Goal: Task Accomplishment & Management: Manage account settings

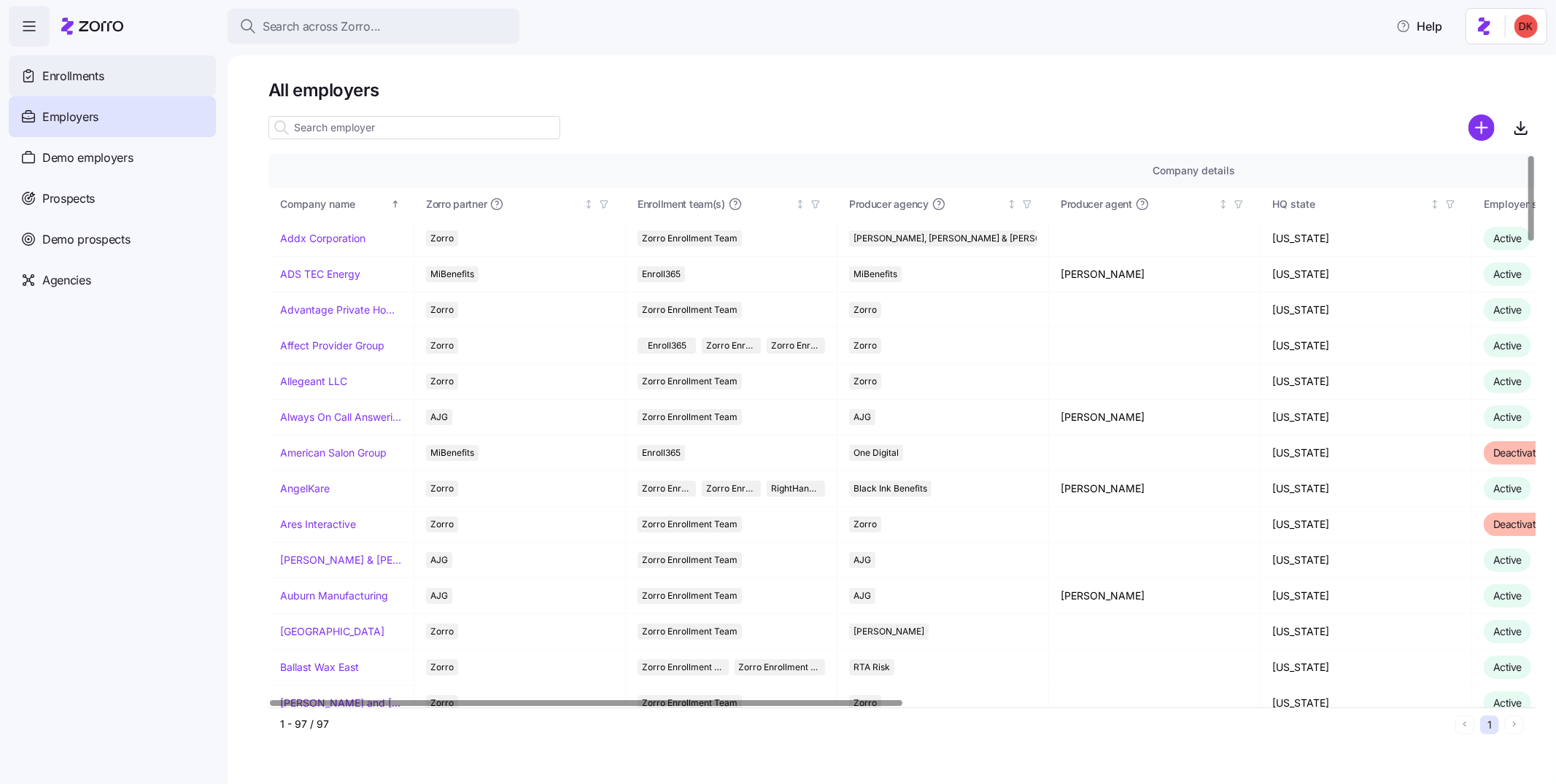
click at [132, 79] on div "Enrollments" at bounding box center [113, 76] width 208 height 41
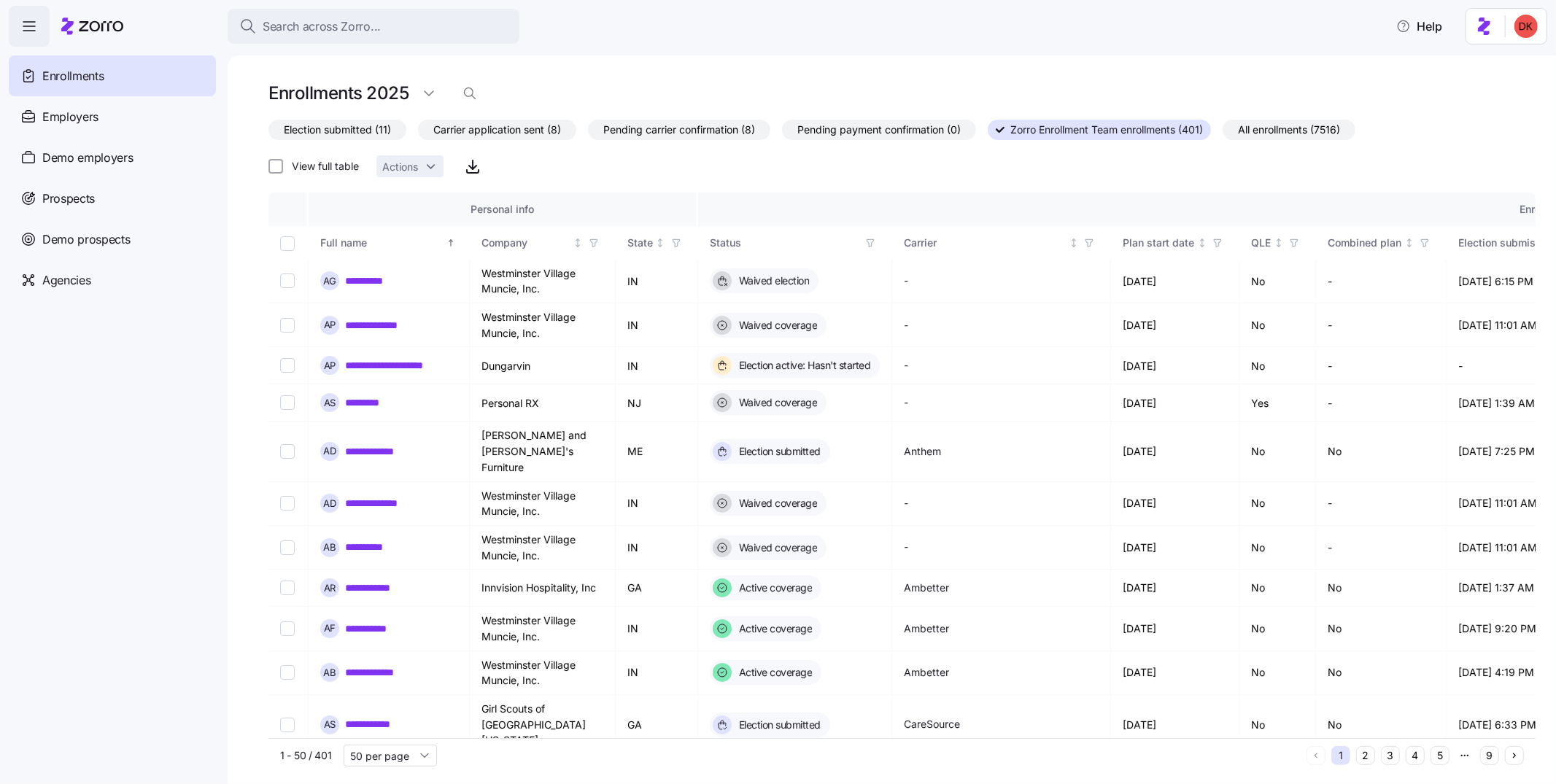
click at [1300, 134] on span "All enrollments (7516)" at bounding box center [1288, 130] width 102 height 19
click at [1223, 133] on input "All enrollments (7516)" at bounding box center [1223, 133] width 0 height 0
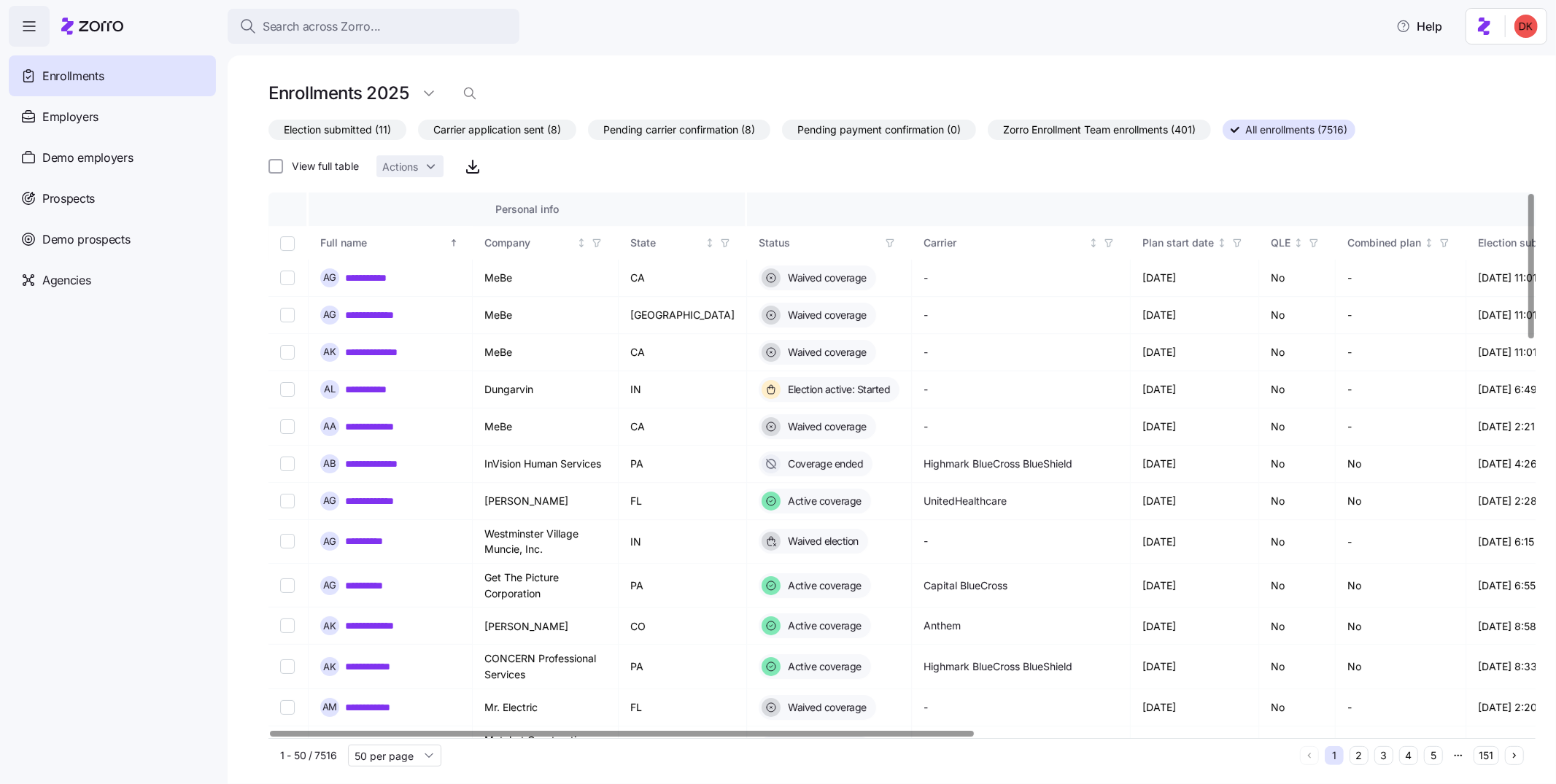
click at [885, 243] on icon "button" at bounding box center [891, 243] width 10 height 10
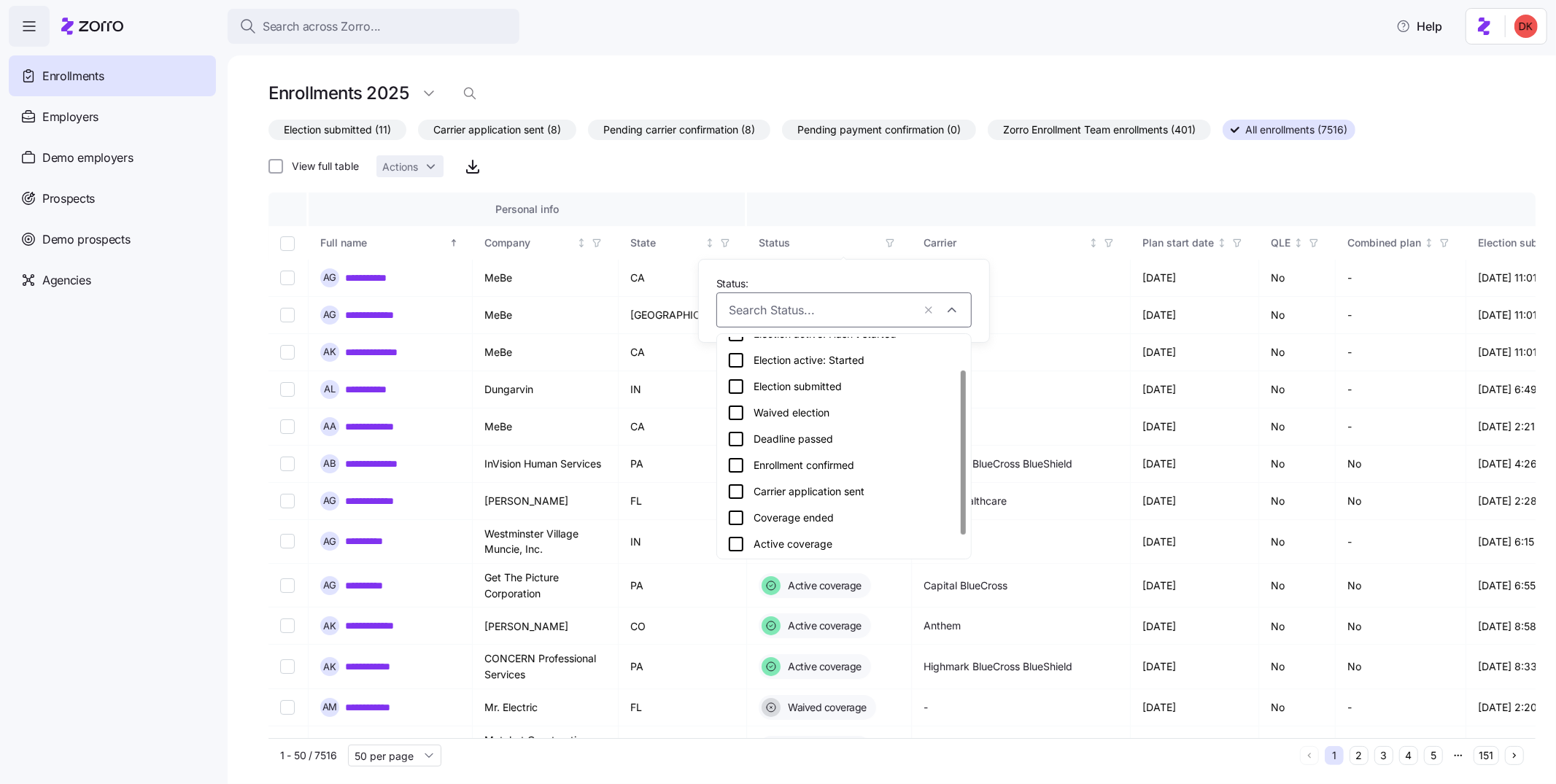
scroll to position [69, 0]
click at [790, 519] on div "Active coverage" at bounding box center [844, 517] width 234 height 17
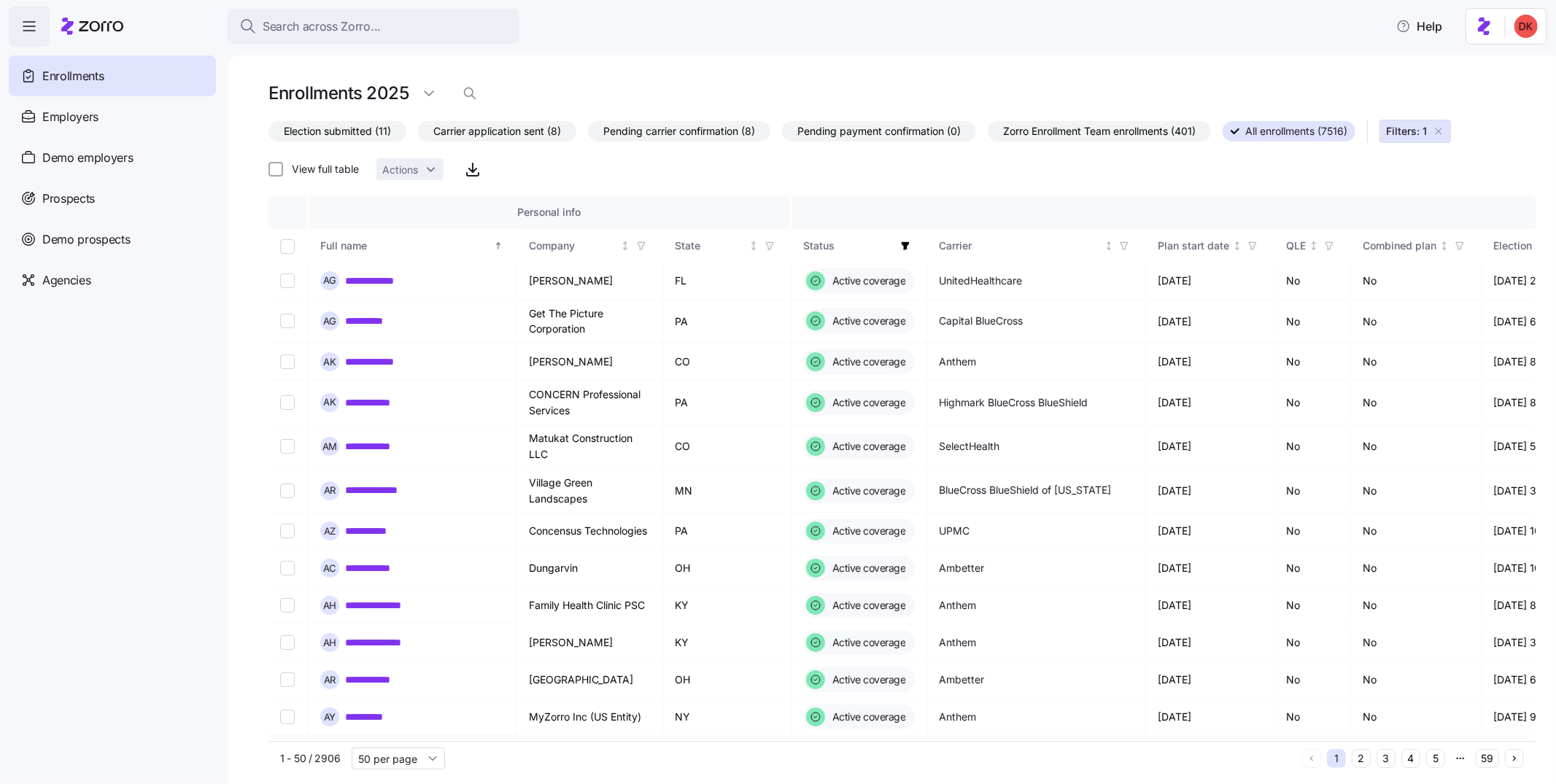
click at [350, 131] on span "Election submitted (11)" at bounding box center [337, 132] width 107 height 19
click at [269, 135] on input "Election submitted (11)" at bounding box center [269, 135] width 0 height 0
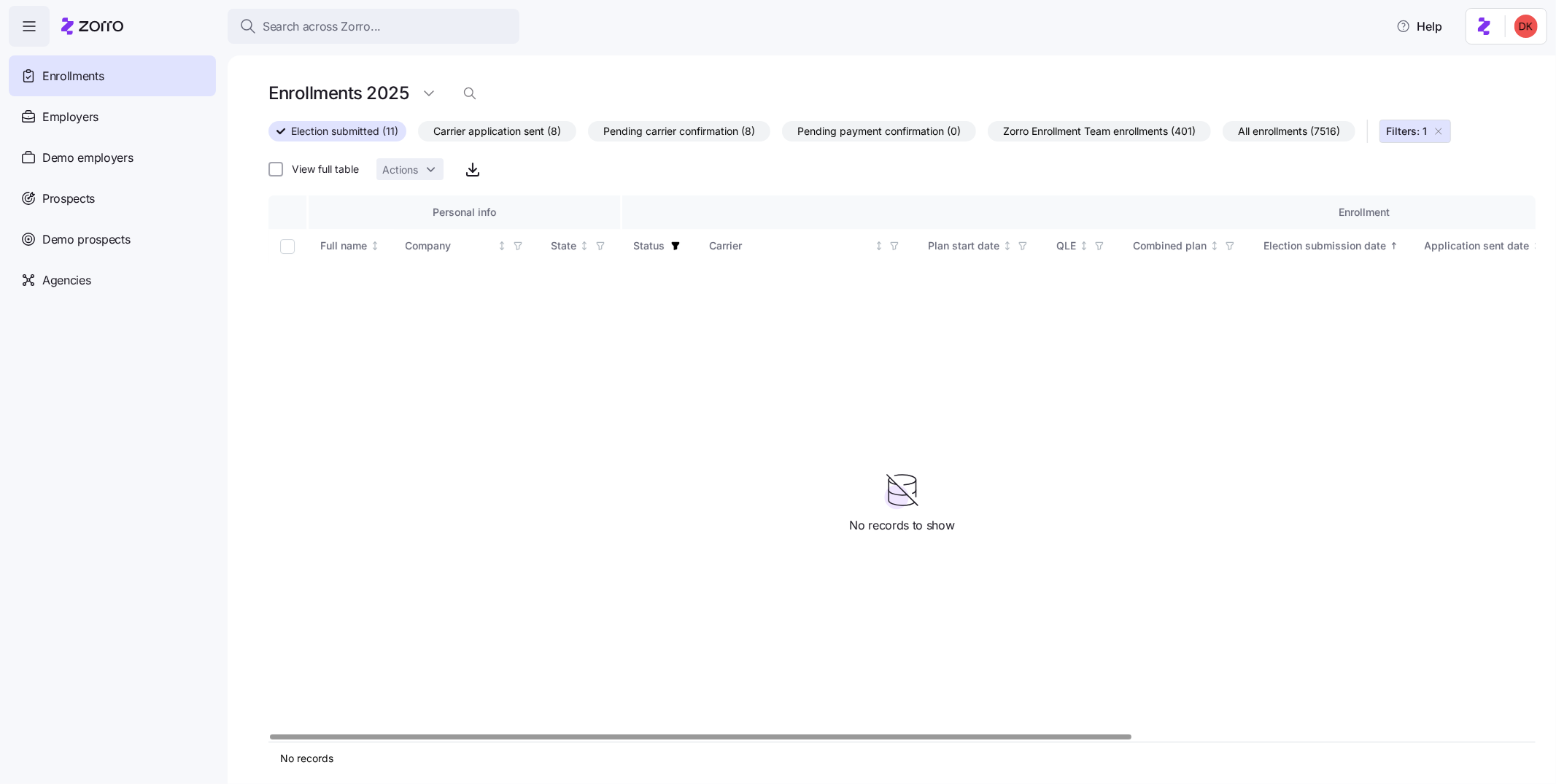
click at [679, 248] on span "button" at bounding box center [675, 246] width 16 height 16
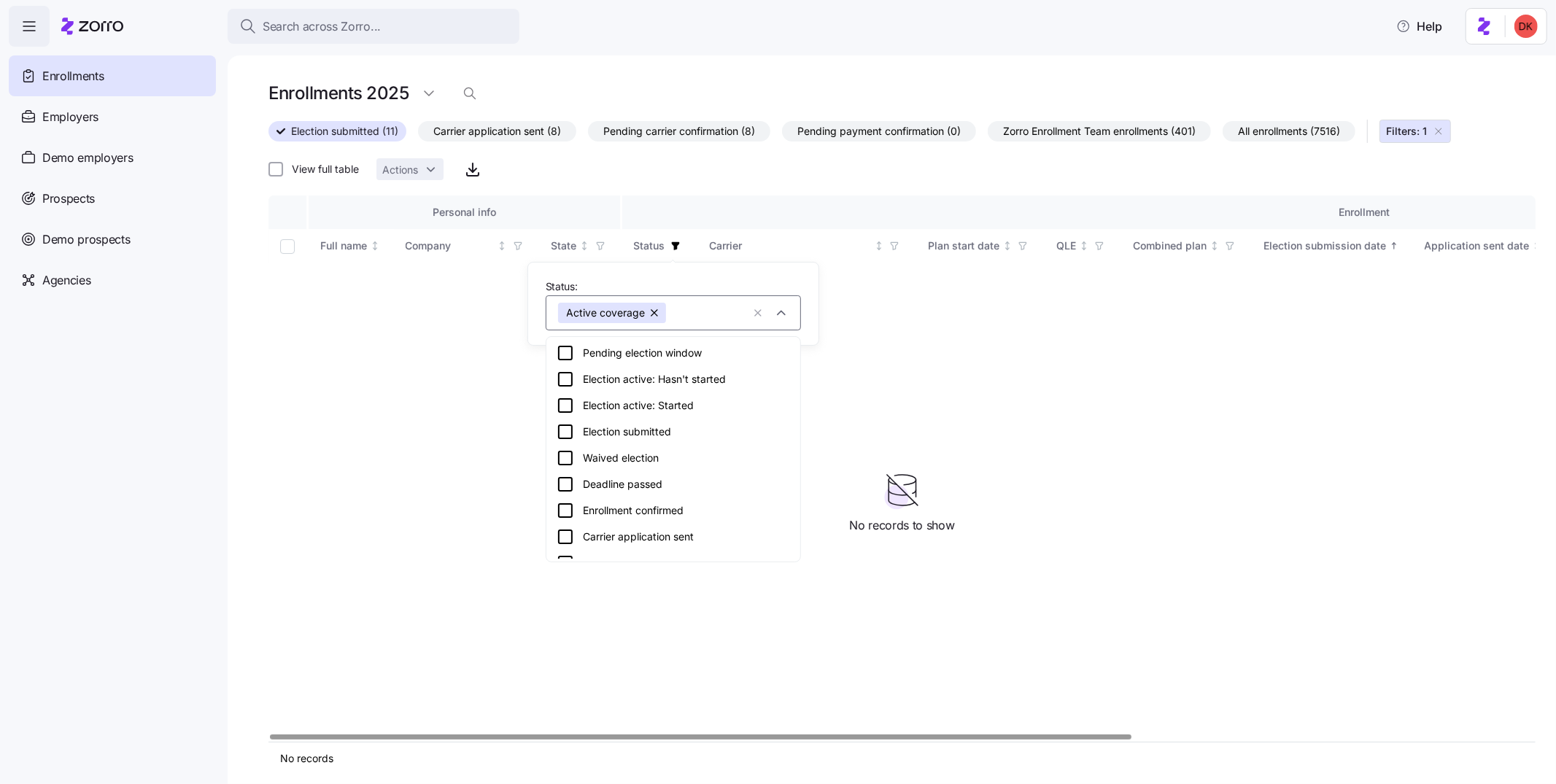
click at [652, 315] on button "button" at bounding box center [655, 312] width 20 height 20
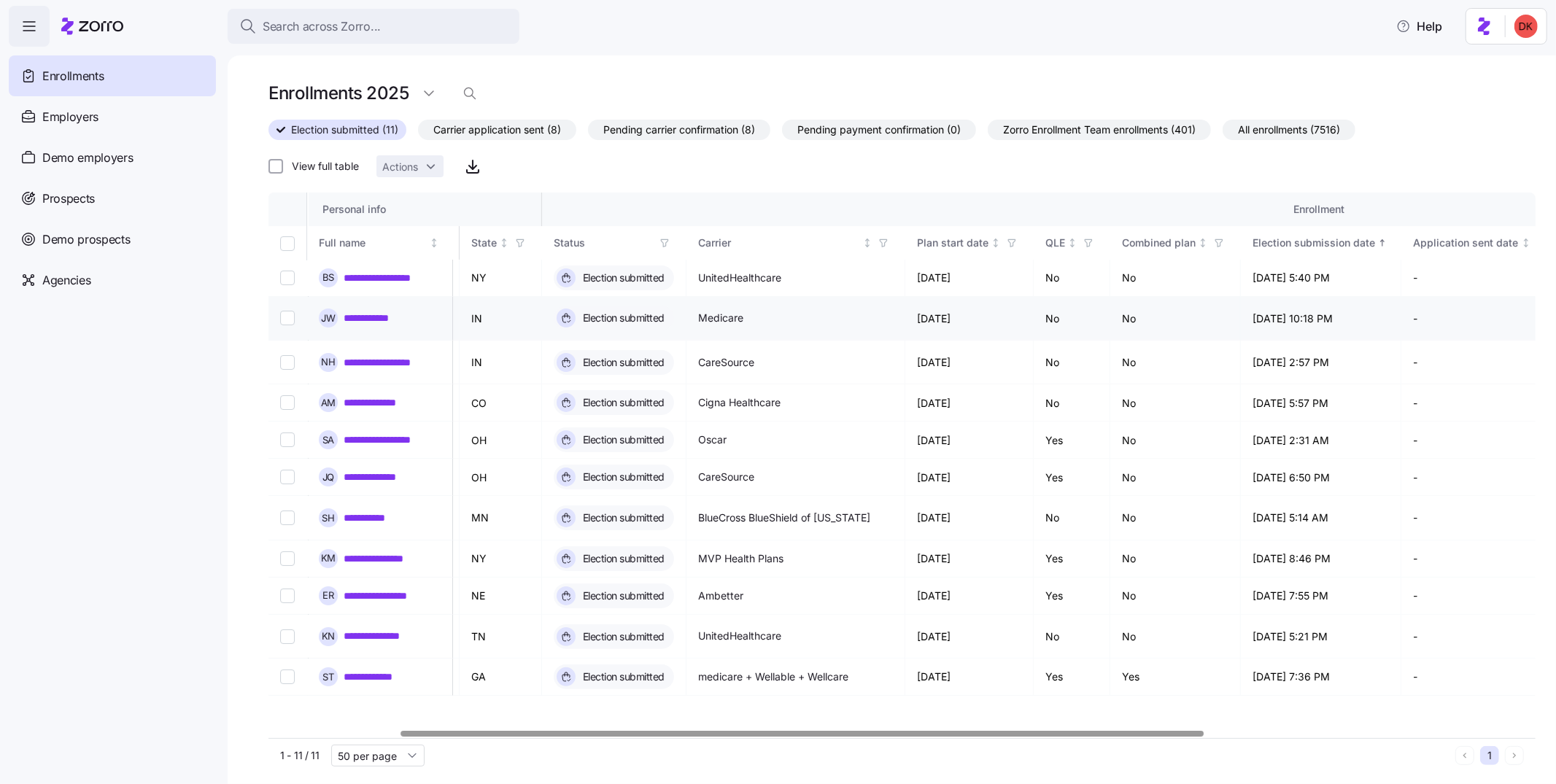
scroll to position [0, 0]
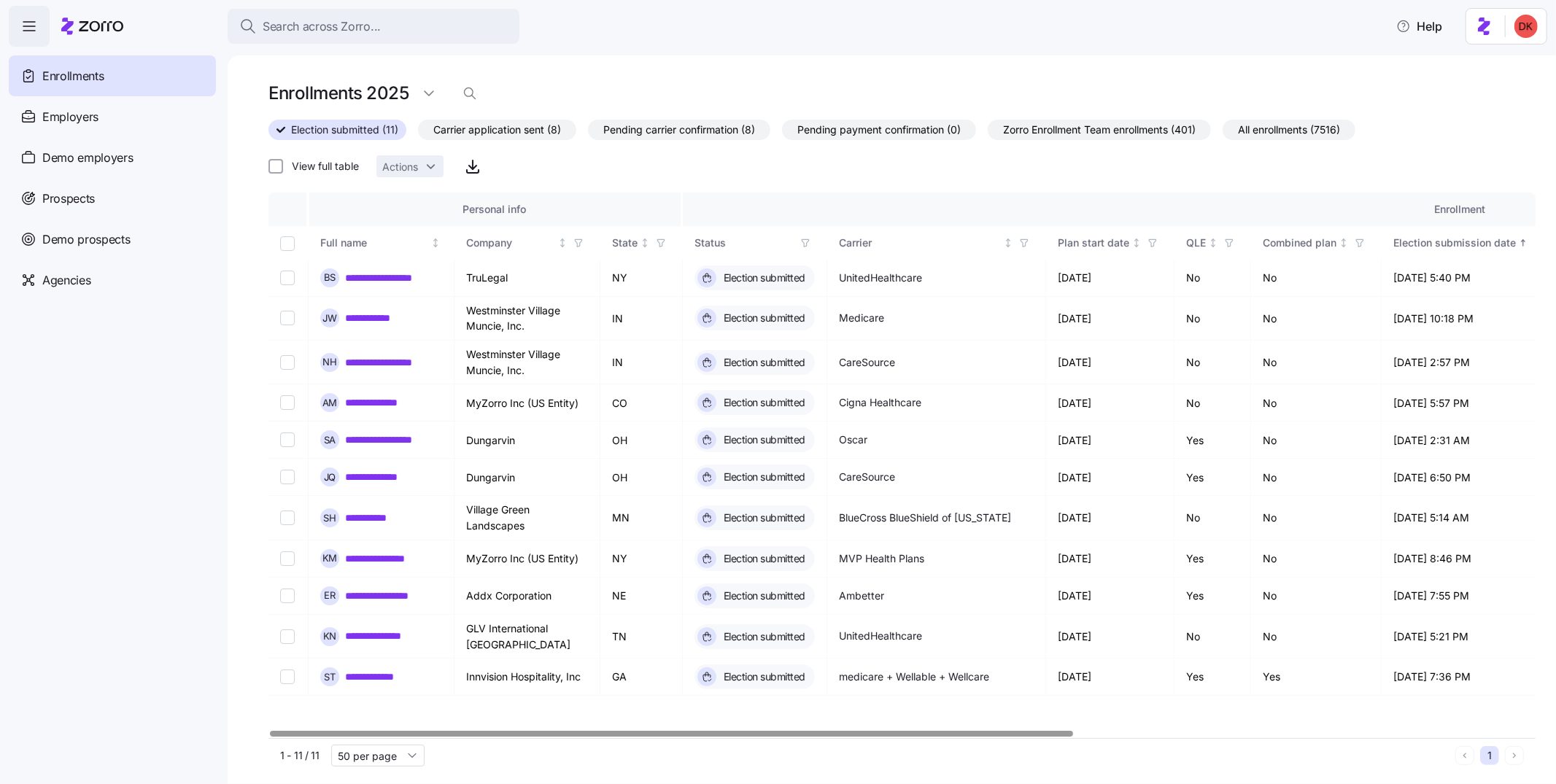
click at [522, 120] on span "Carrier application sent (8)" at bounding box center [497, 130] width 127 height 19
click at [418, 133] on input "Carrier application sent (8)" at bounding box center [418, 133] width 0 height 0
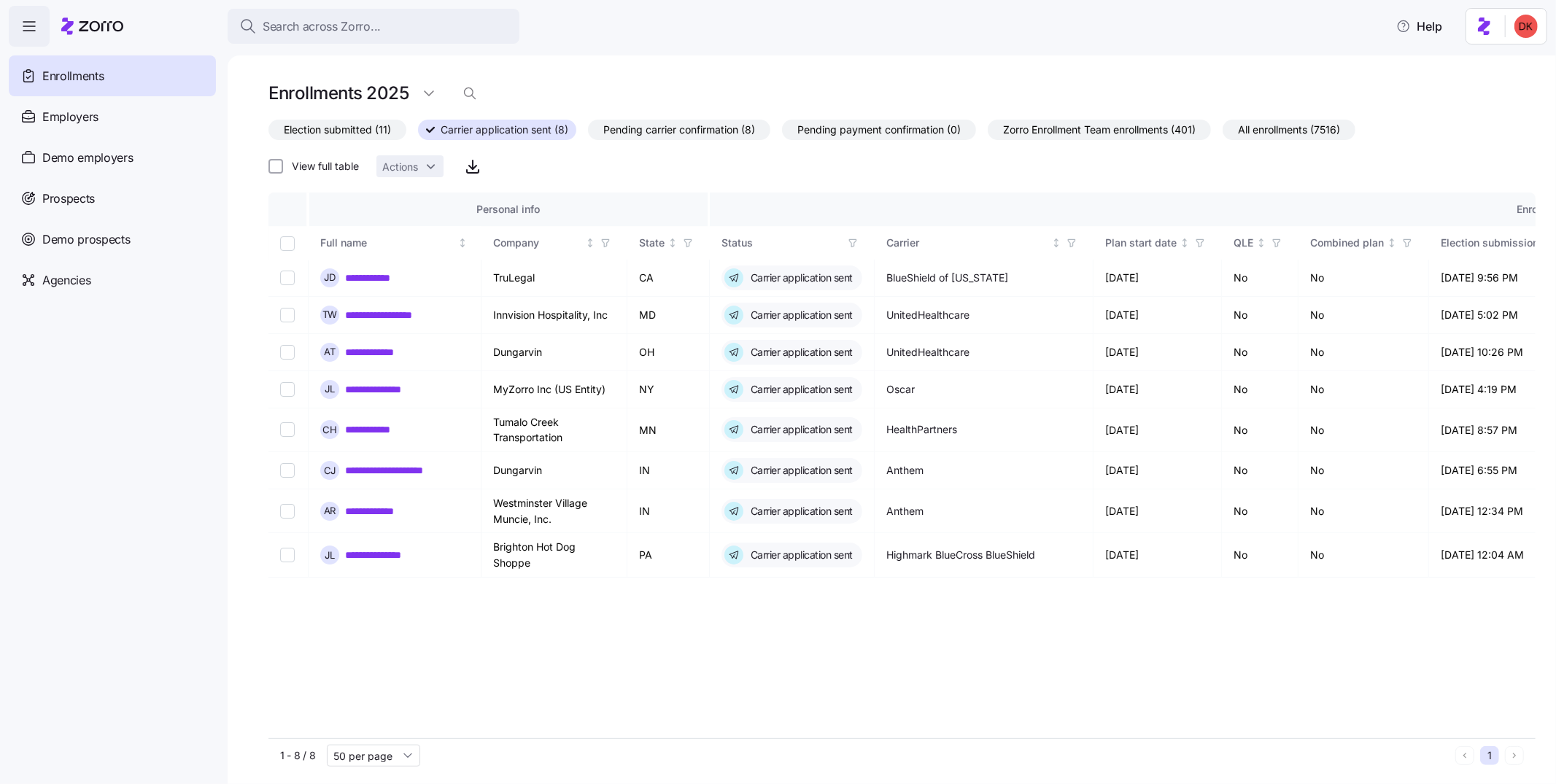
click at [1065, 127] on span "Zorro Enrollment Team enrollments (401)" at bounding box center [1099, 130] width 193 height 19
click at [987, 133] on input "Zorro Enrollment Team enrollments (401)" at bounding box center [987, 133] width 0 height 0
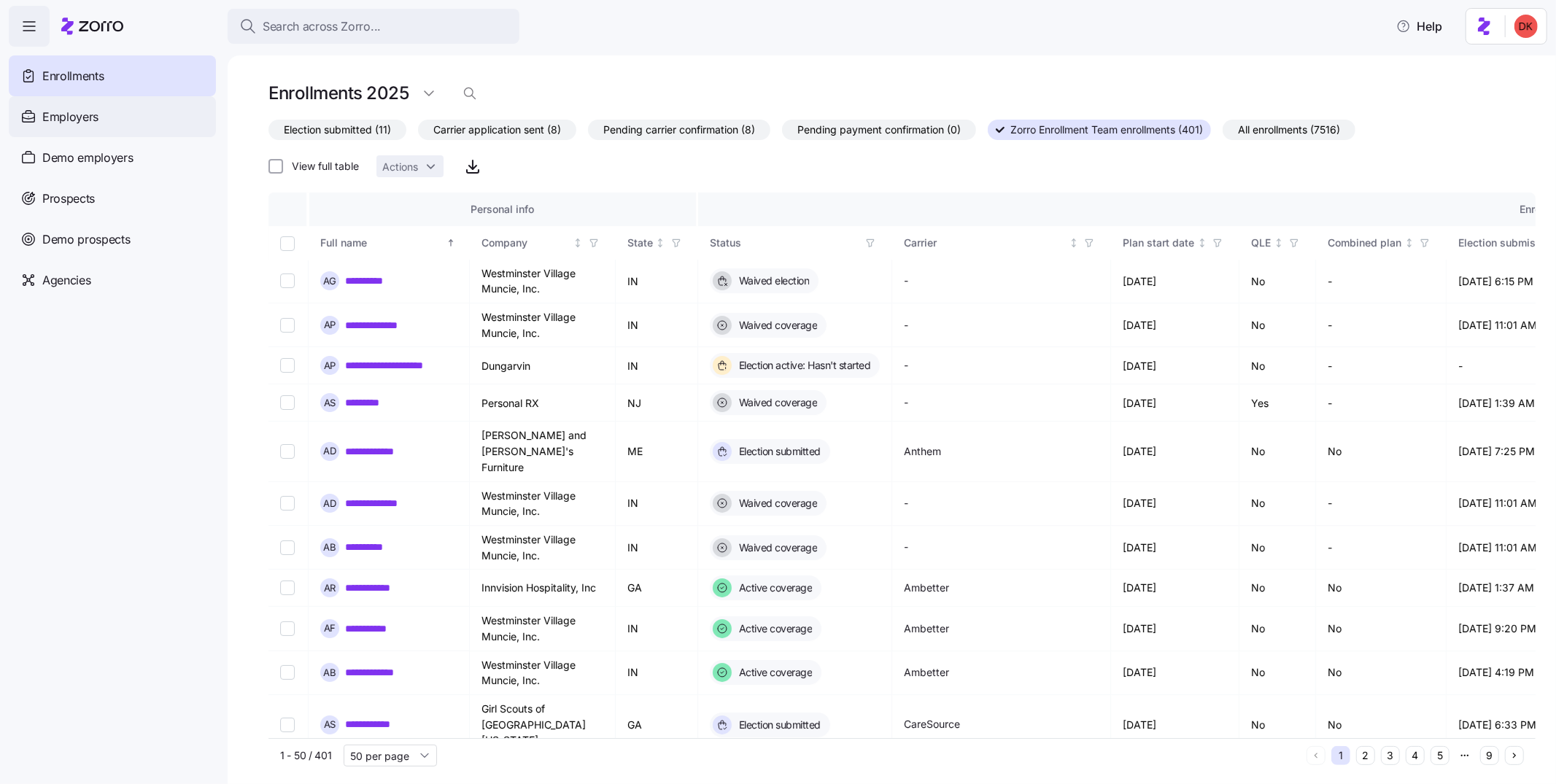
click at [160, 113] on div "Employers" at bounding box center [113, 116] width 208 height 41
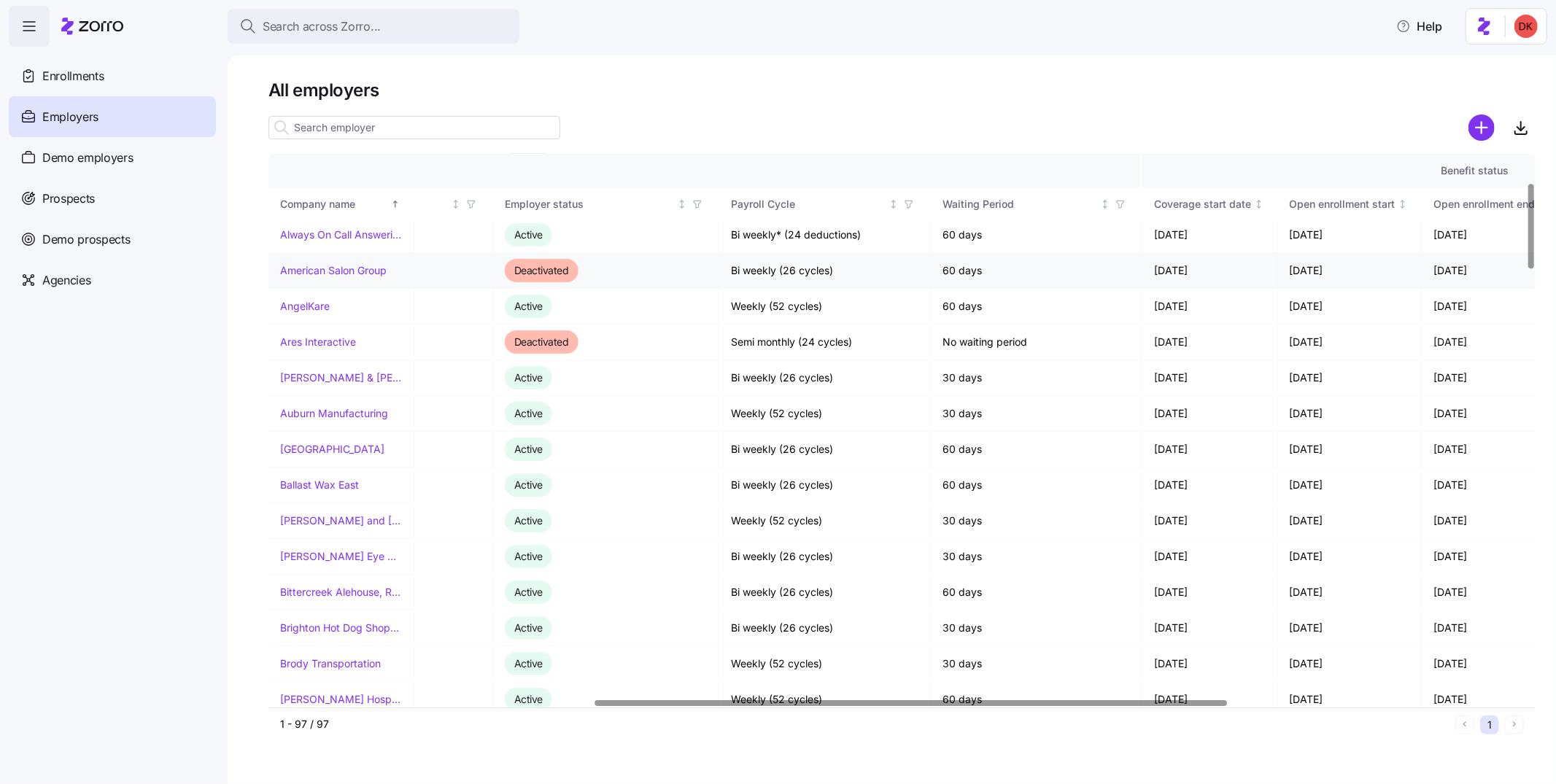
scroll to position [182, 515]
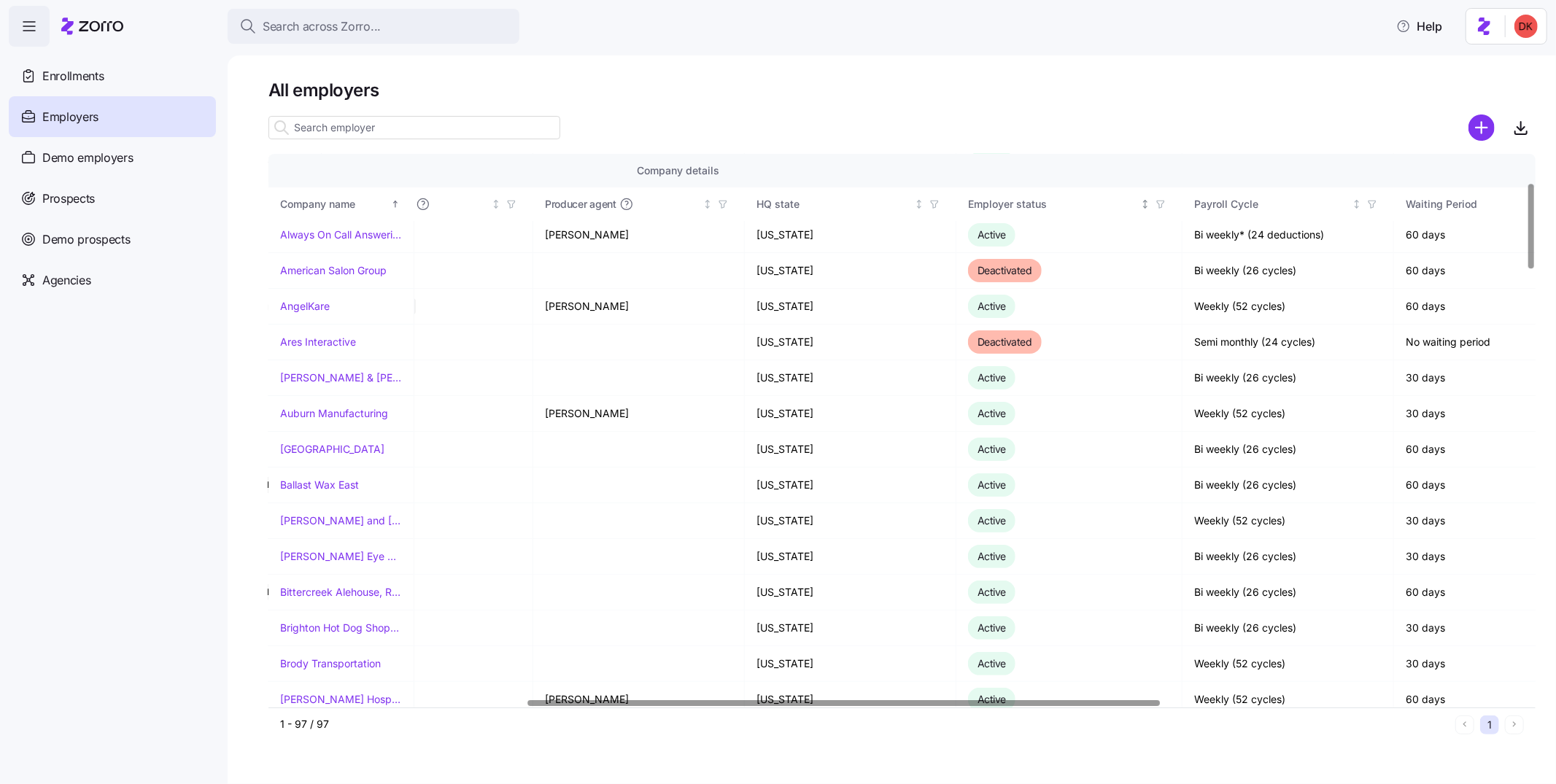
click at [1167, 202] on span "button" at bounding box center [1160, 204] width 16 height 16
click at [1054, 336] on icon at bounding box center [1053, 337] width 17 height 17
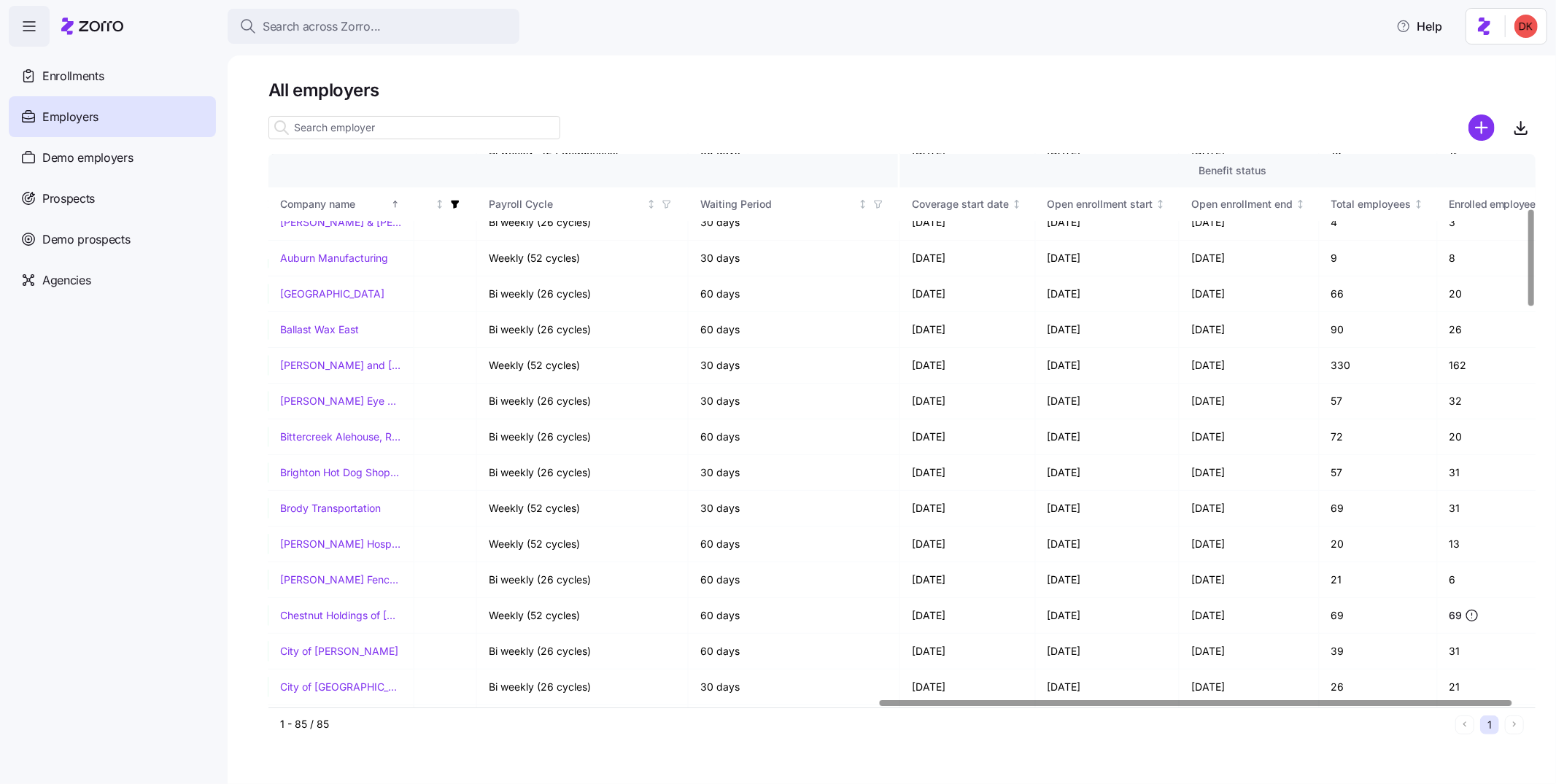
scroll to position [332, 1221]
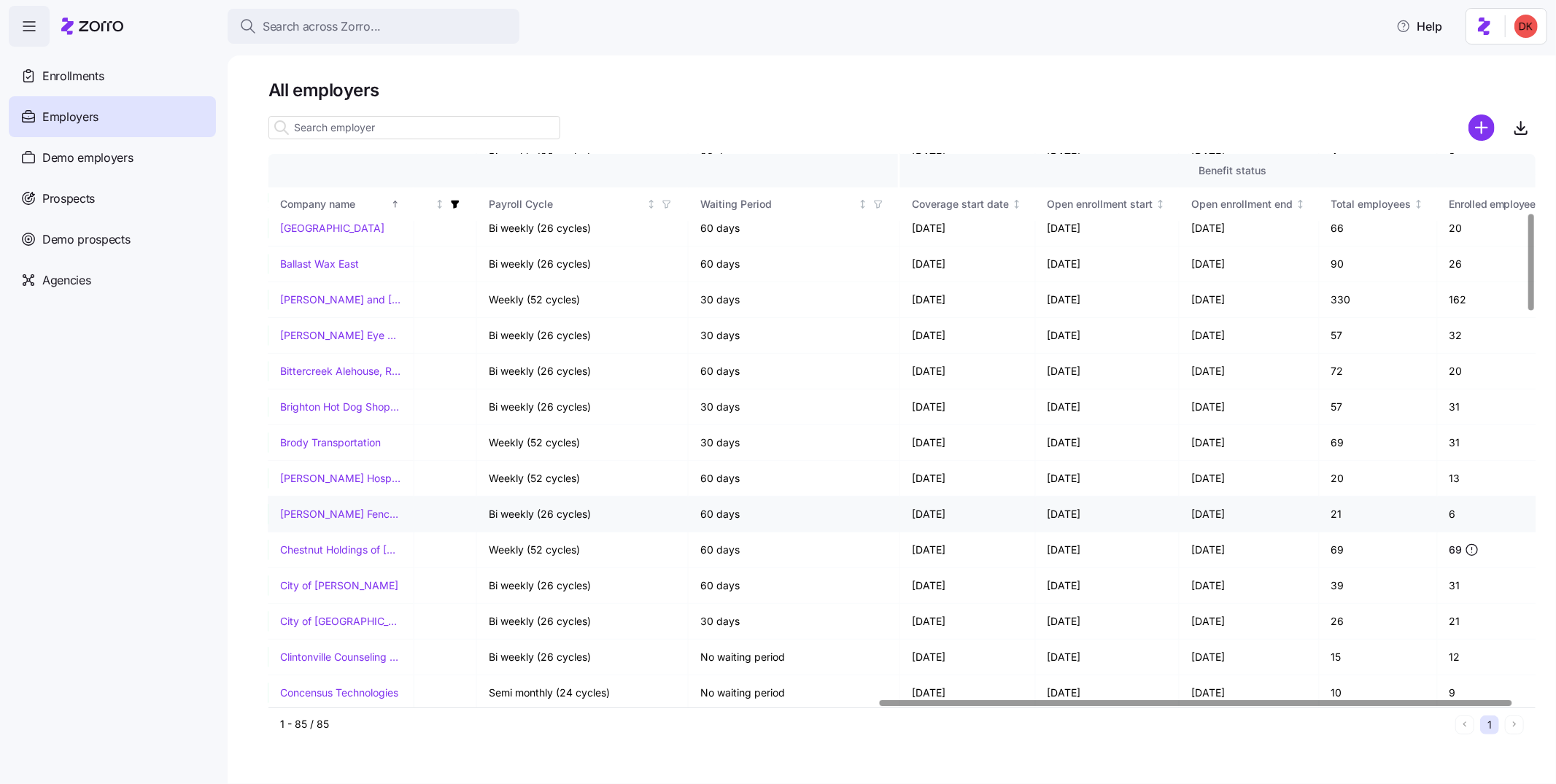
click at [330, 513] on link "Chamblee Fence Company" at bounding box center [341, 514] width 122 height 15
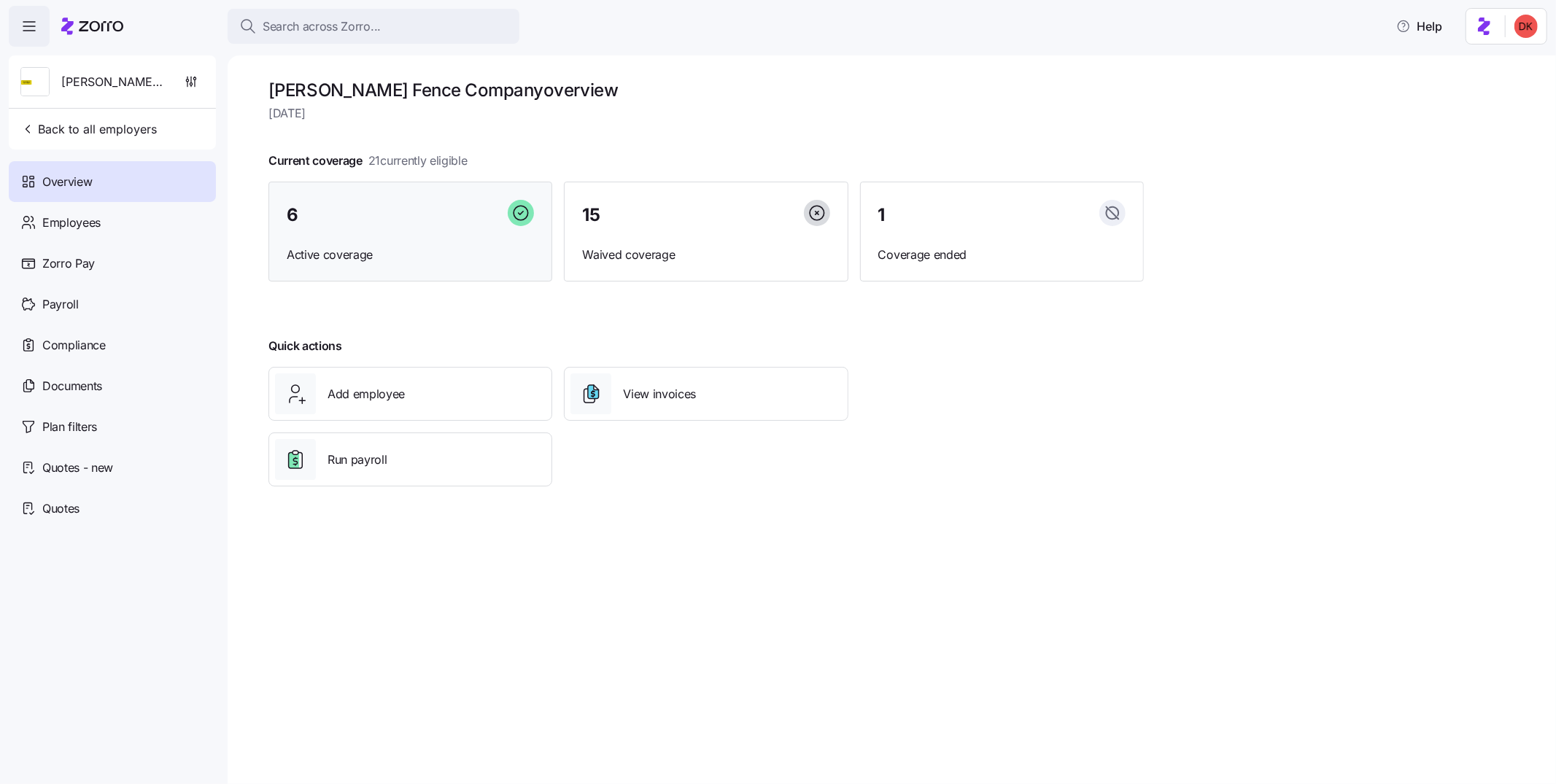
click at [393, 219] on div "6" at bounding box center [411, 215] width 248 height 31
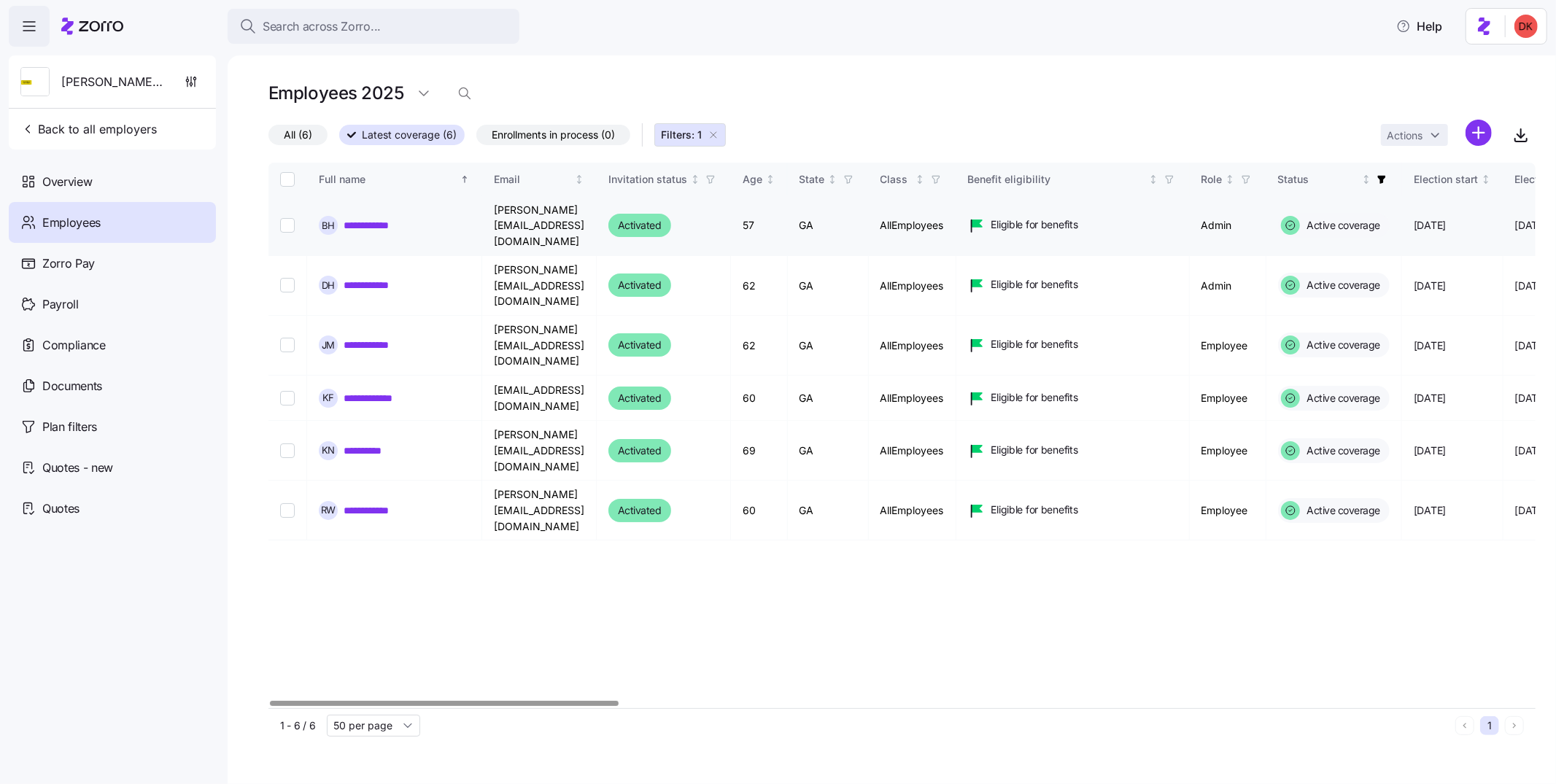
click at [288, 218] on input "Select record 1" at bounding box center [287, 225] width 15 height 15
checkbox input "true"
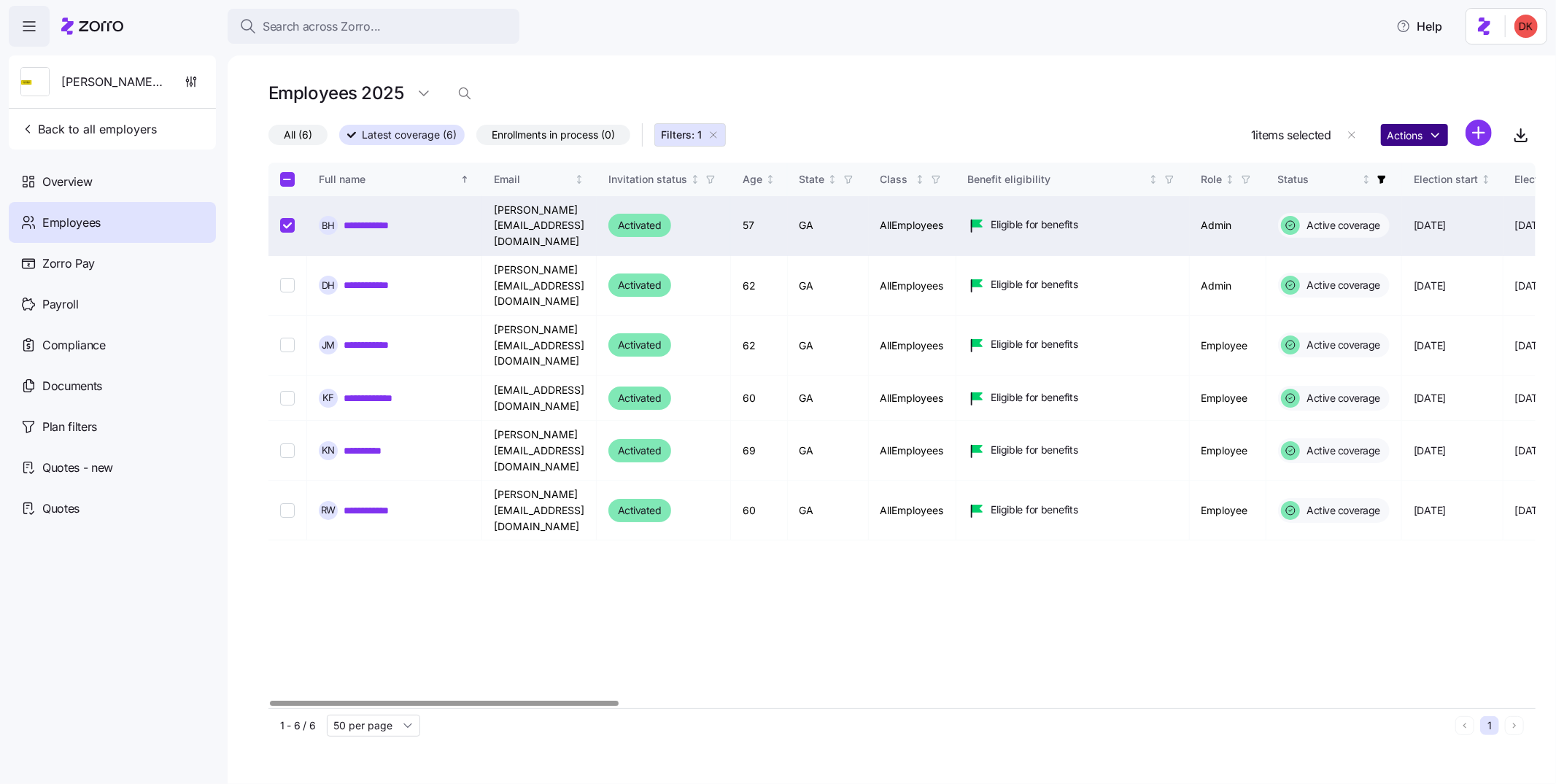
click at [1406, 138] on html "**********" at bounding box center [778, 387] width 1556 height 775
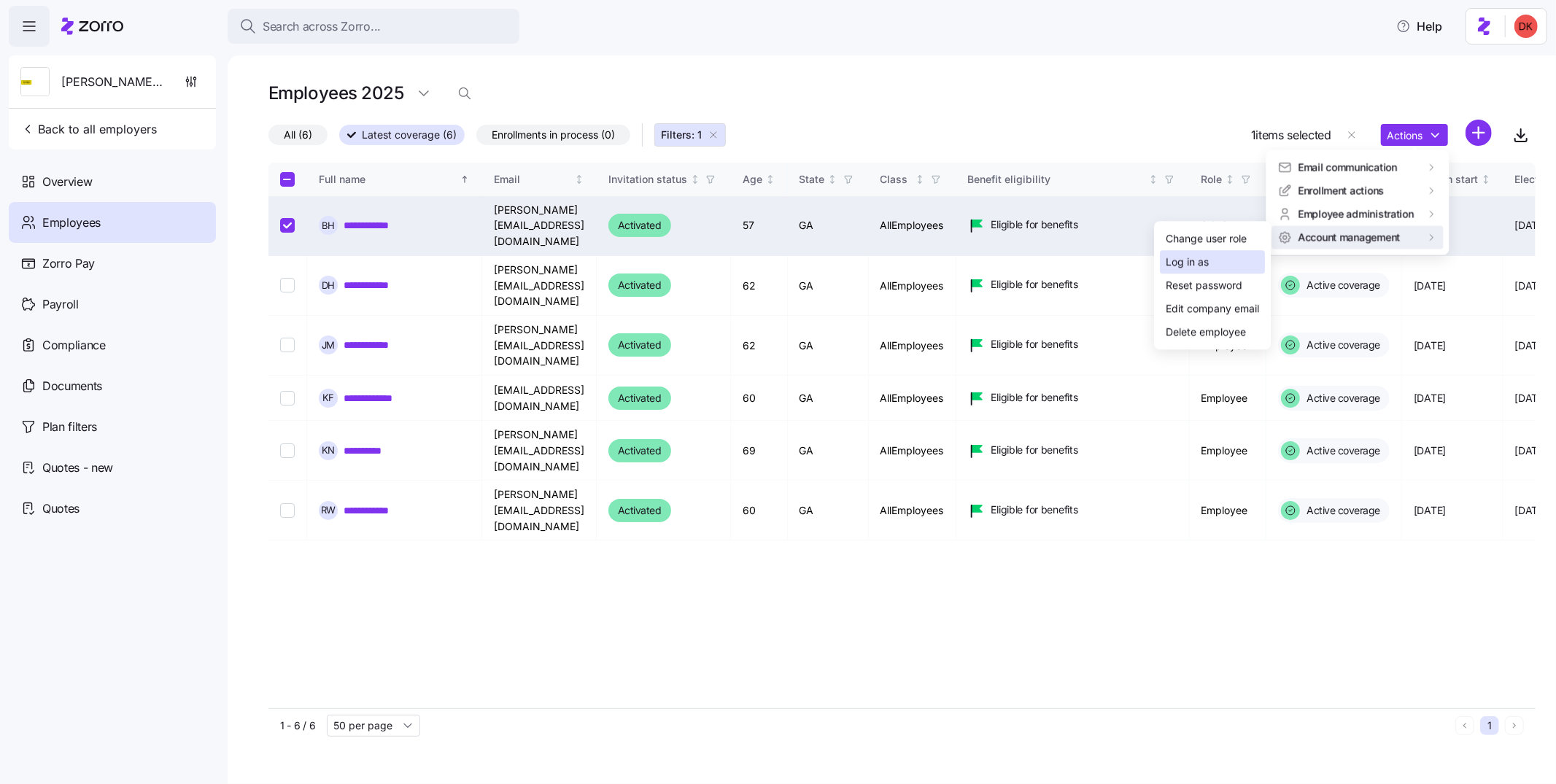
click at [1226, 269] on div "Log in as" at bounding box center [1212, 262] width 105 height 24
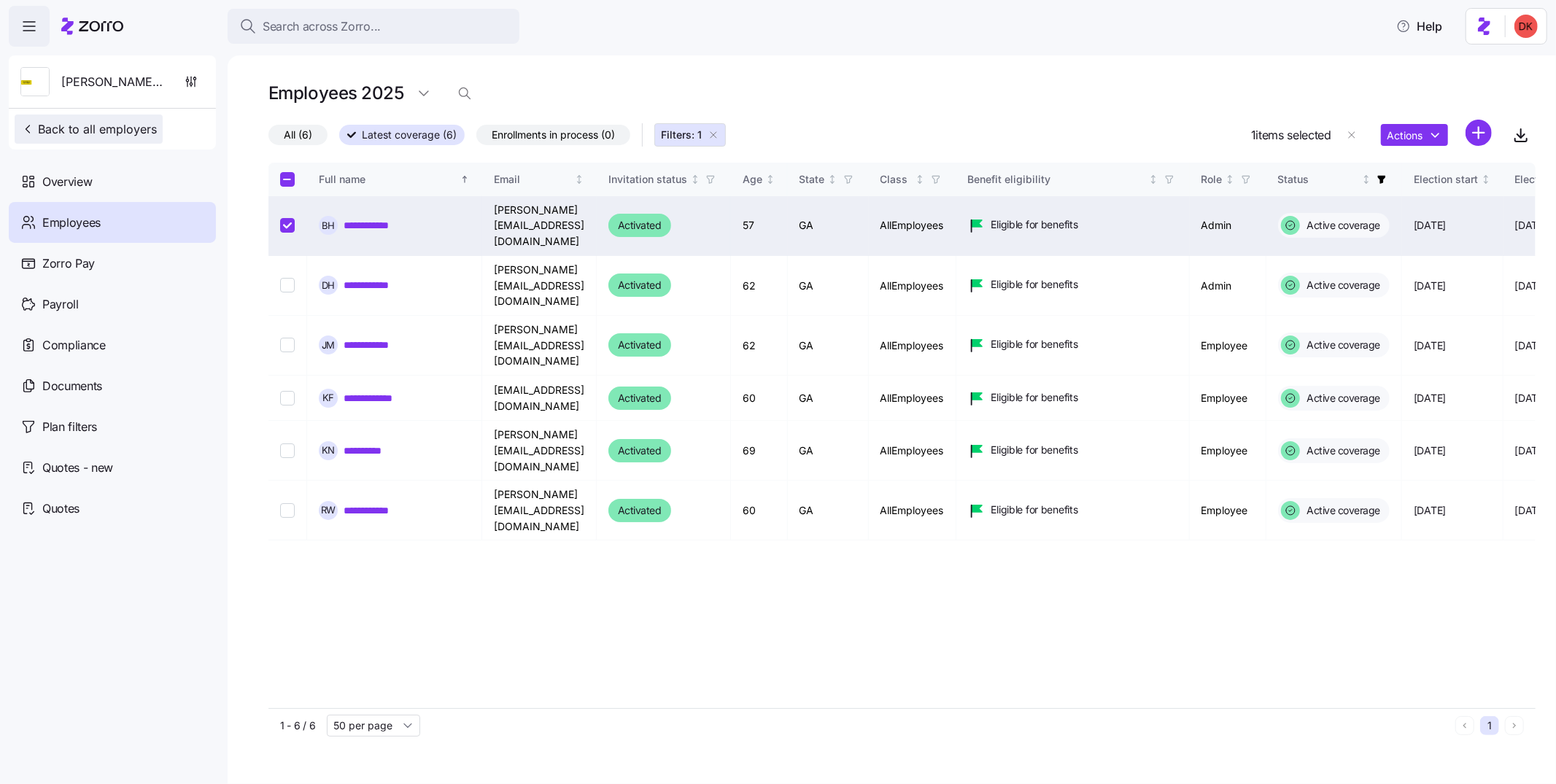
click at [133, 129] on span "Back to all employers" at bounding box center [88, 129] width 136 height 17
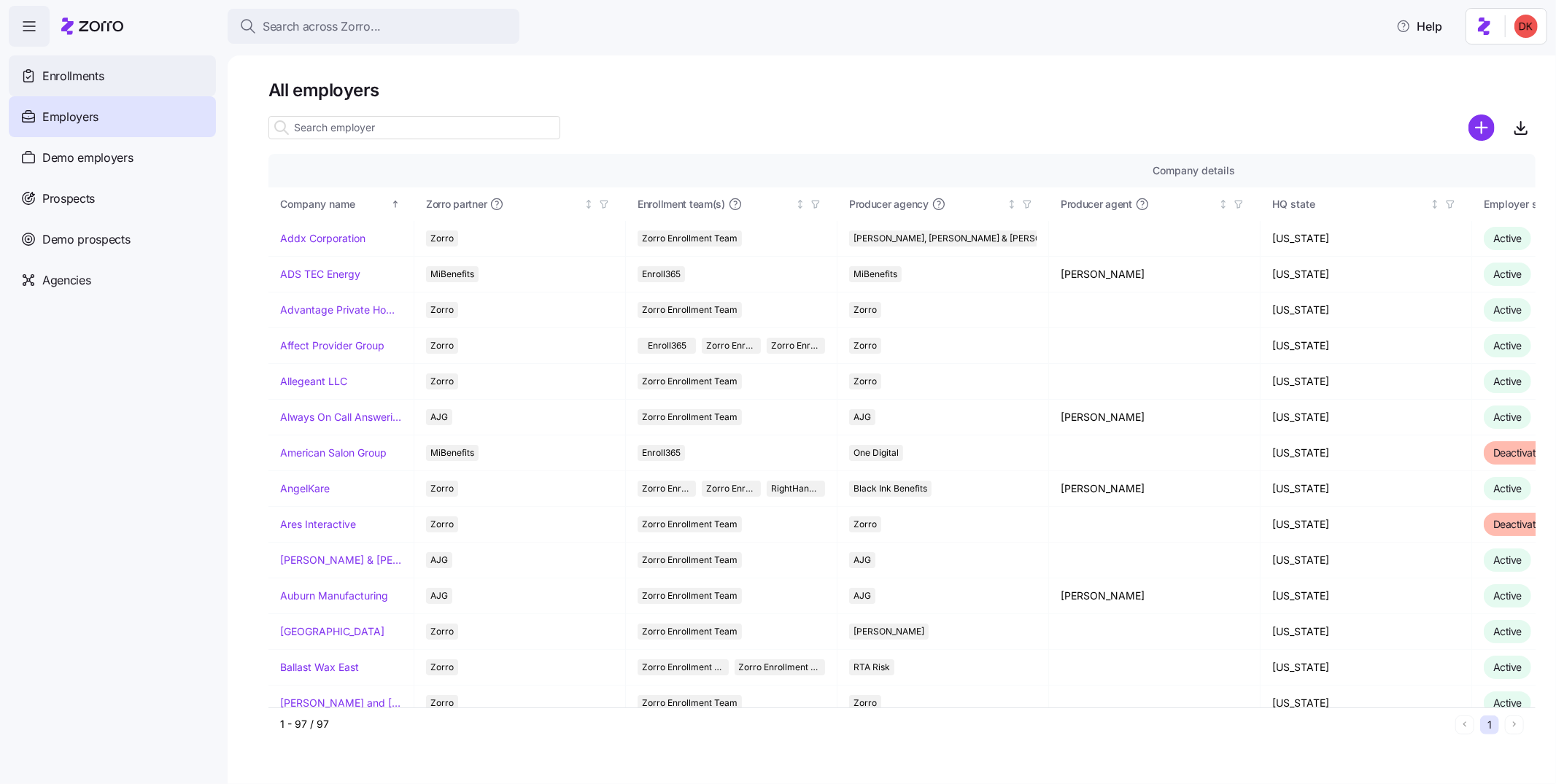
click at [124, 76] on div "Enrollments" at bounding box center [113, 76] width 208 height 41
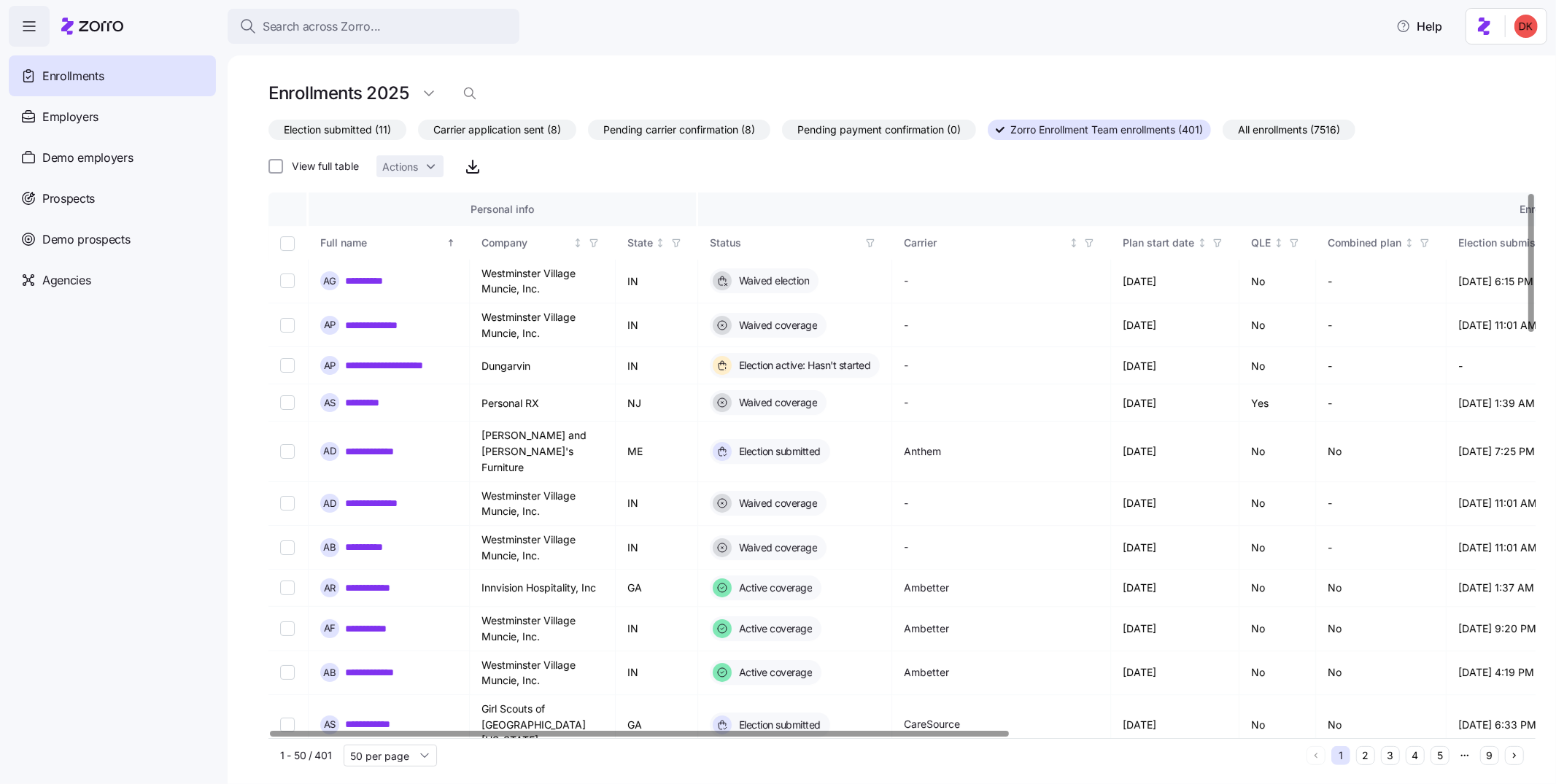
click at [876, 243] on icon "button" at bounding box center [870, 243] width 10 height 10
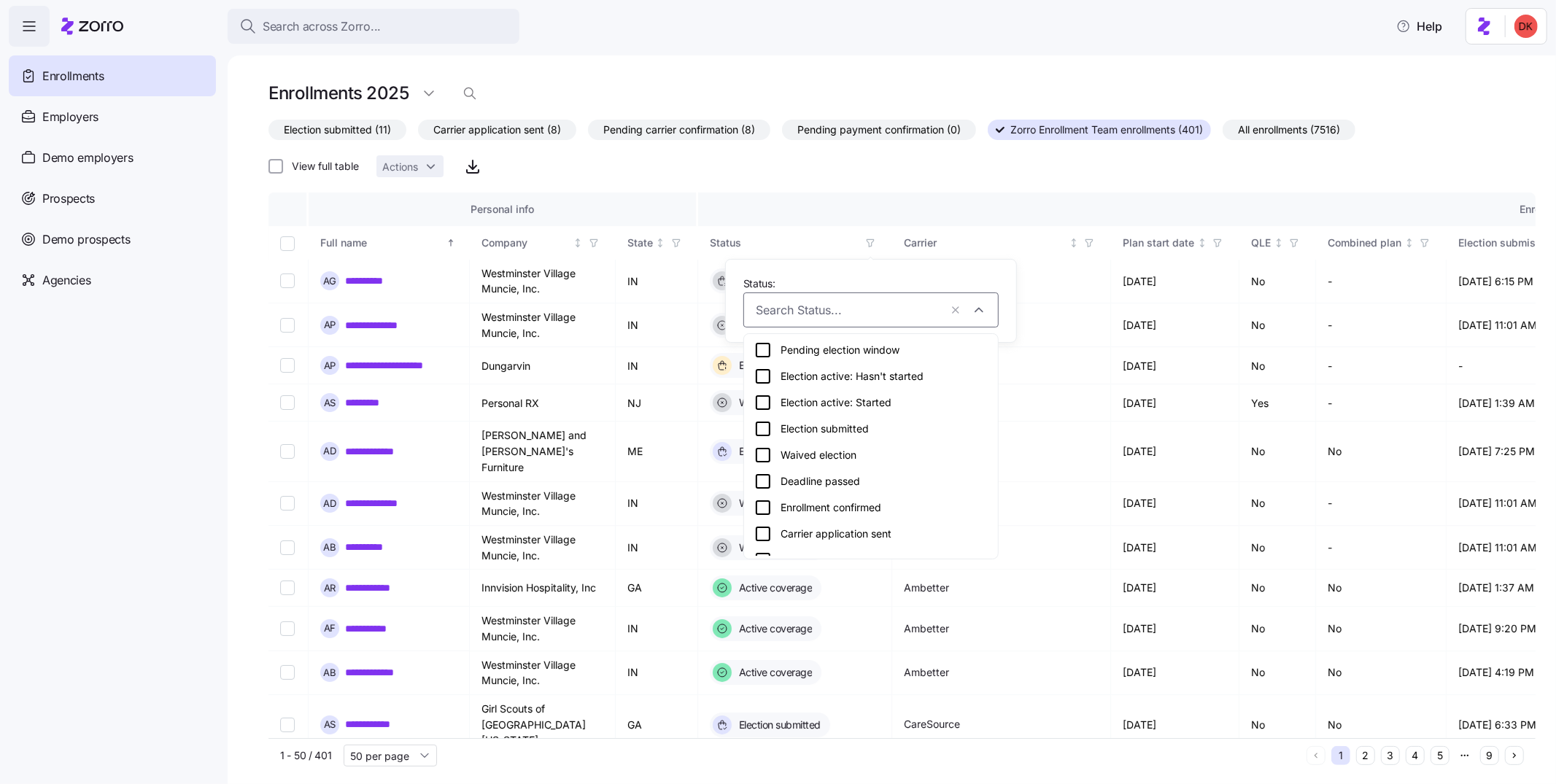
click at [858, 482] on div "Deadline passed" at bounding box center [871, 481] width 234 height 17
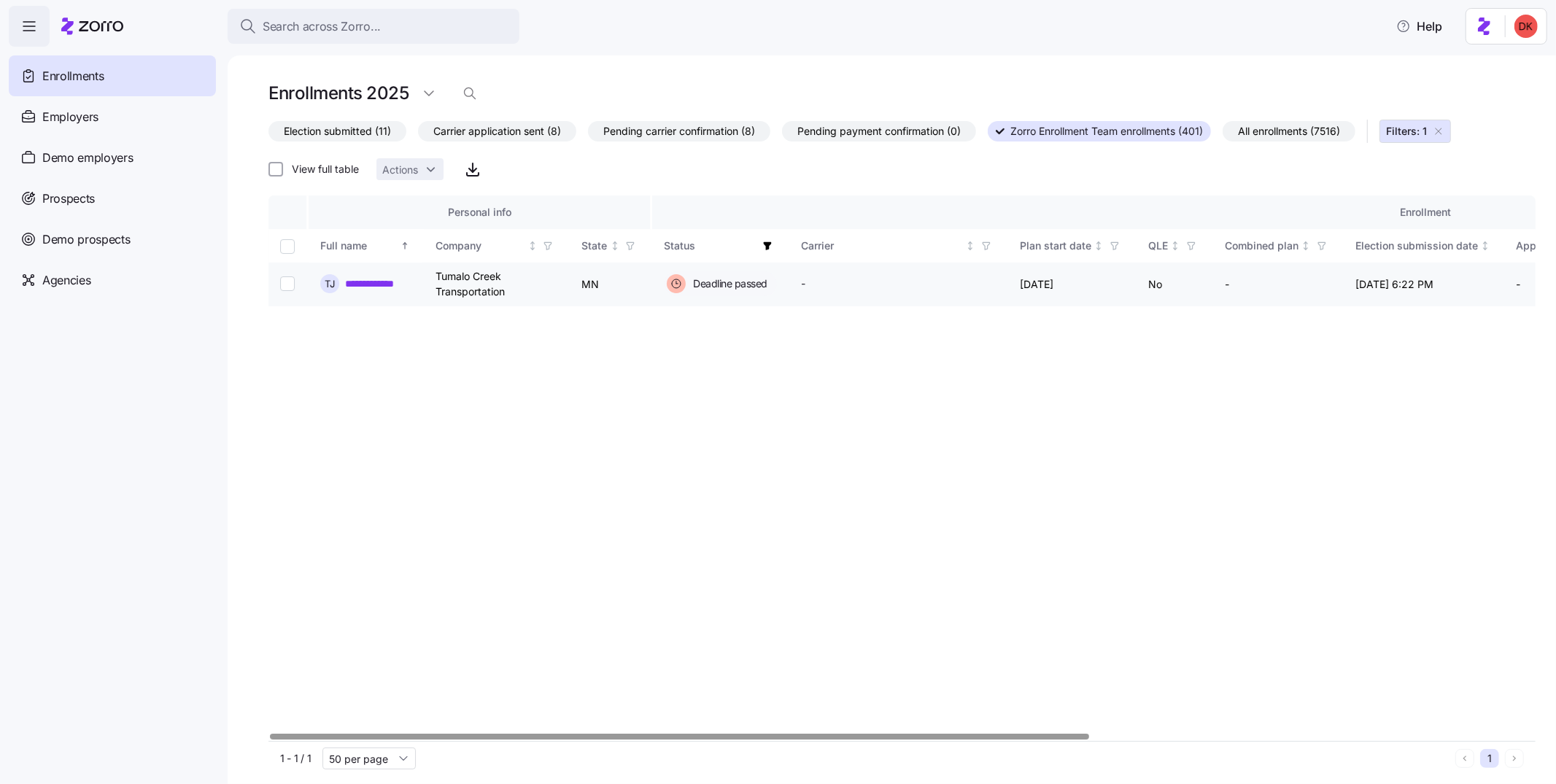
click at [292, 285] on input "Select record 1" at bounding box center [287, 283] width 15 height 15
checkbox input "true"
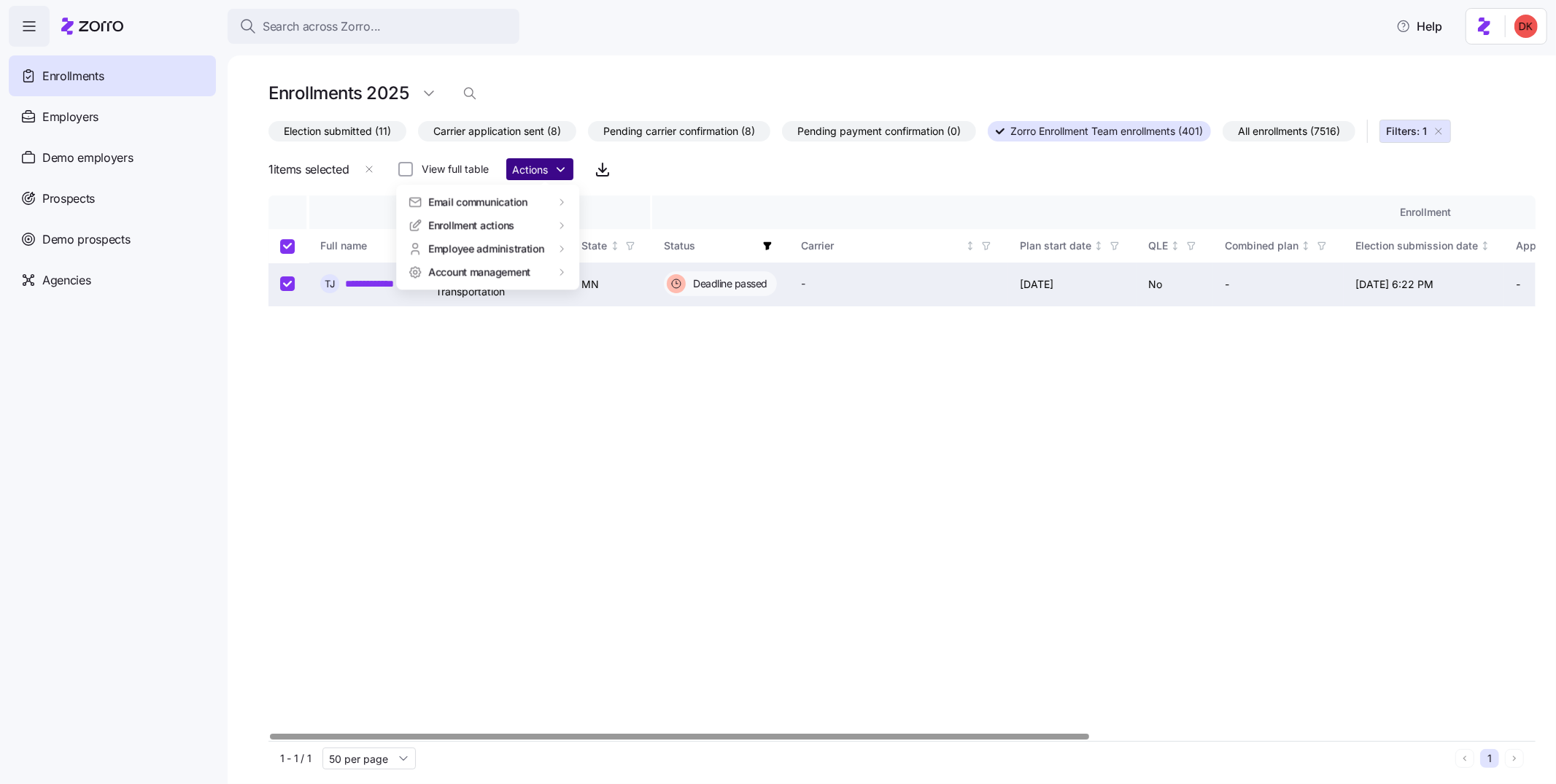
click at [535, 167] on html "**********" at bounding box center [778, 387] width 1556 height 775
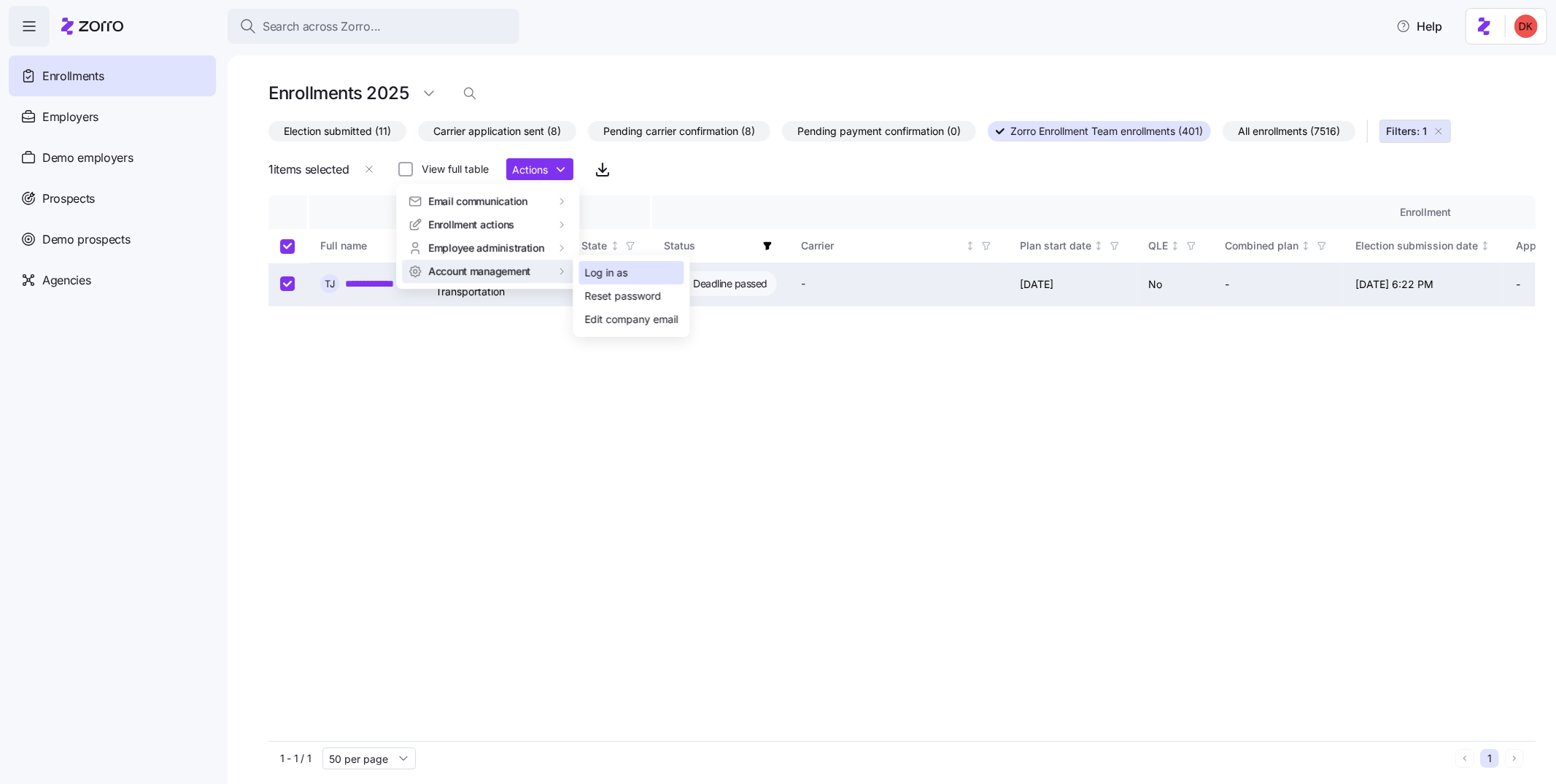
click at [629, 273] on div "Log in as" at bounding box center [631, 272] width 105 height 24
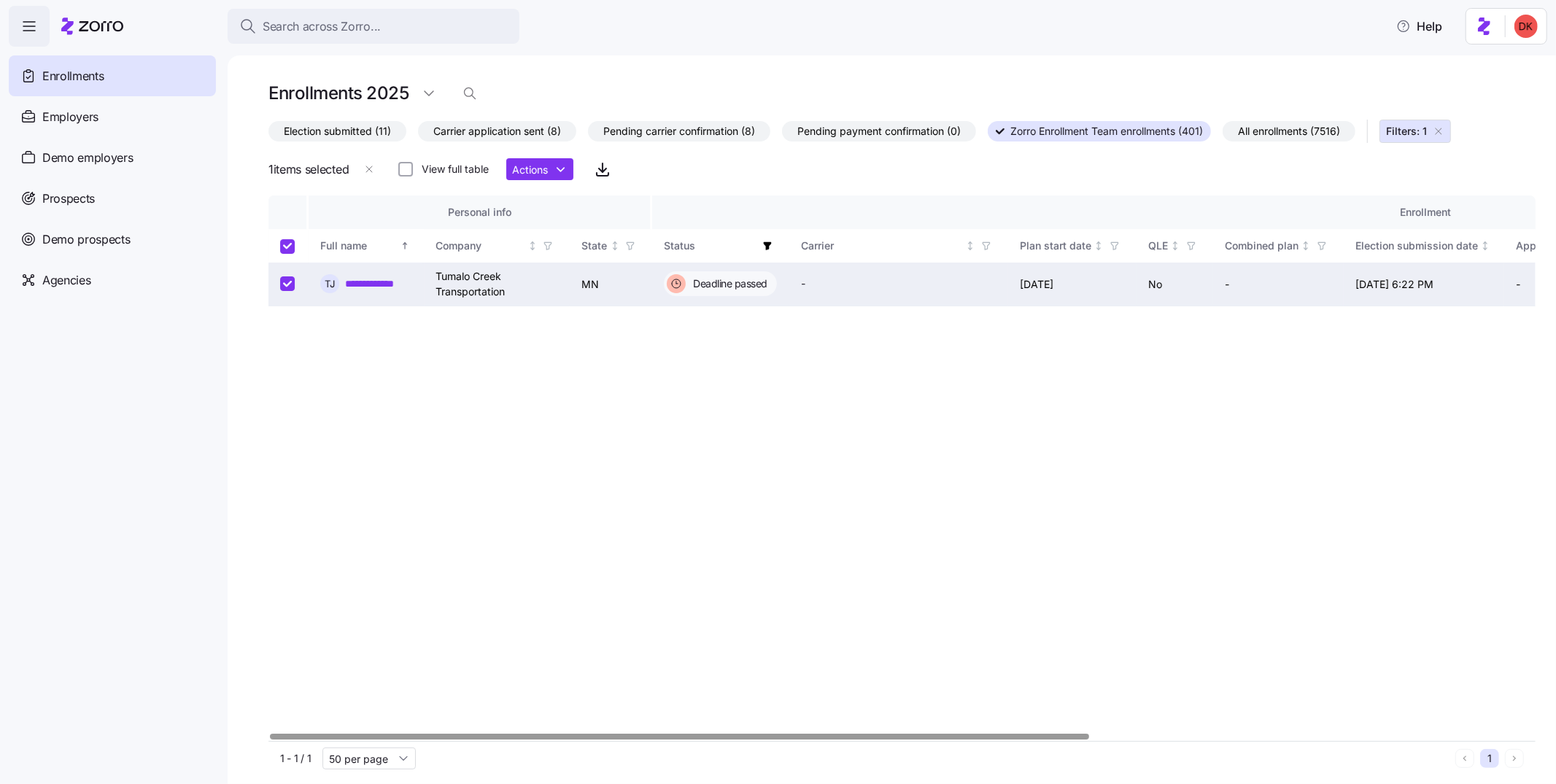
click at [291, 242] on input "Select all records" at bounding box center [287, 246] width 15 height 15
checkbox input "false"
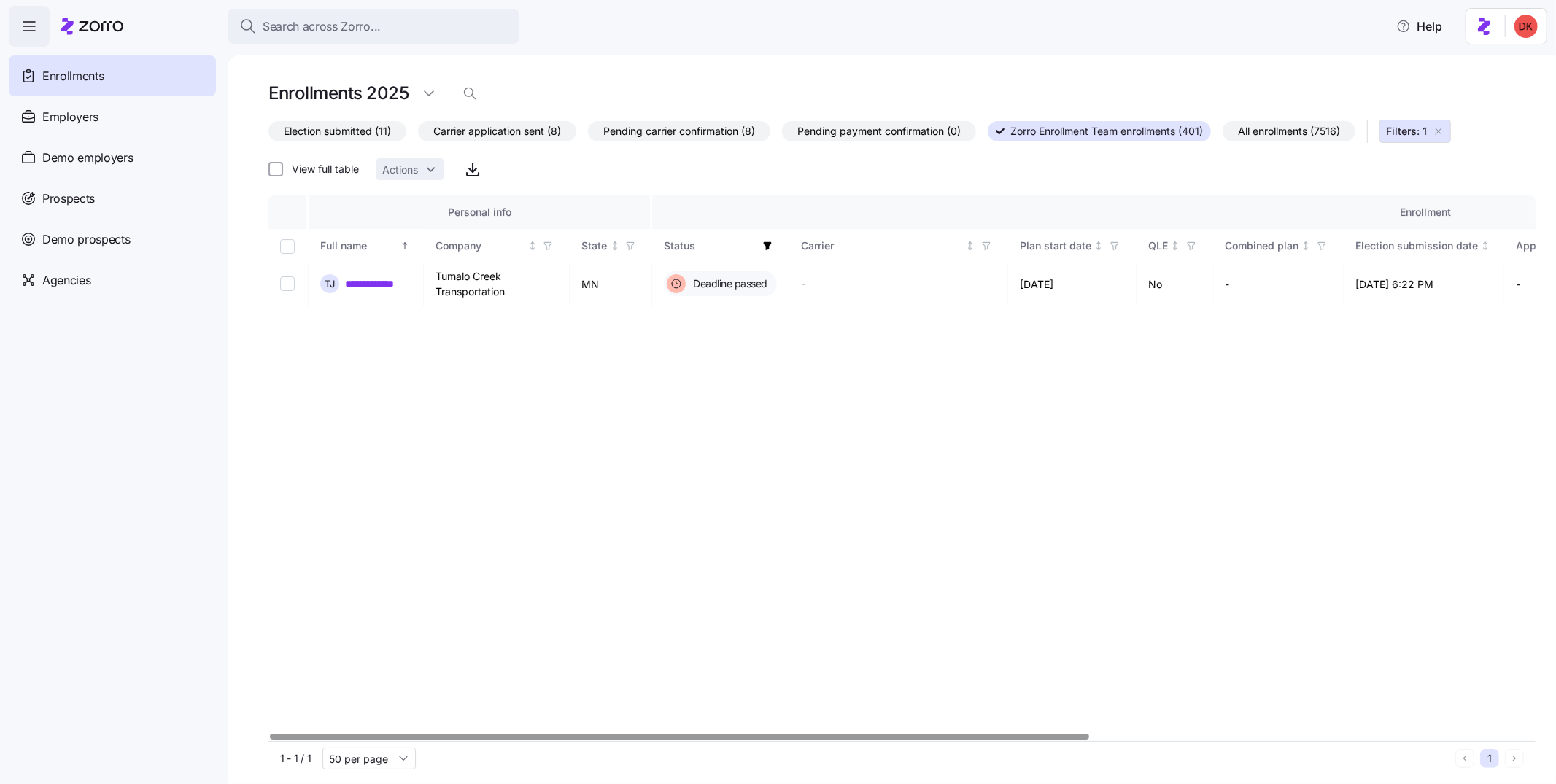
click at [771, 243] on icon "button" at bounding box center [768, 246] width 10 height 10
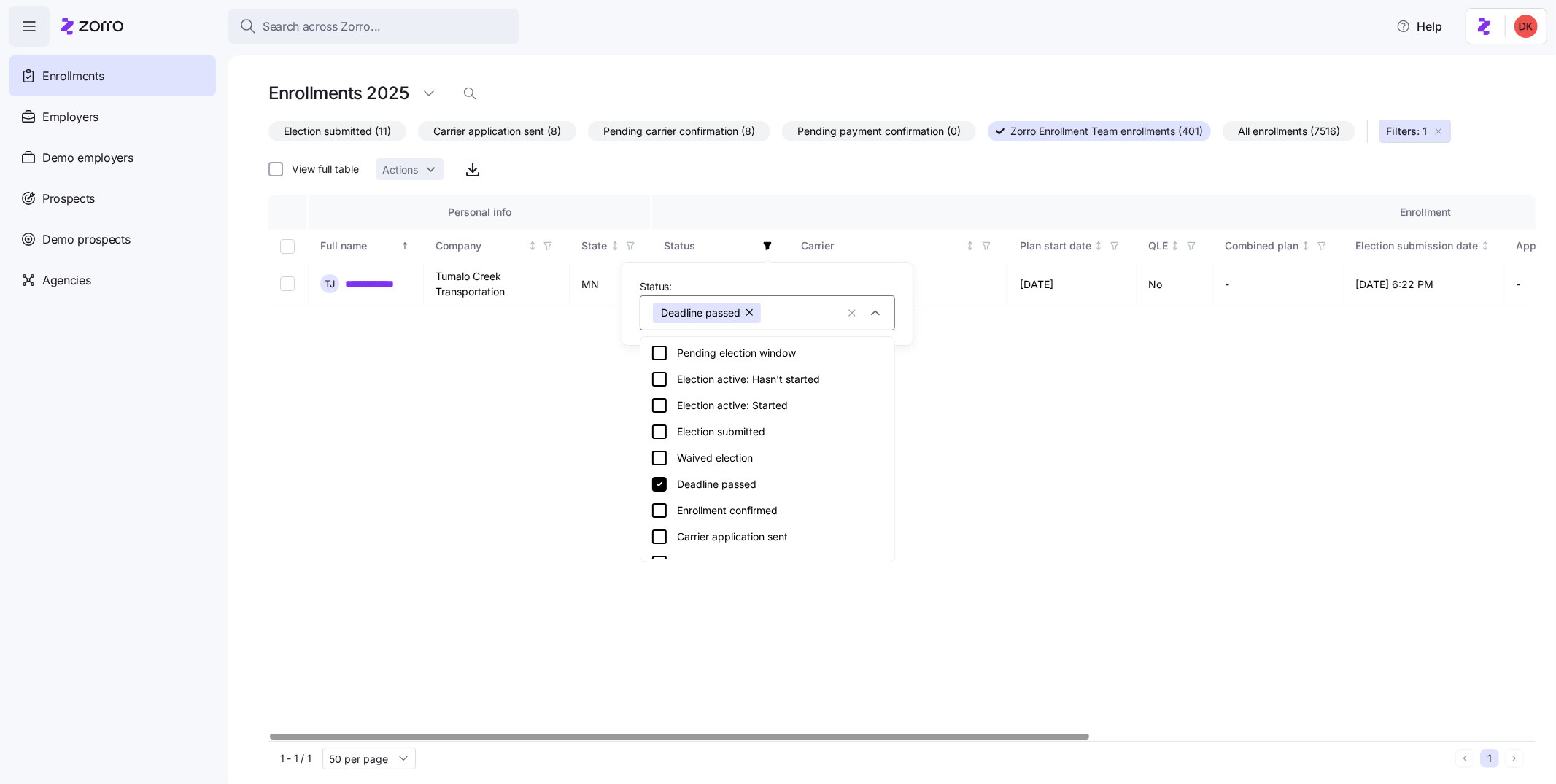
click at [754, 310] on button "button" at bounding box center [750, 312] width 20 height 20
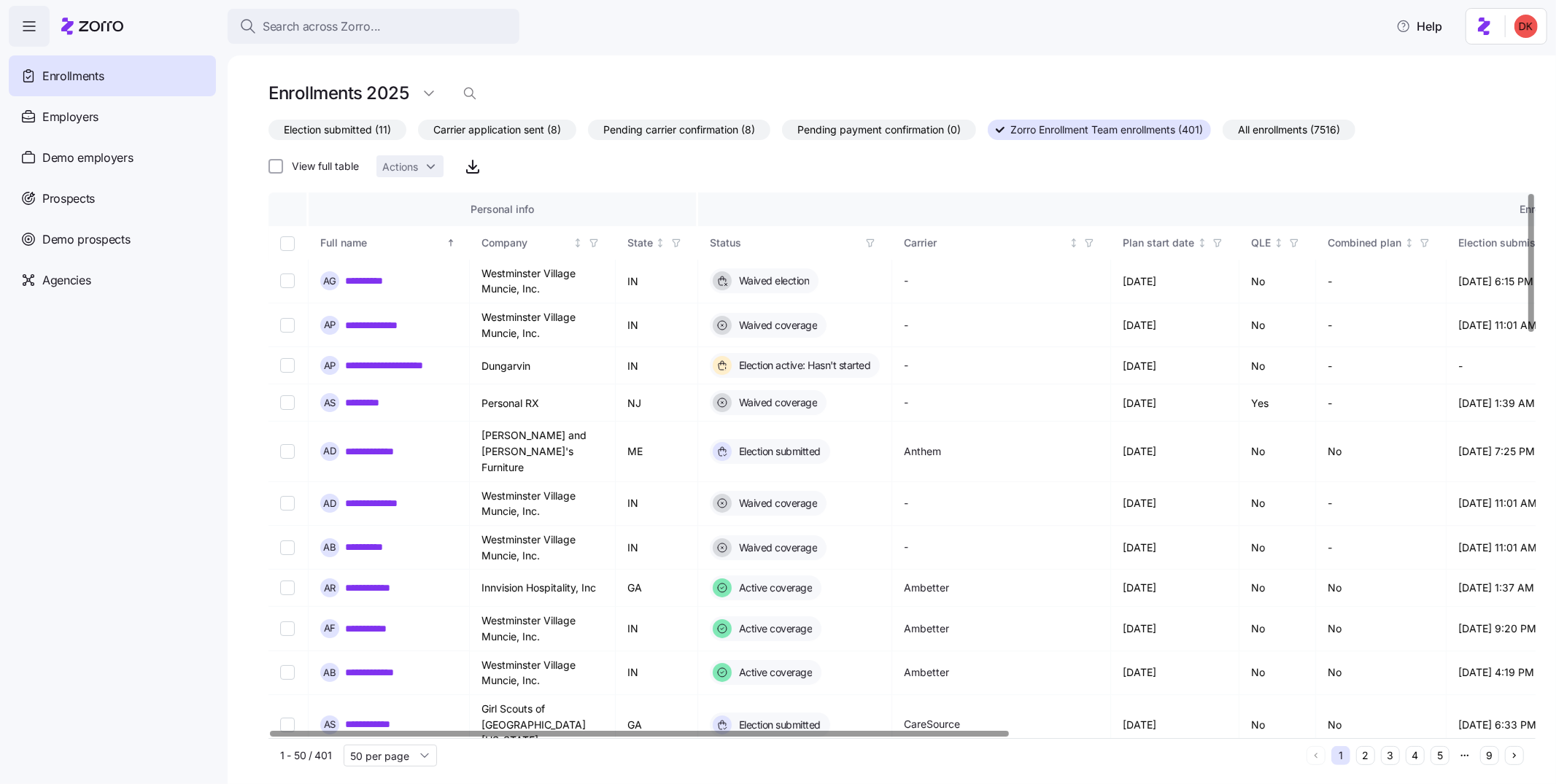
click at [874, 243] on icon "button" at bounding box center [870, 243] width 10 height 10
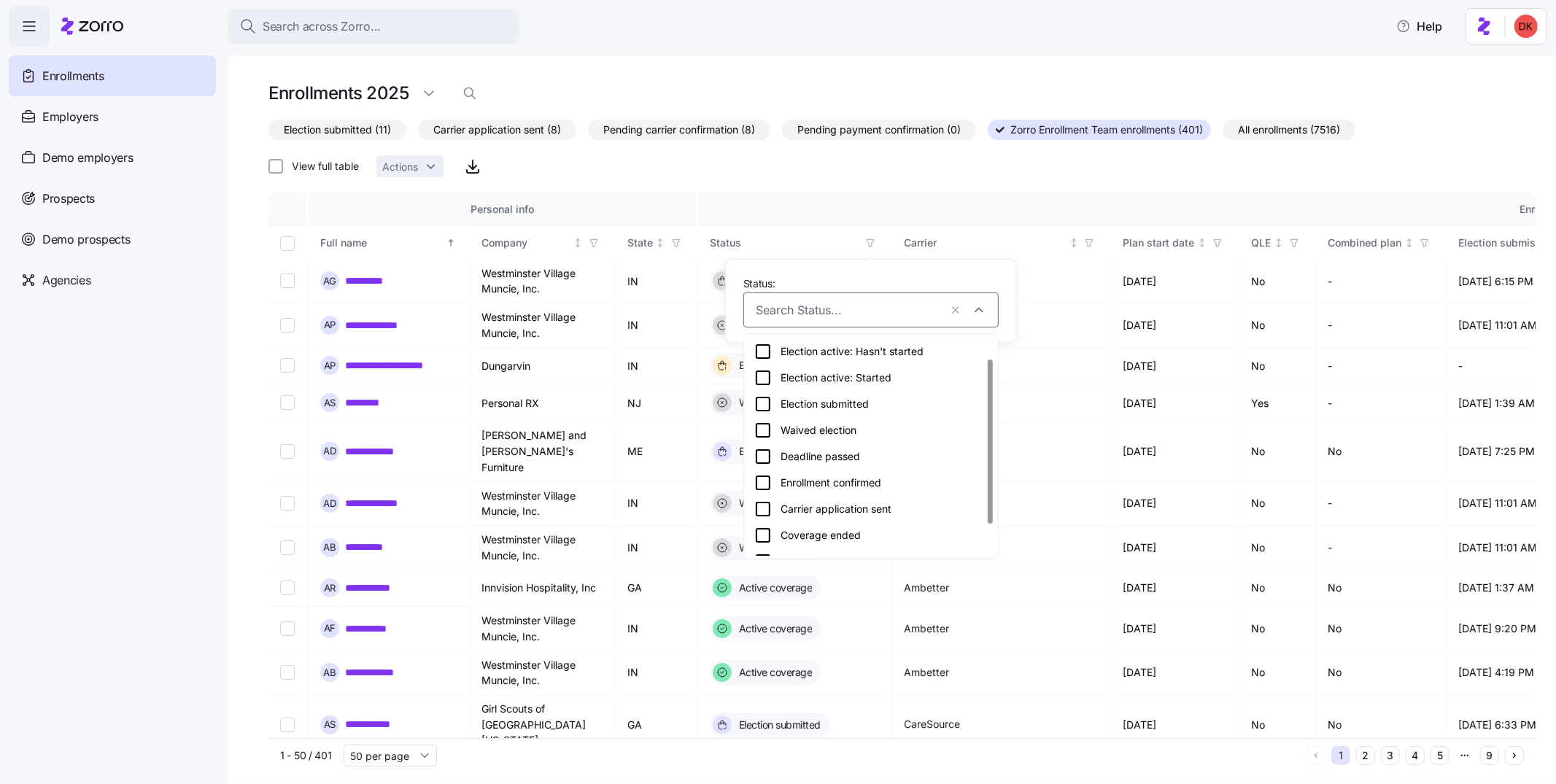
scroll to position [69, 0]
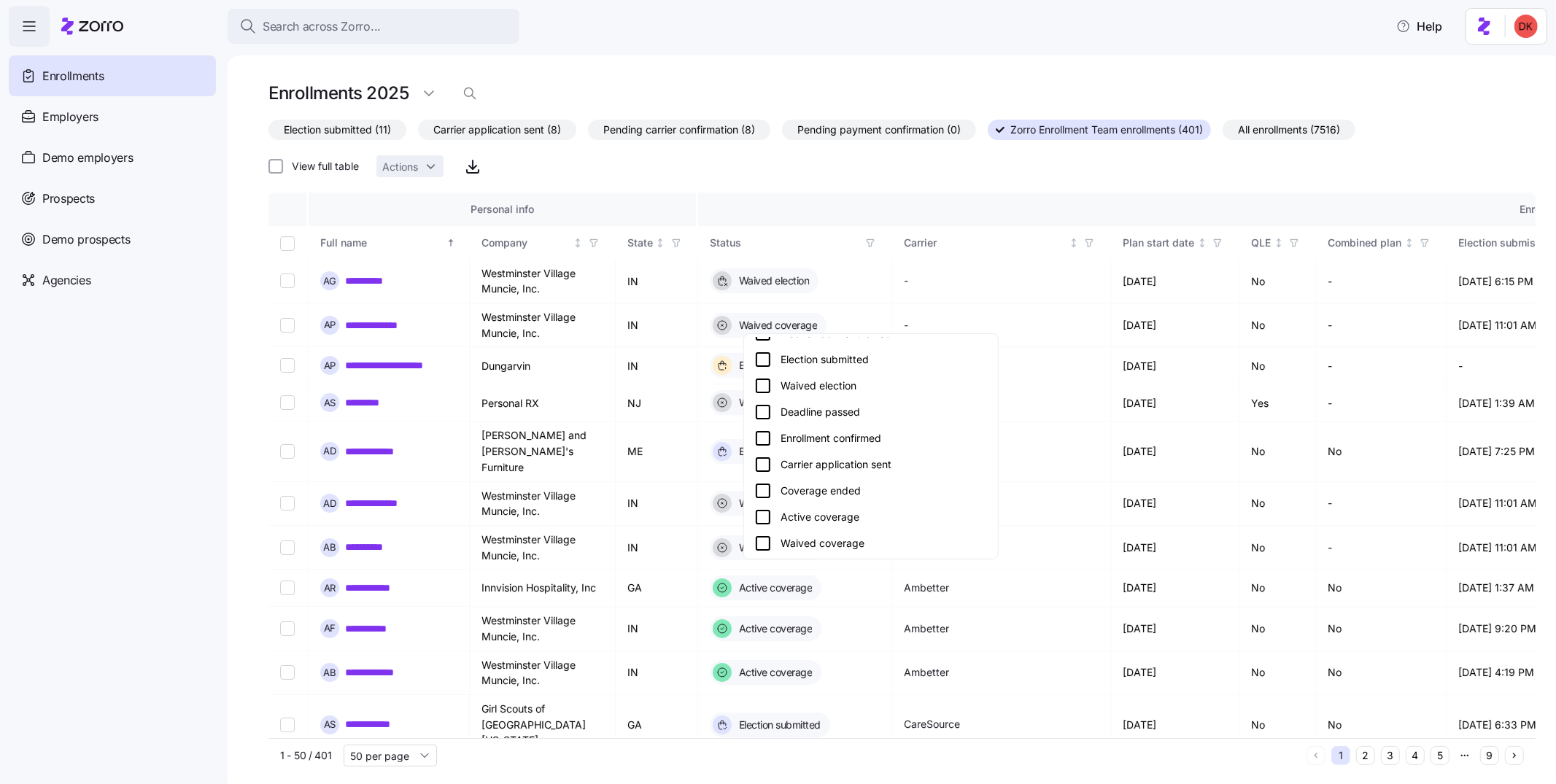
click at [825, 486] on div "Coverage ended" at bounding box center [871, 491] width 234 height 17
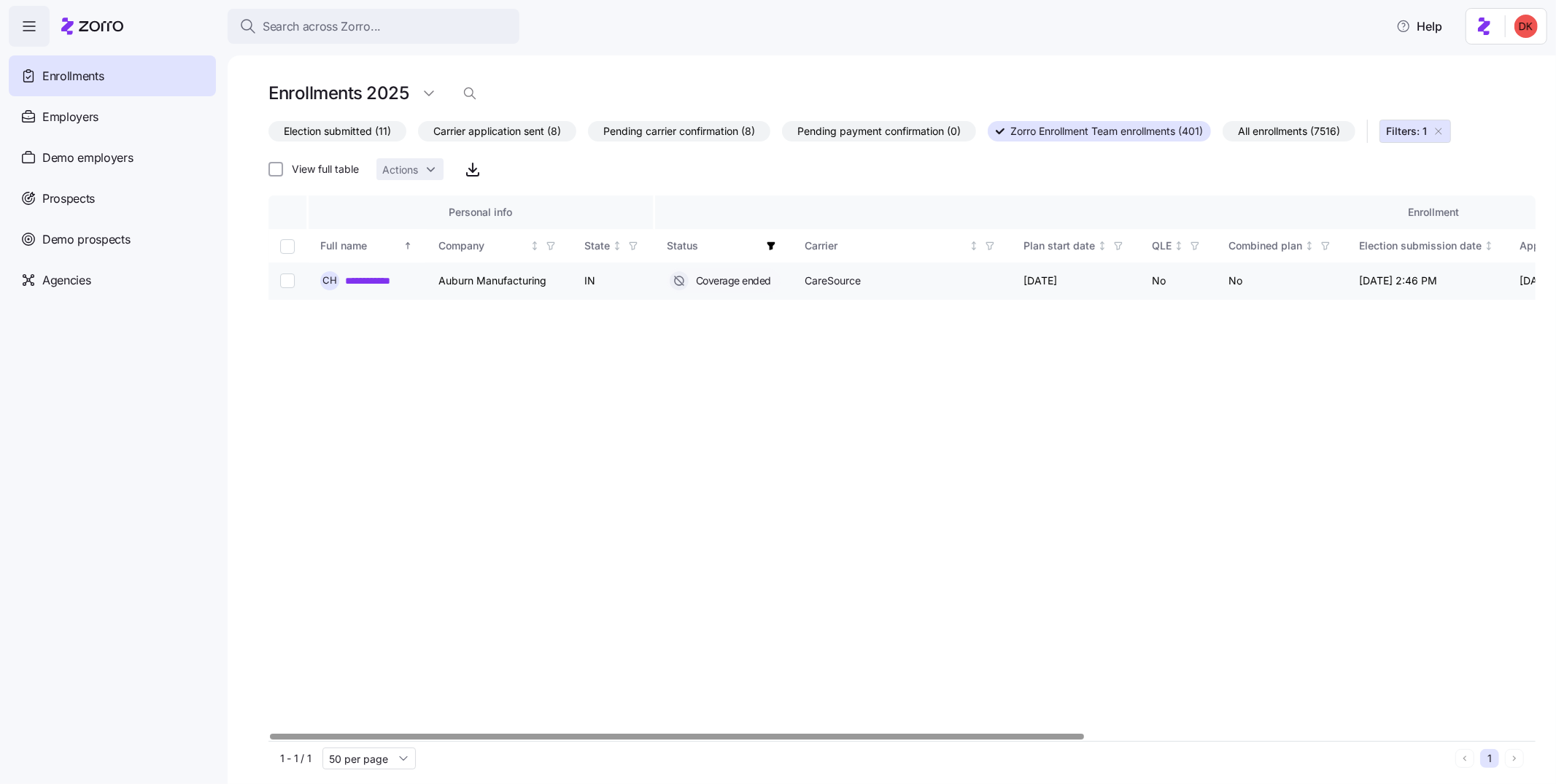
click at [287, 282] on input "Select record 1" at bounding box center [287, 281] width 15 height 15
checkbox input "true"
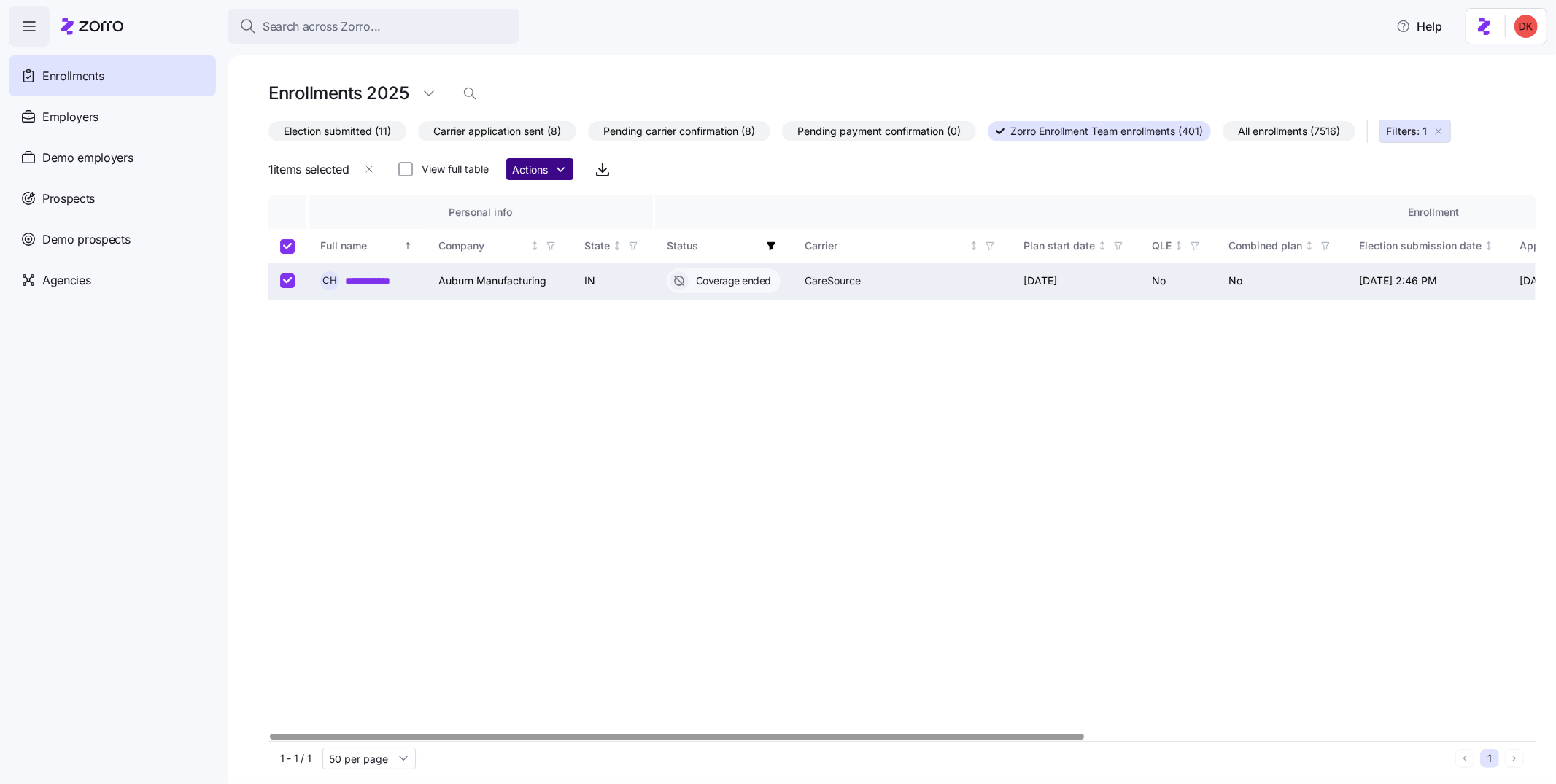
click at [549, 170] on html "**********" at bounding box center [778, 387] width 1556 height 775
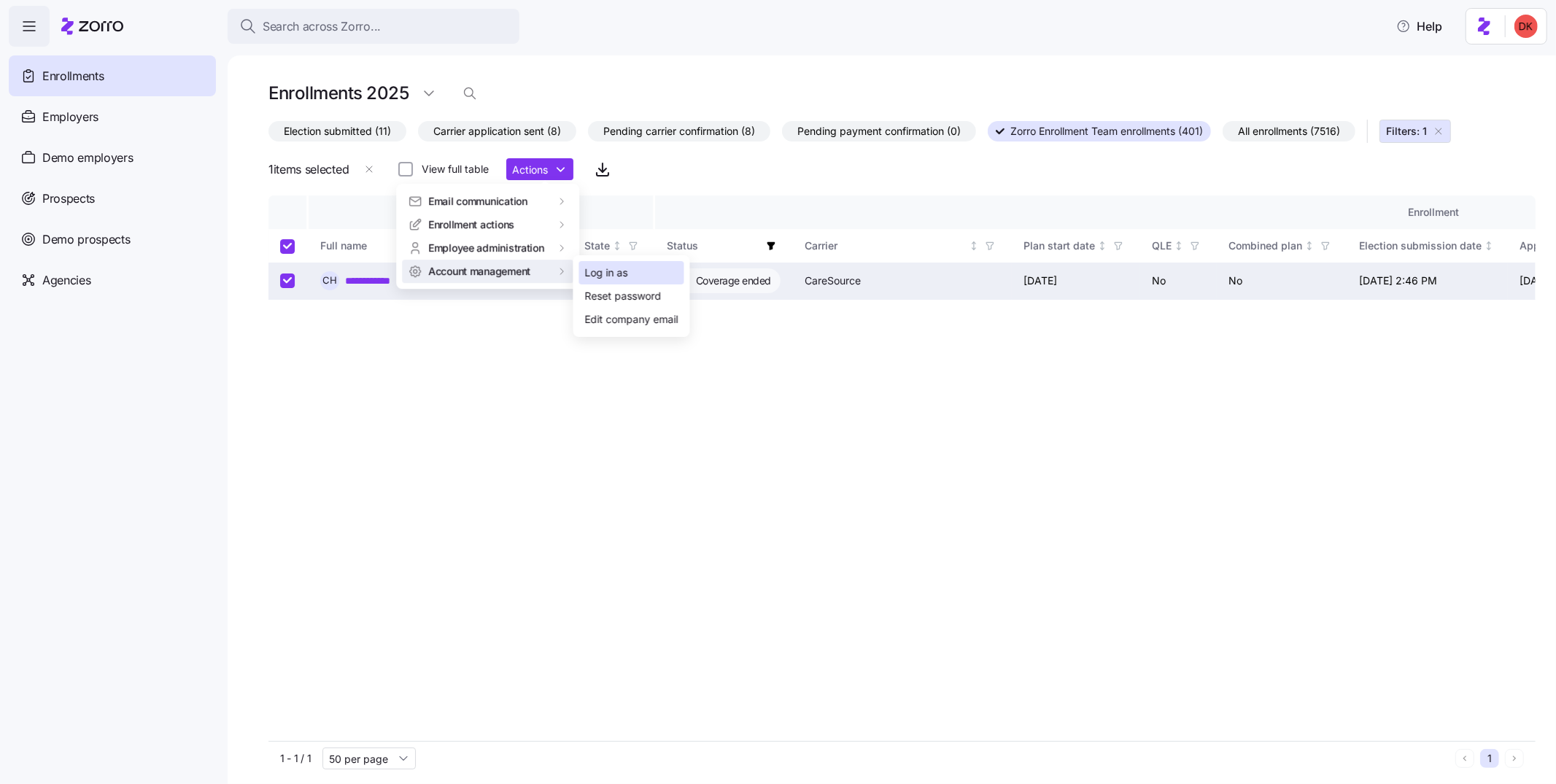
click at [626, 269] on div "Log in as" at bounding box center [606, 273] width 43 height 16
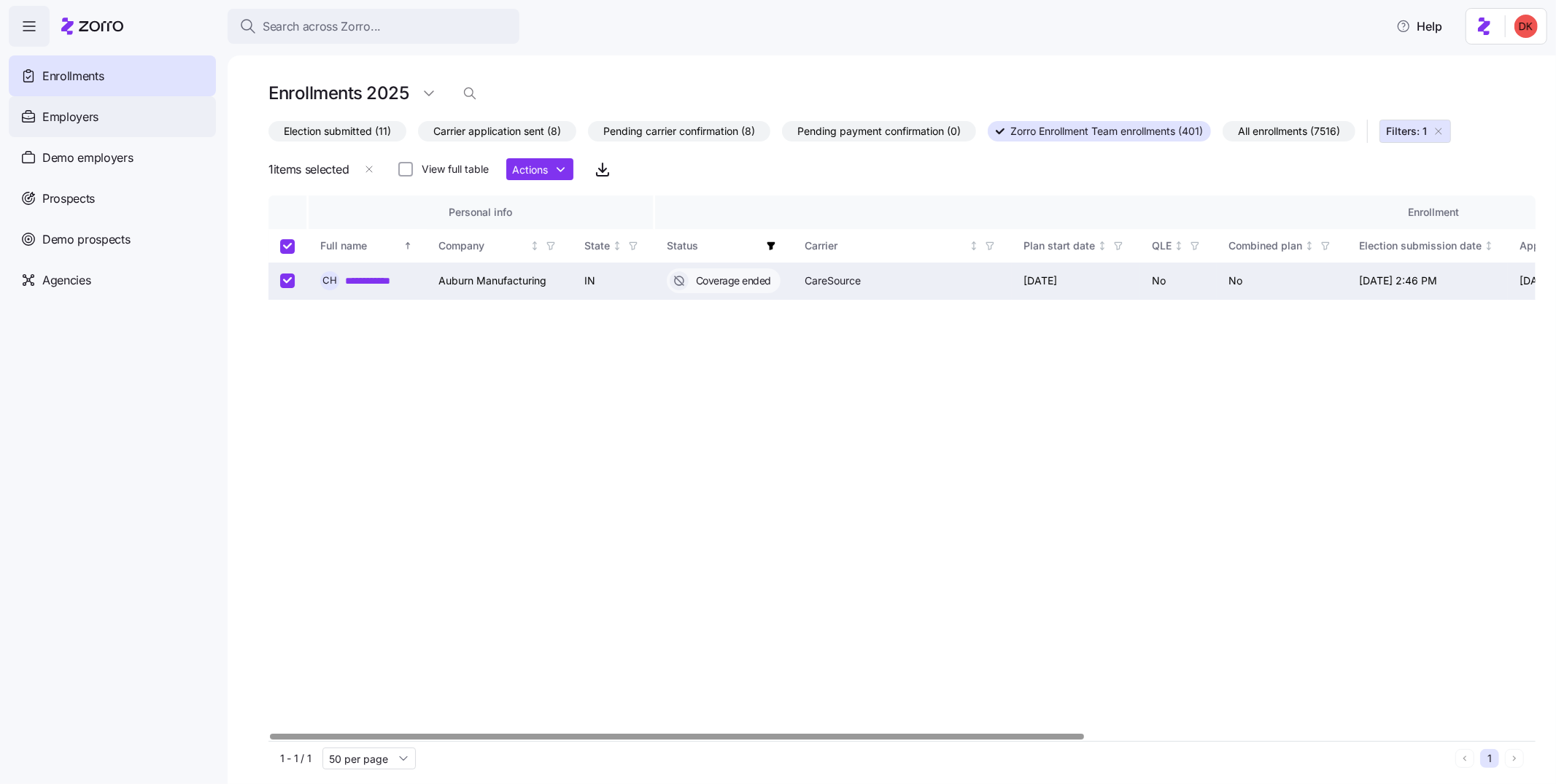
click at [151, 114] on div "Employers" at bounding box center [113, 116] width 208 height 41
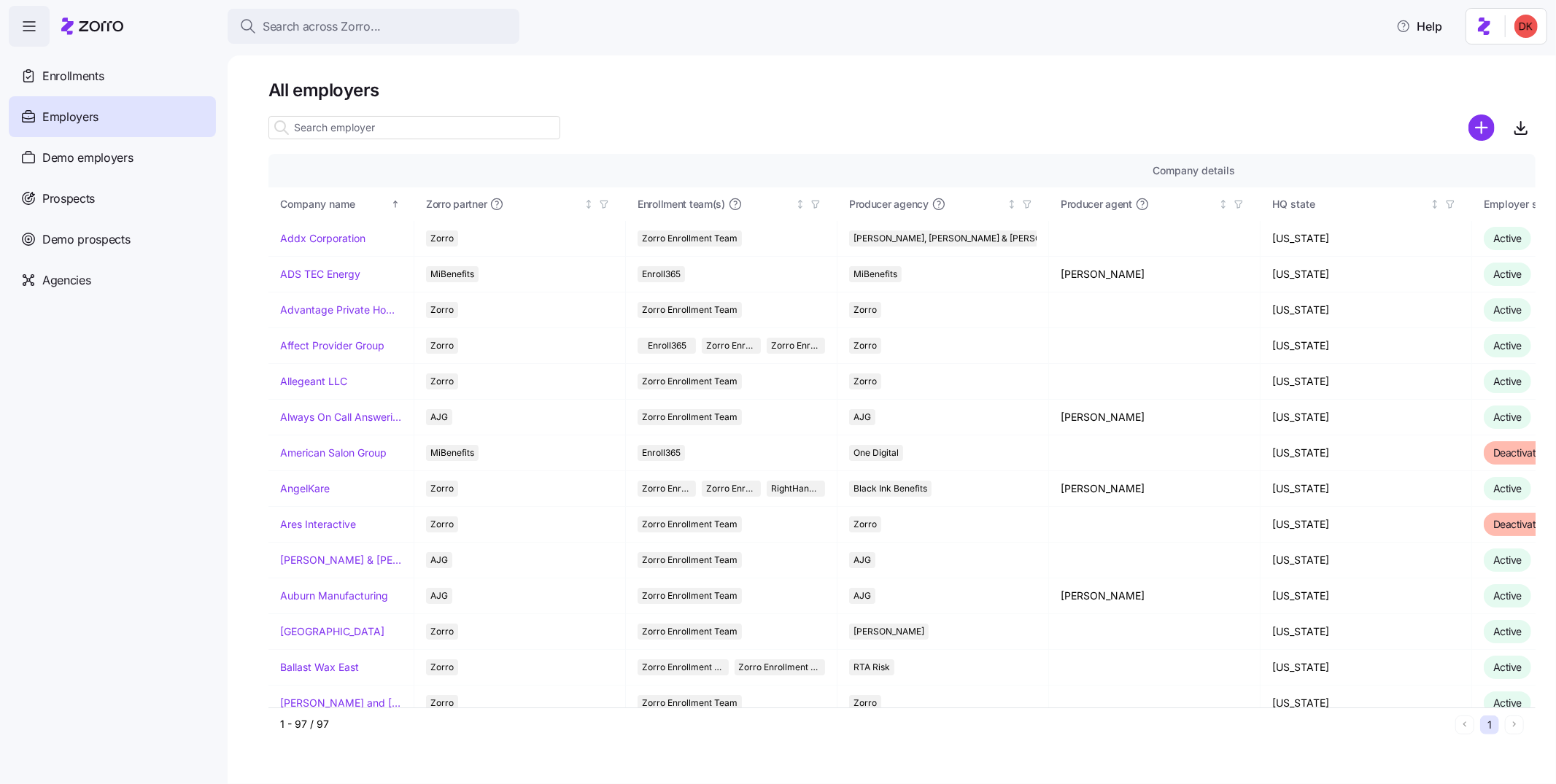
click at [136, 158] on div "Demo employers" at bounding box center [113, 157] width 208 height 41
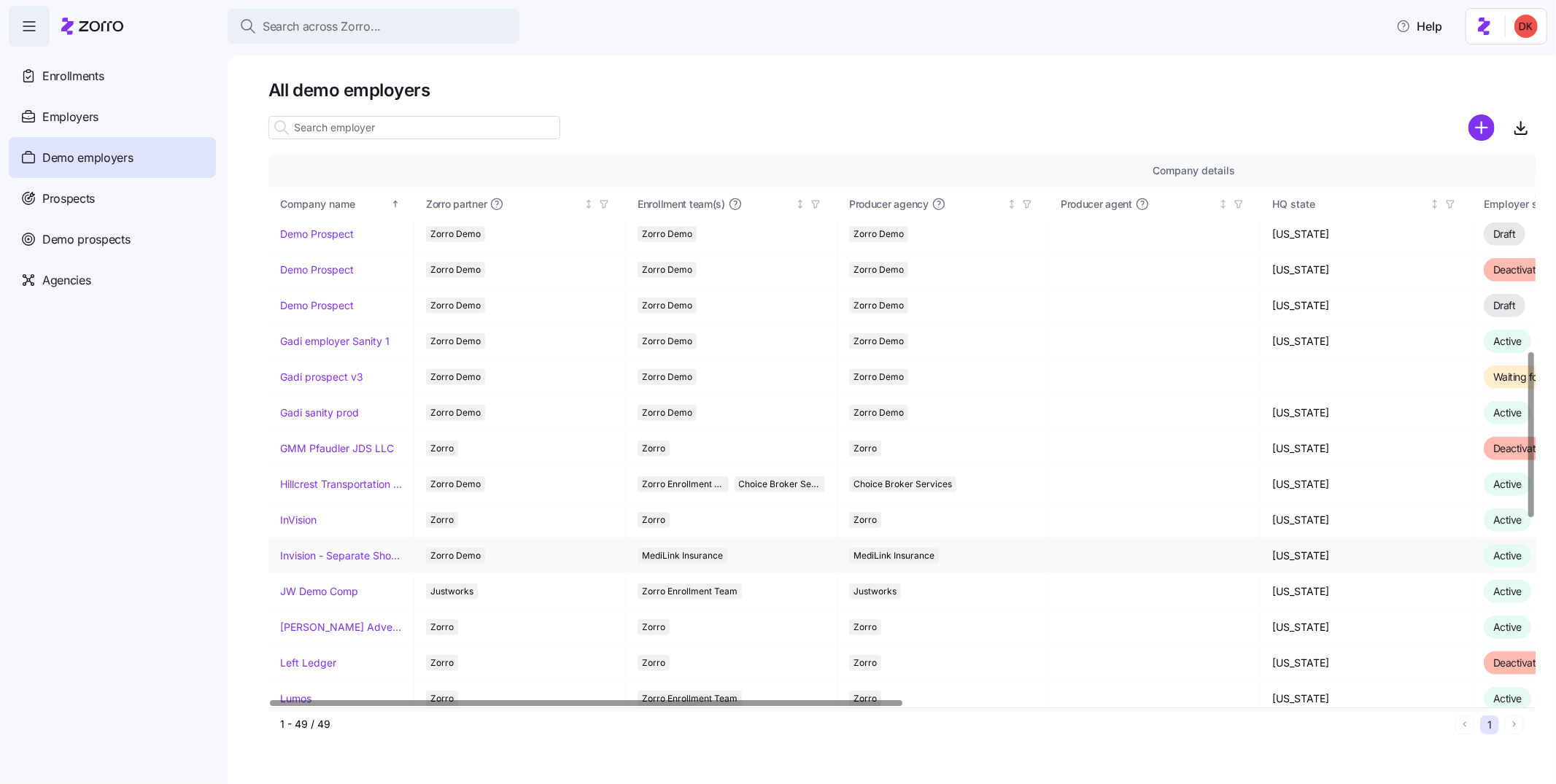
scroll to position [821, 0]
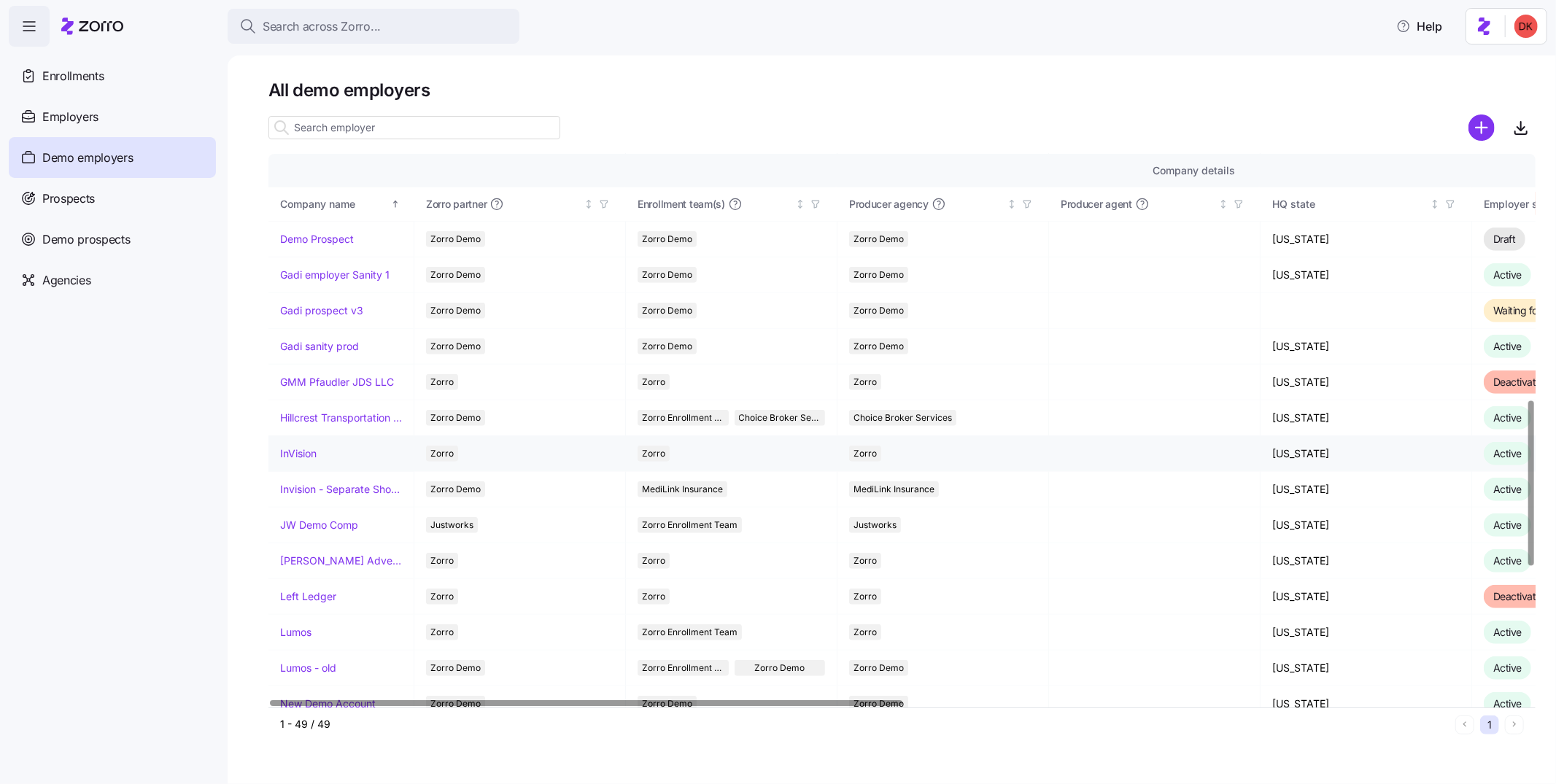
click at [297, 453] on link "InVision" at bounding box center [298, 453] width 37 height 15
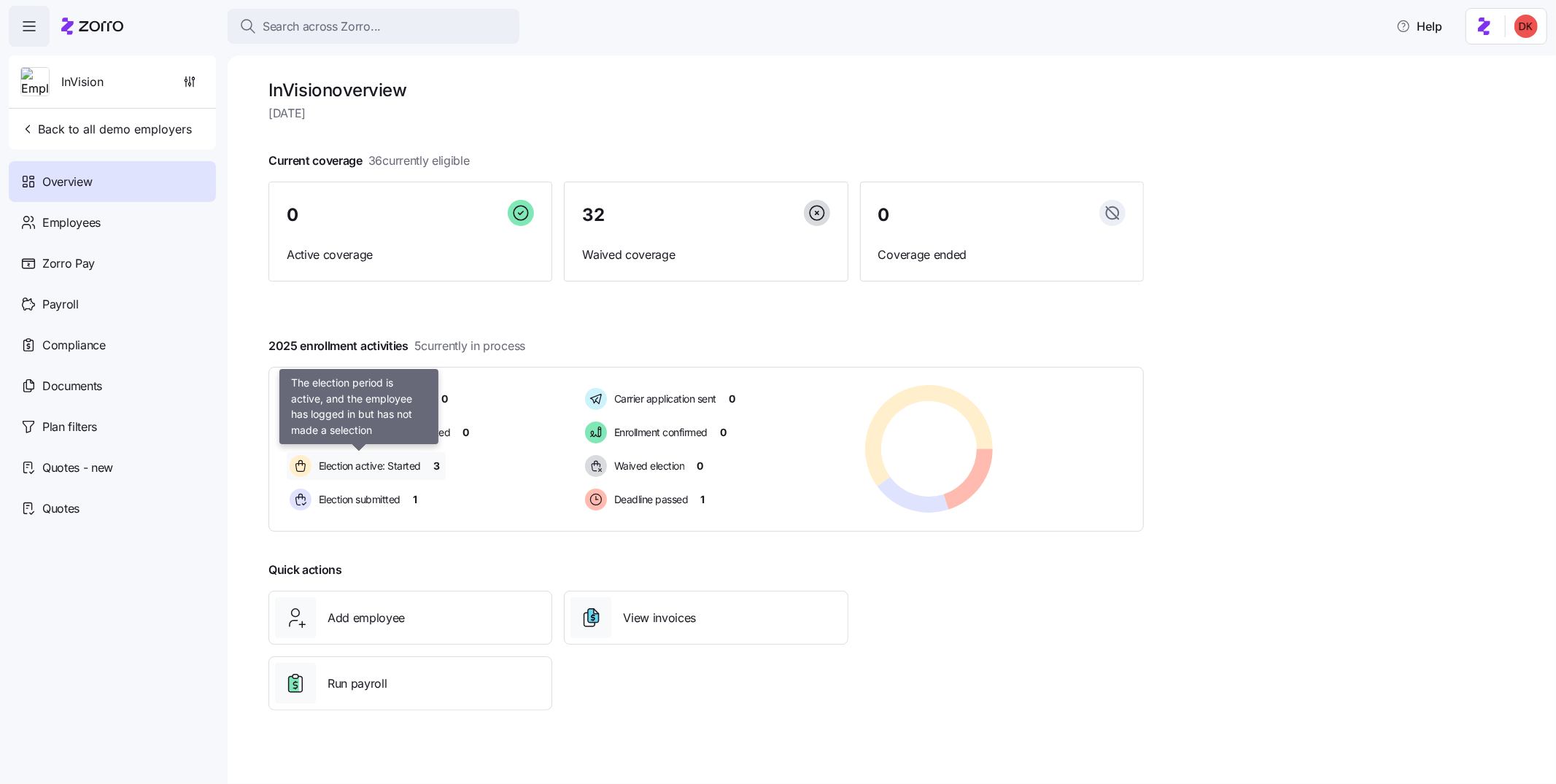
click at [368, 460] on span "Election active: Started" at bounding box center [367, 466] width 106 height 15
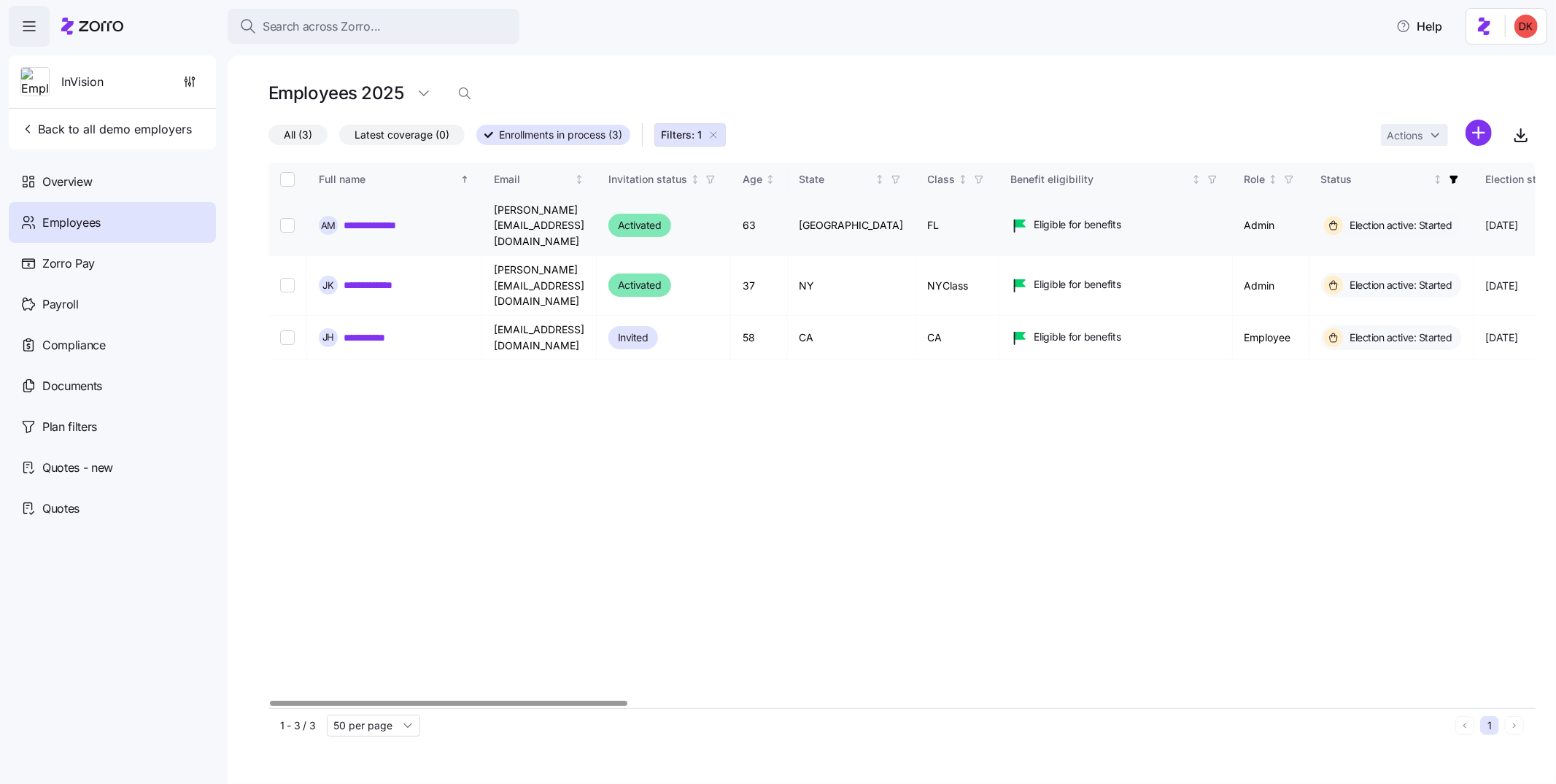
click at [386, 218] on link "**********" at bounding box center [384, 225] width 80 height 15
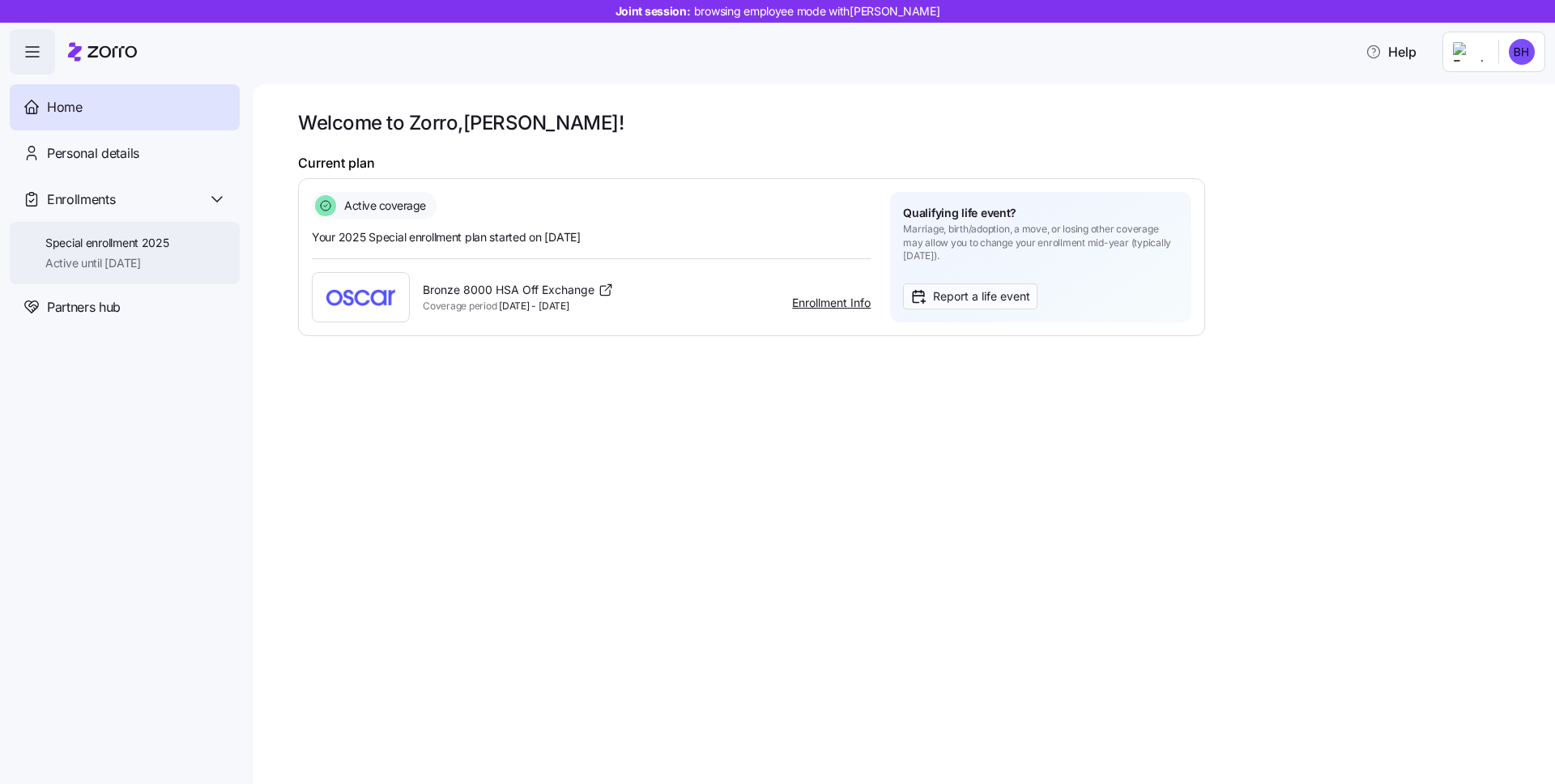
click at [147, 251] on span "Special enrollment 2025" at bounding box center [107, 243] width 124 height 16
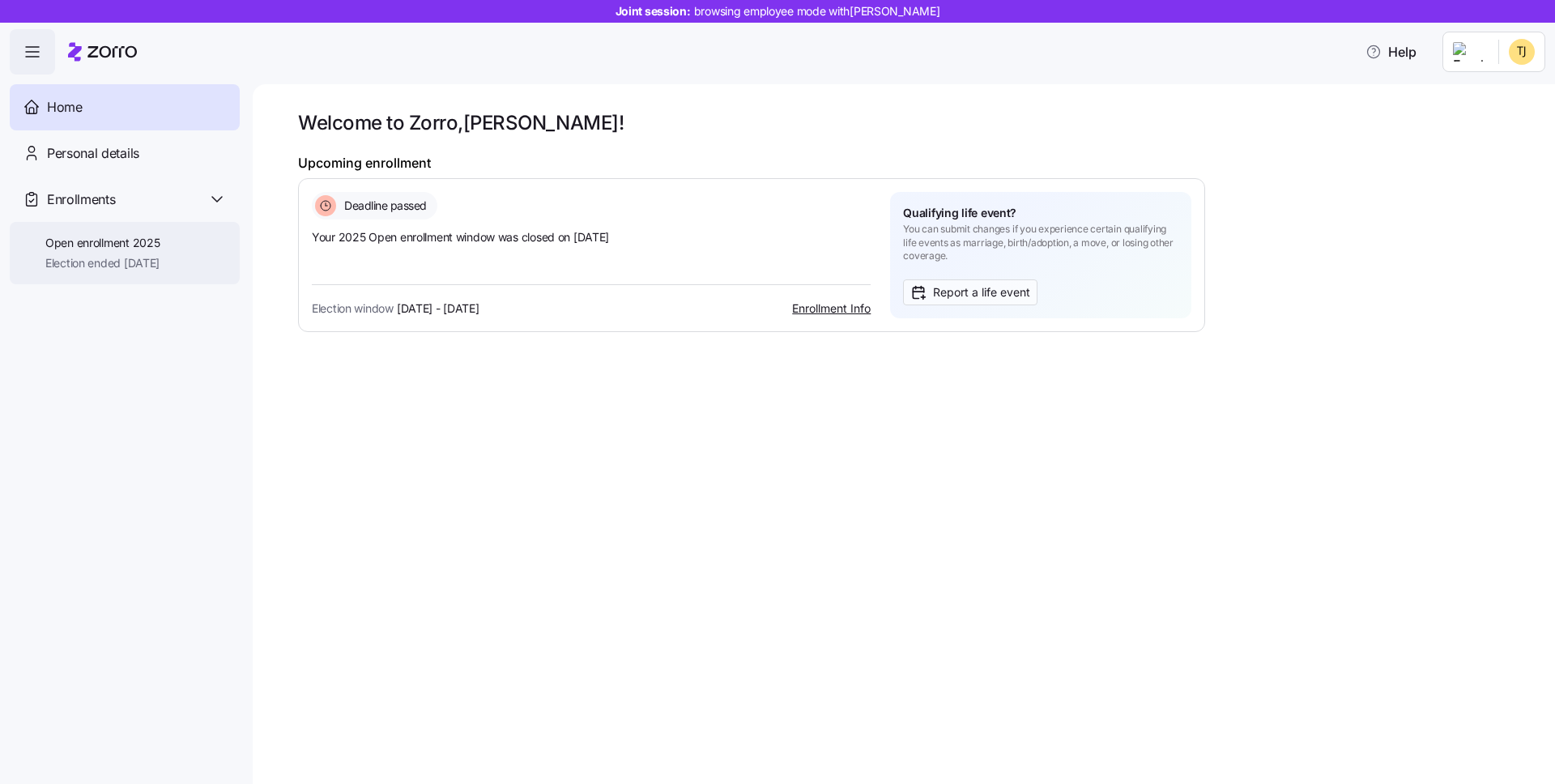
click at [136, 246] on span "Open enrollment 2025" at bounding box center [103, 243] width 114 height 16
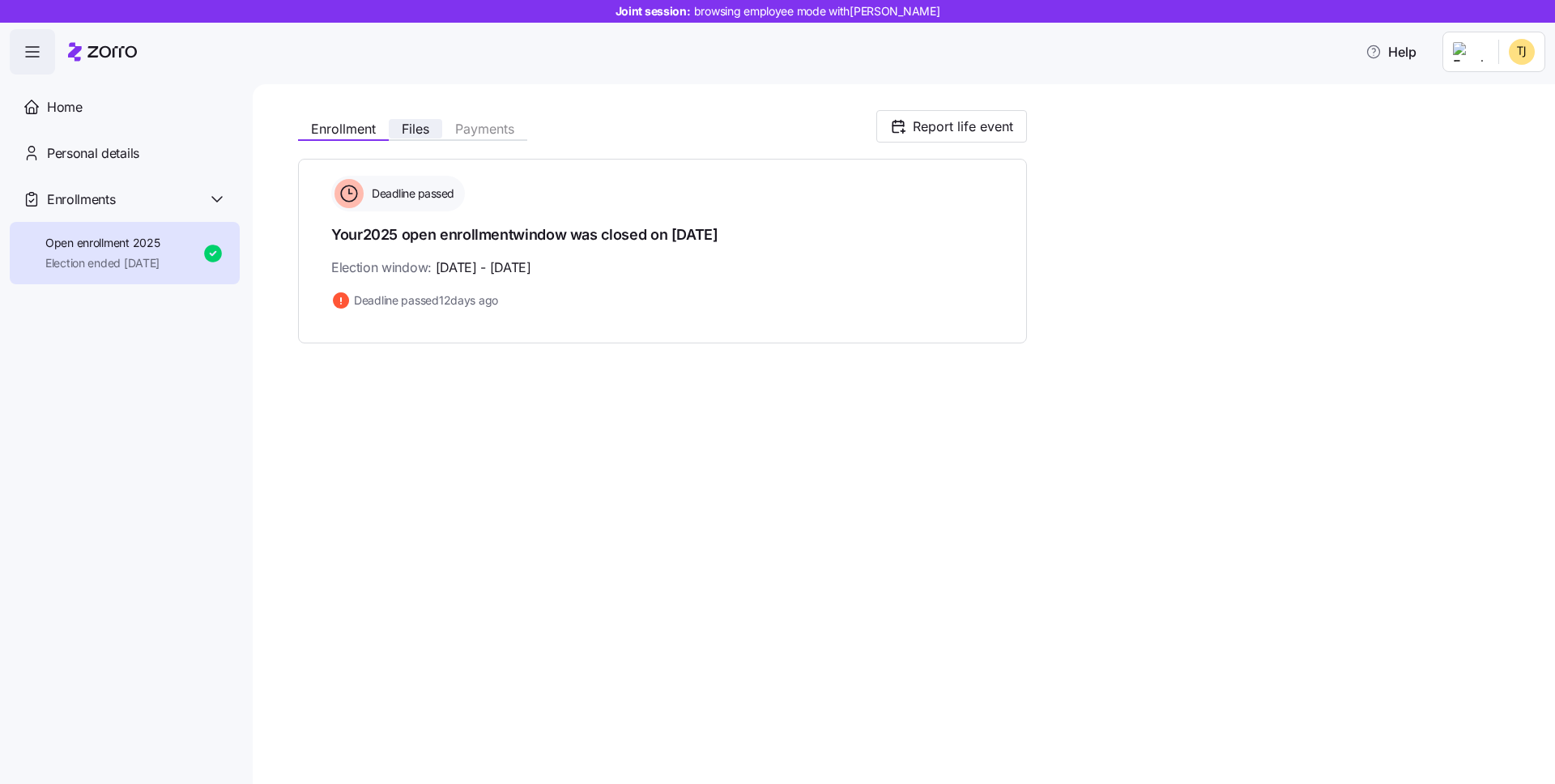
click at [413, 122] on span "Files" at bounding box center [415, 128] width 27 height 13
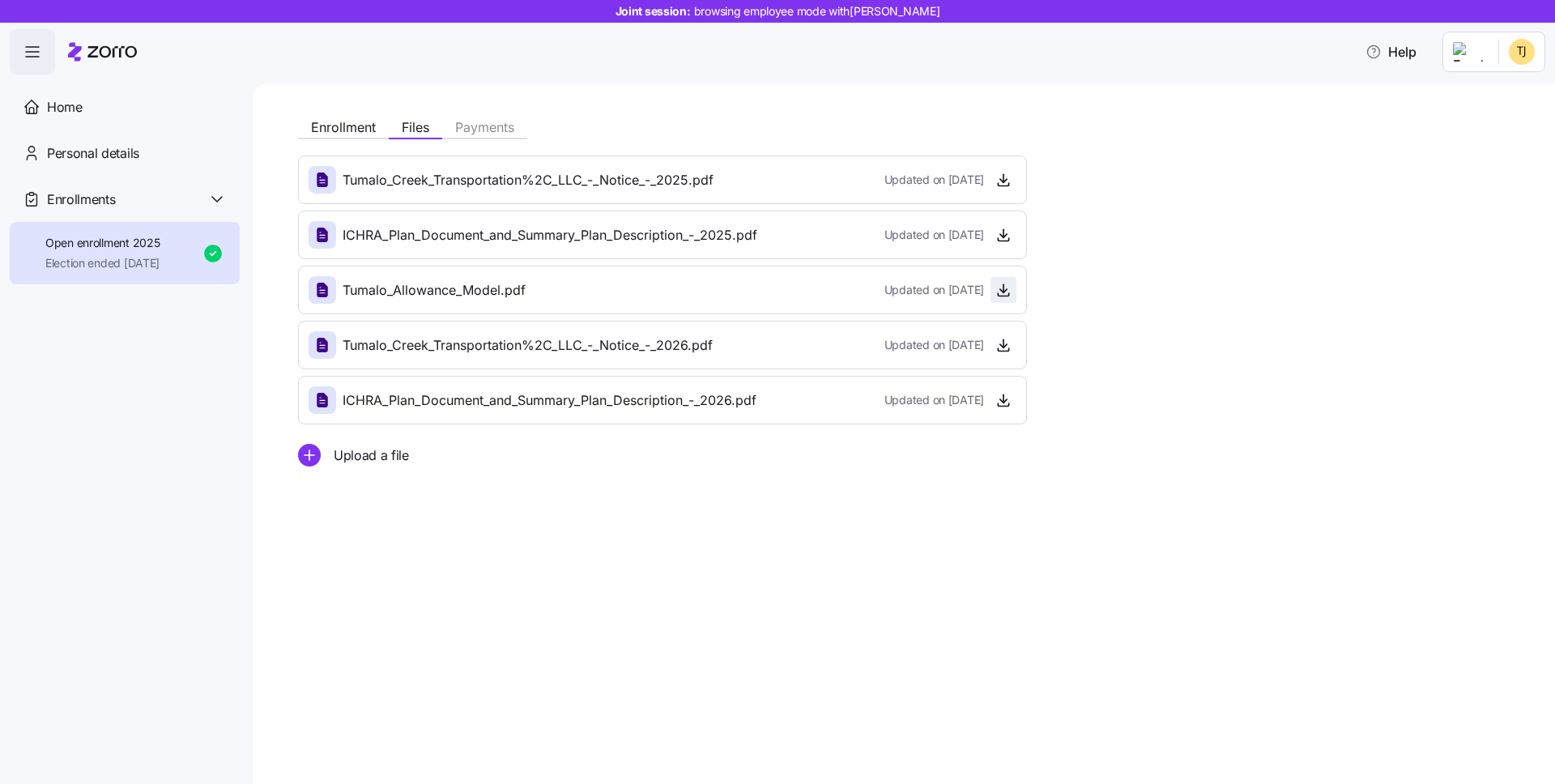
click at [1002, 288] on icon "button" at bounding box center [1003, 289] width 16 height 16
click at [1006, 235] on icon "button" at bounding box center [1003, 234] width 16 height 16
click at [1008, 177] on icon "button" at bounding box center [1003, 179] width 16 height 16
click at [1004, 287] on icon "button" at bounding box center [1003, 289] width 16 height 16
click at [1004, 289] on icon "button" at bounding box center [1003, 289] width 16 height 16
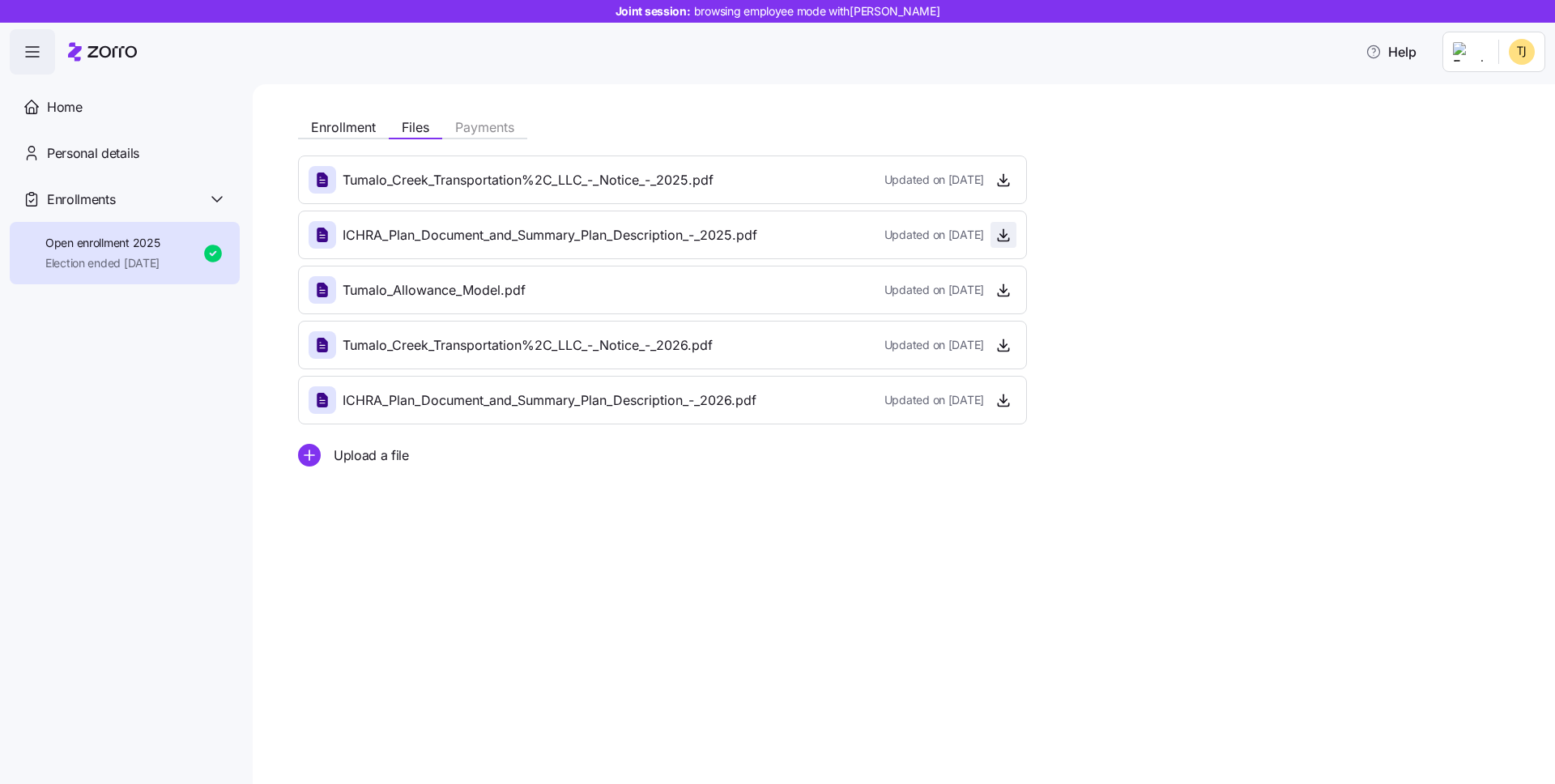
click at [1000, 232] on icon "button" at bounding box center [1003, 234] width 16 height 16
click at [1012, 180] on span "button" at bounding box center [1003, 179] width 24 height 24
click at [1003, 181] on icon "button" at bounding box center [1003, 178] width 0 height 8
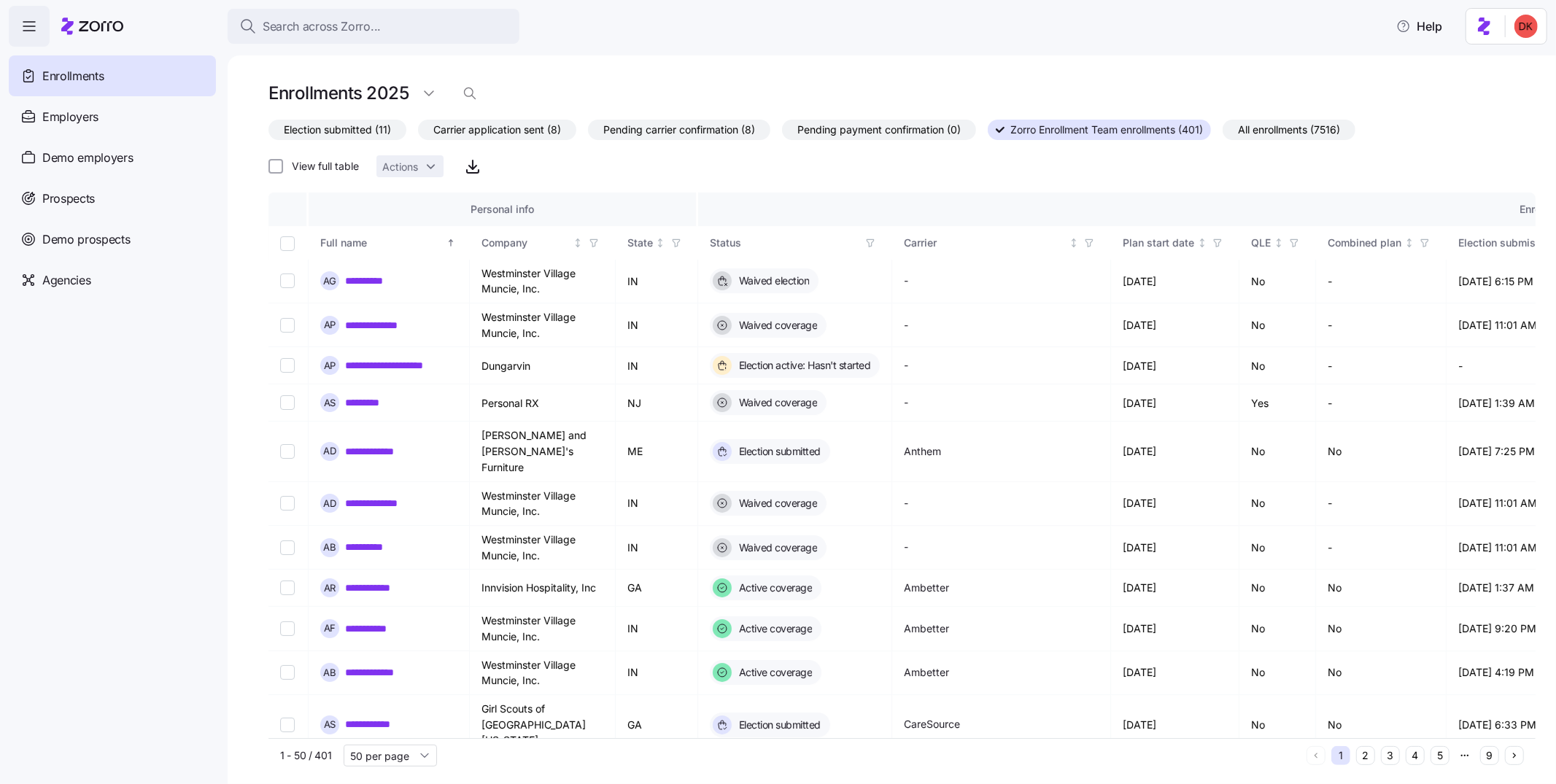
click at [160, 126] on div "Employers" at bounding box center [113, 116] width 208 height 41
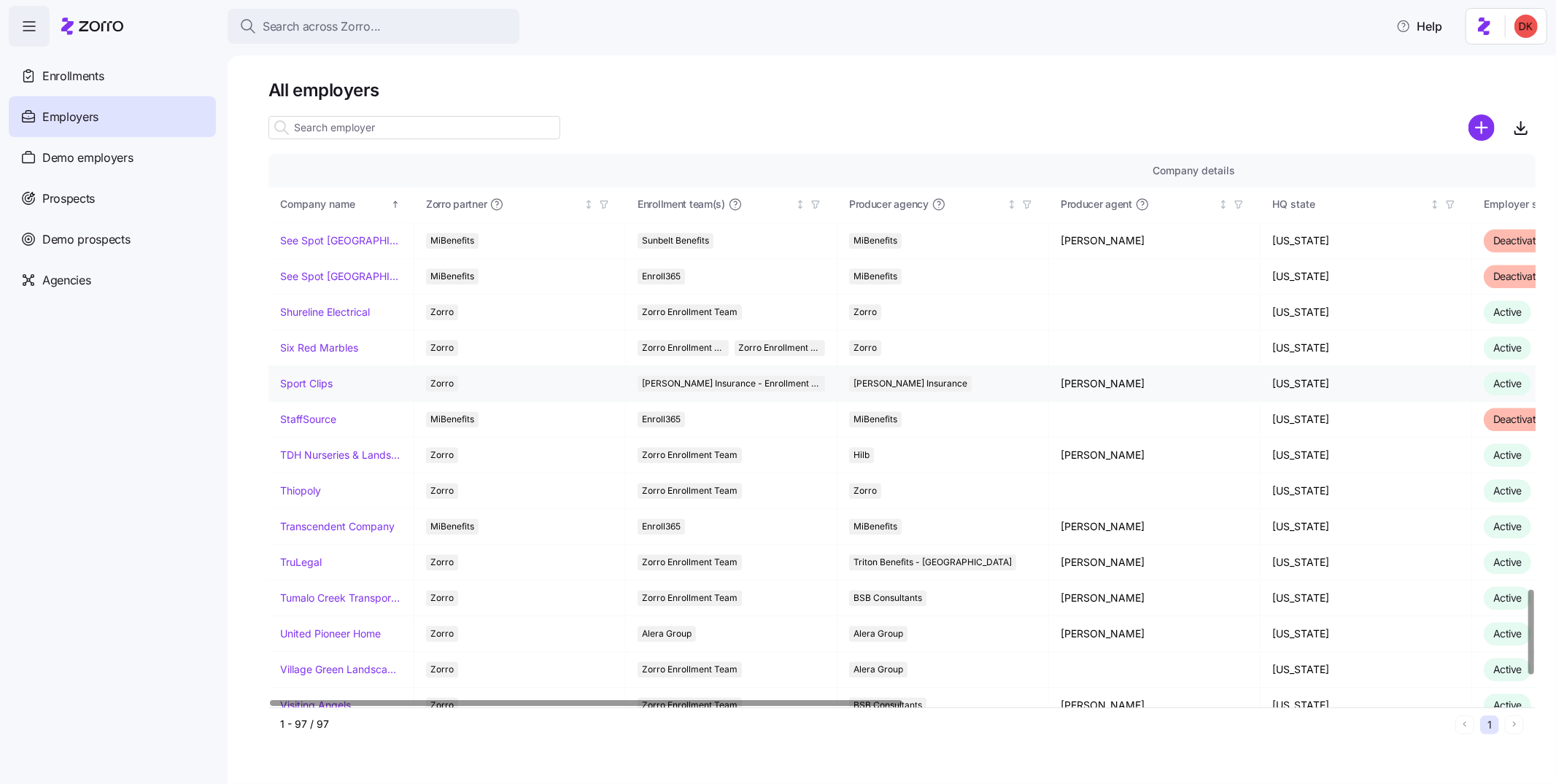
scroll to position [2955, 0]
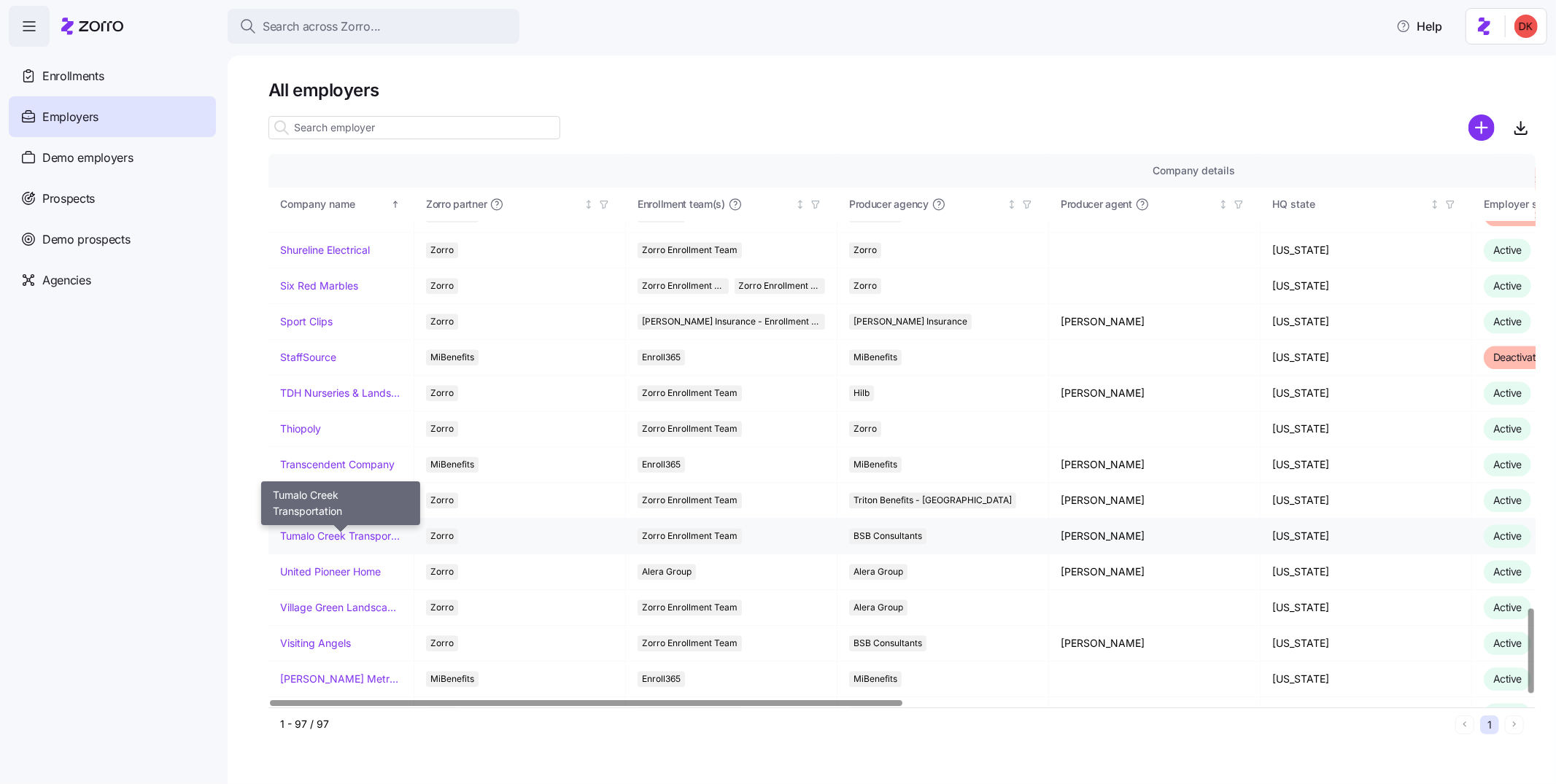
click at [380, 541] on link "Tumalo Creek Transportation" at bounding box center [341, 535] width 122 height 15
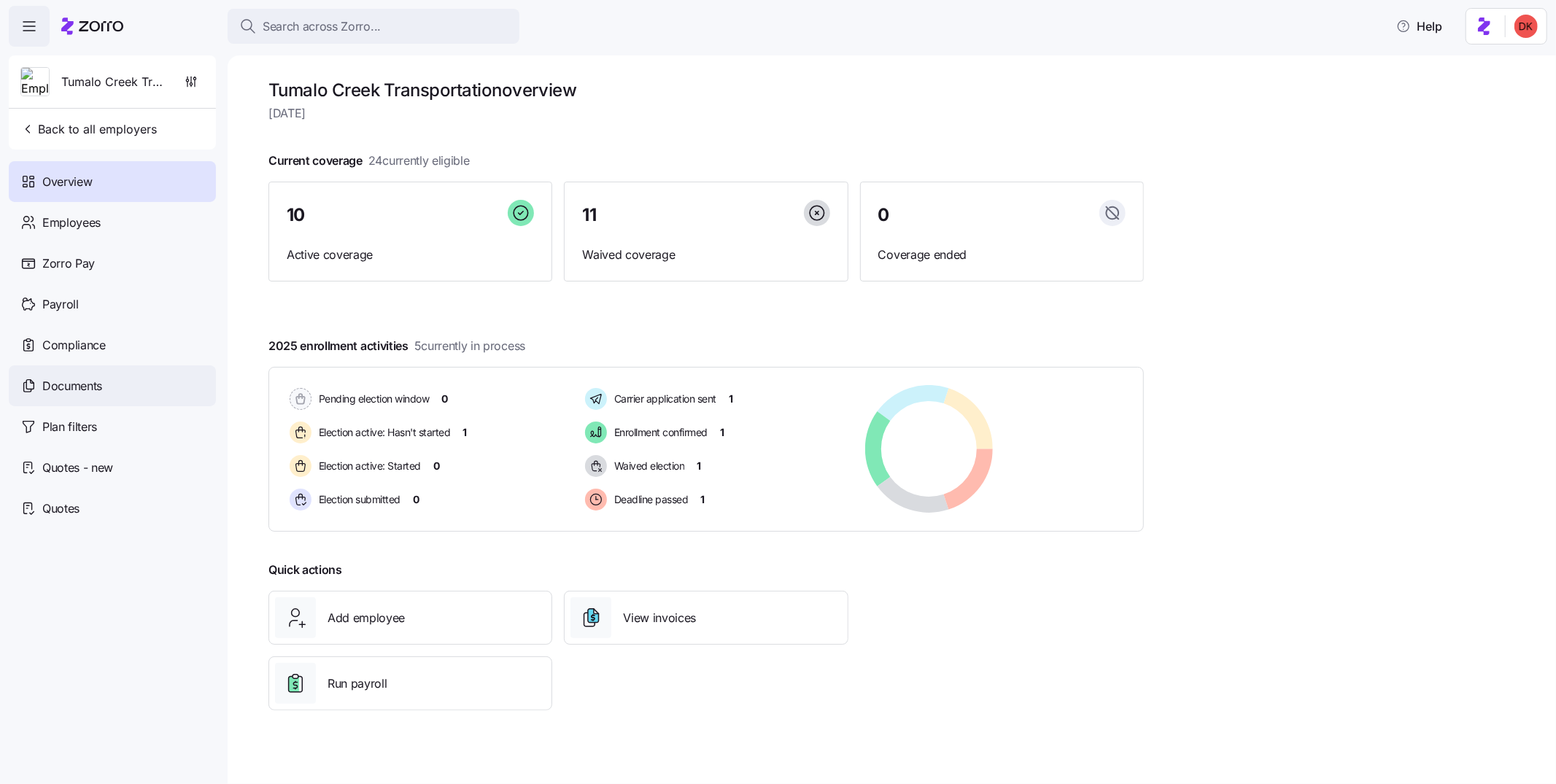
click at [130, 385] on div "Documents" at bounding box center [113, 385] width 208 height 41
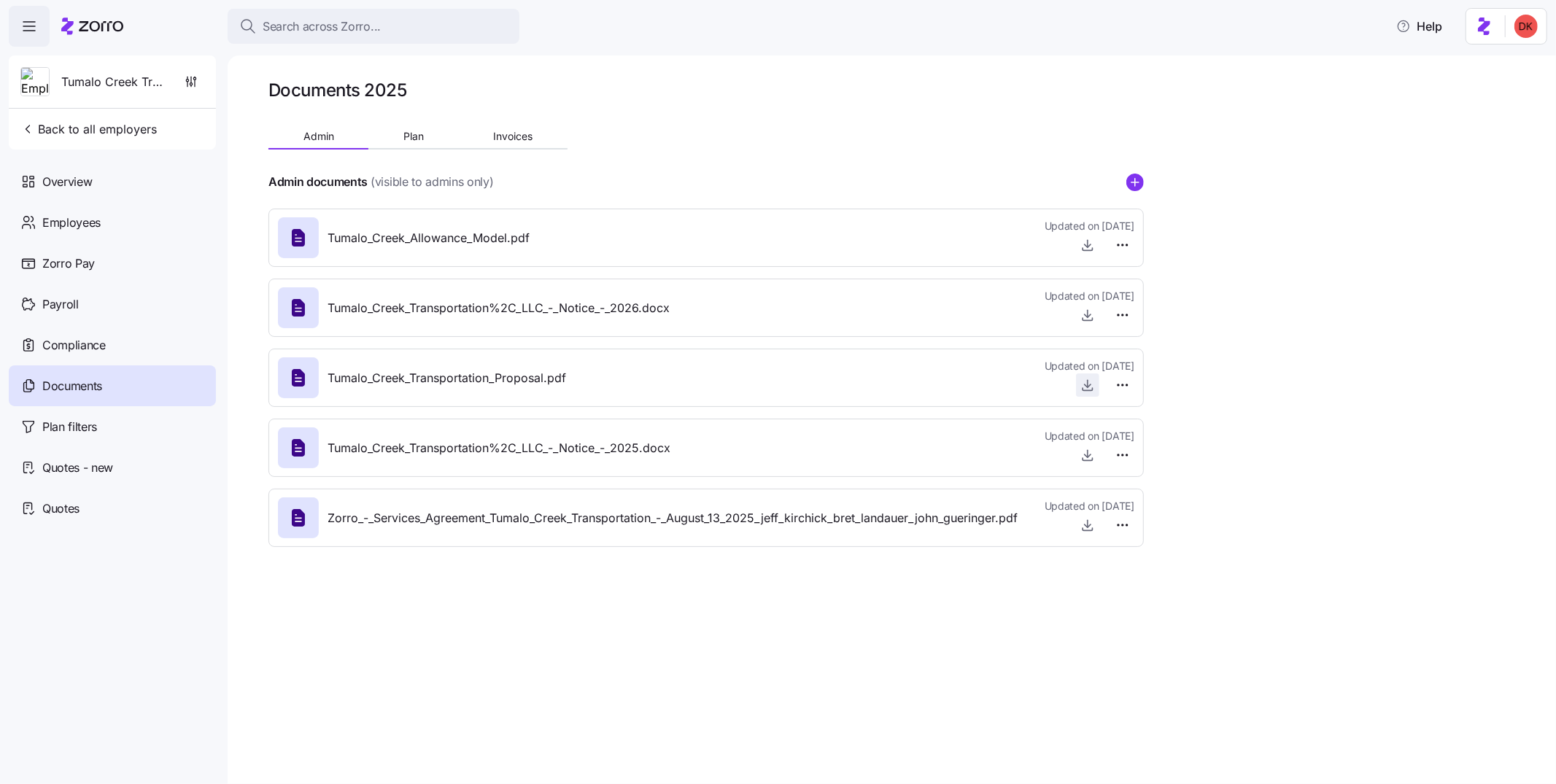
click at [1086, 385] on icon "button" at bounding box center [1088, 385] width 15 height 15
click at [413, 137] on span "Plan" at bounding box center [413, 137] width 20 height 10
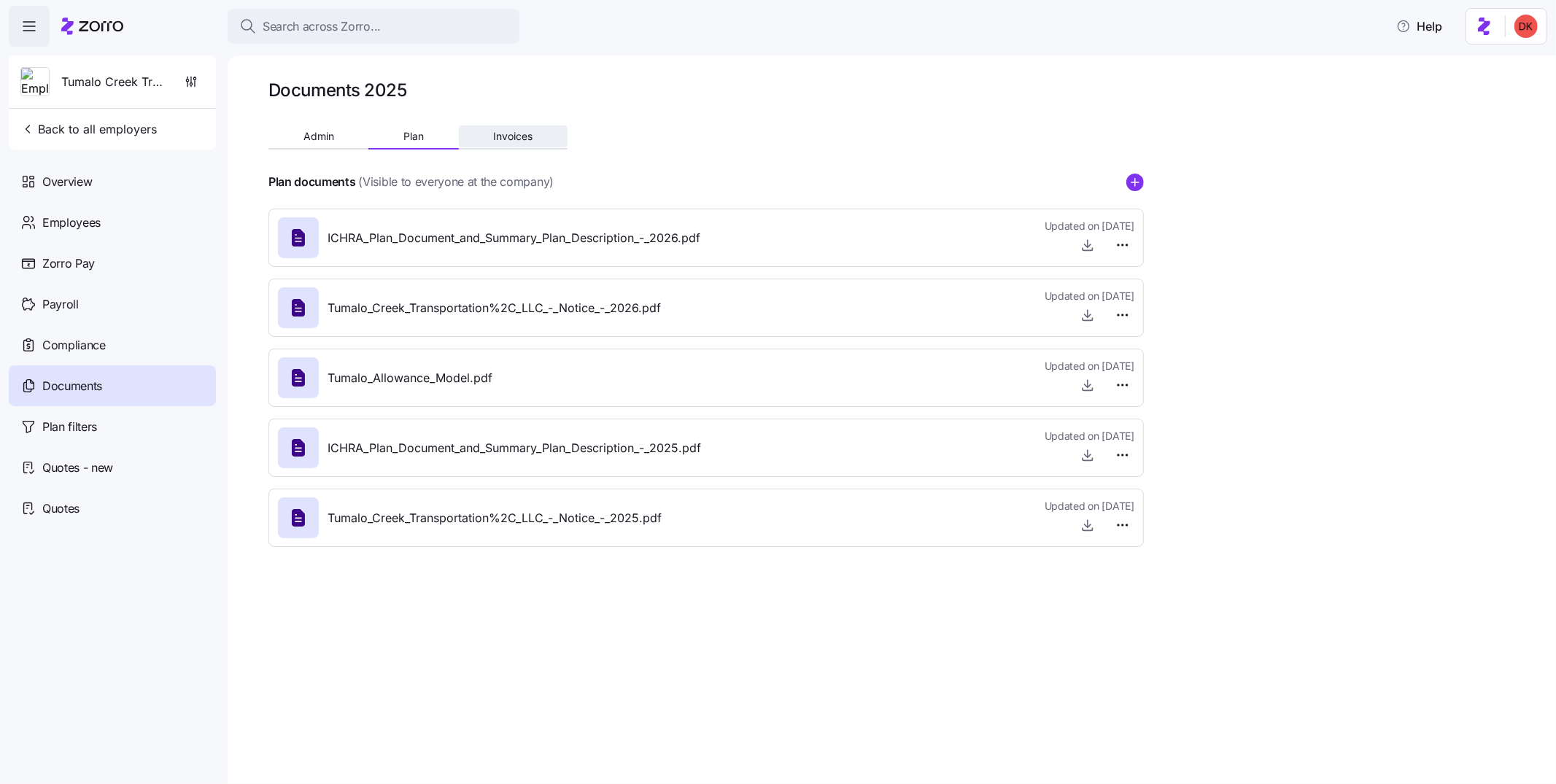
click at [493, 137] on span "Invoices" at bounding box center [512, 137] width 39 height 10
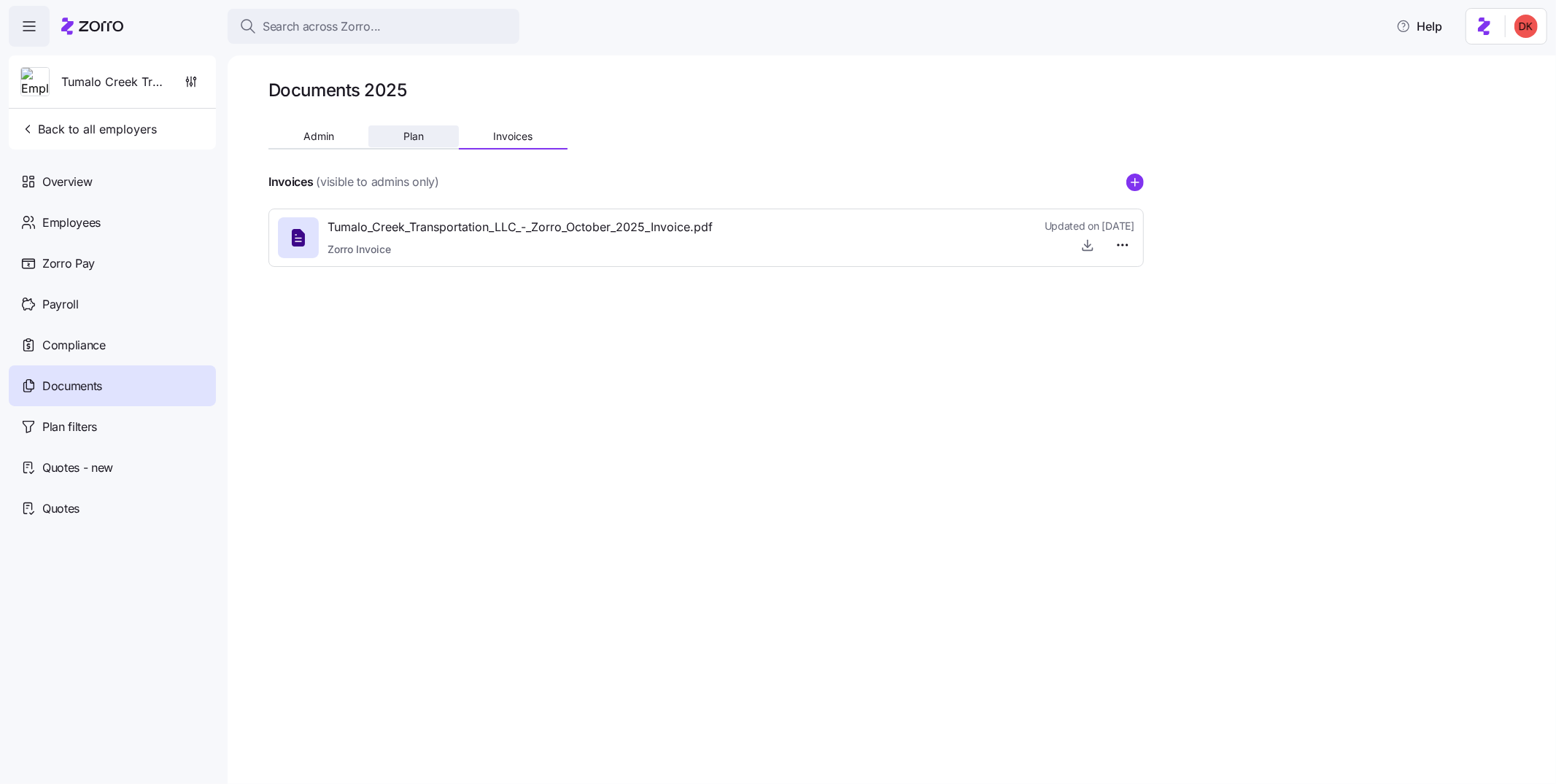
click at [421, 136] on span "Plan" at bounding box center [413, 137] width 20 height 10
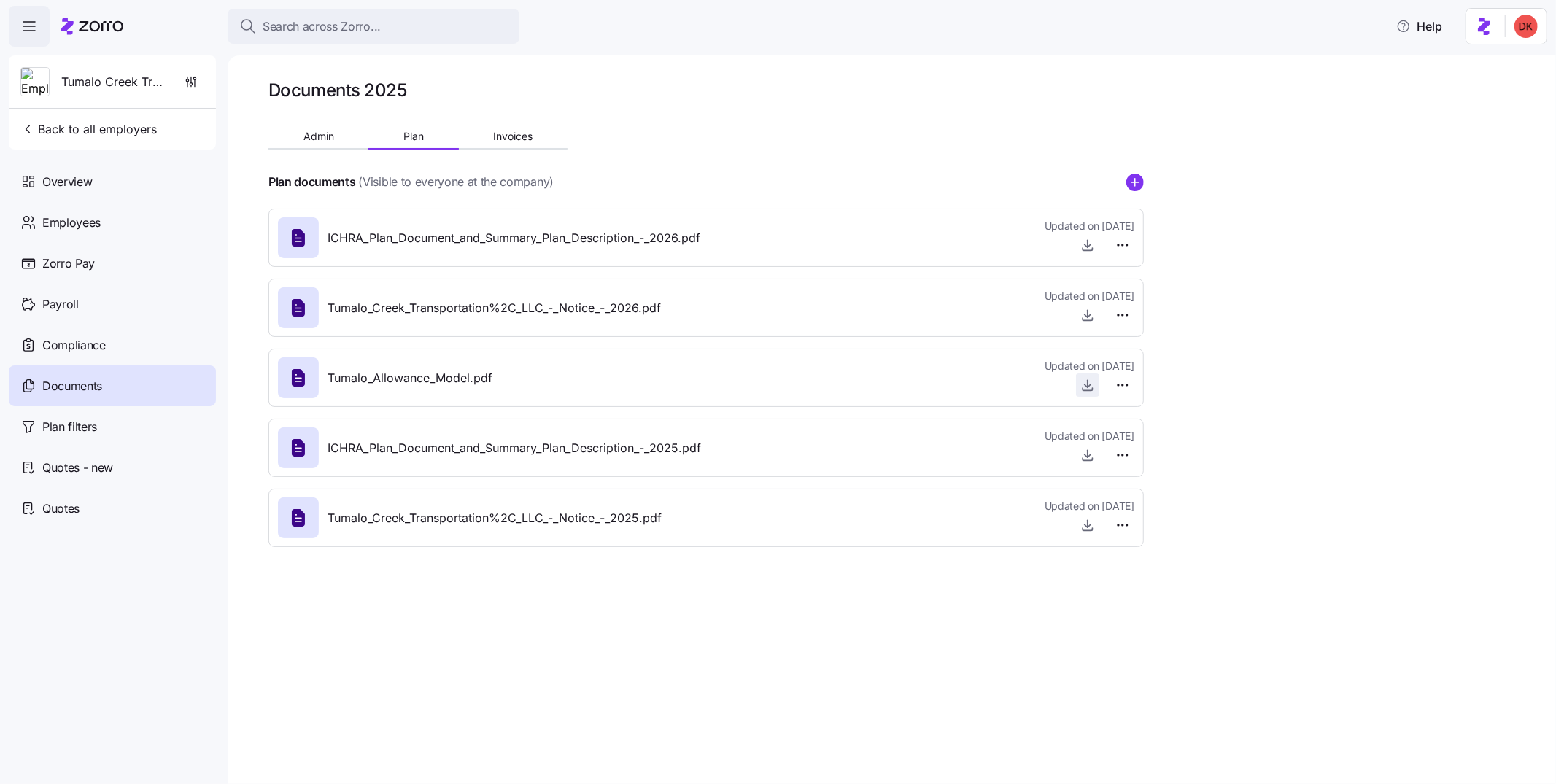
click at [1088, 383] on icon "button" at bounding box center [1088, 384] width 0 height 7
click at [1084, 384] on icon "button" at bounding box center [1088, 385] width 15 height 15
click at [1079, 378] on span "button" at bounding box center [1087, 385] width 22 height 22
click at [1091, 382] on icon "button" at bounding box center [1088, 385] width 15 height 15
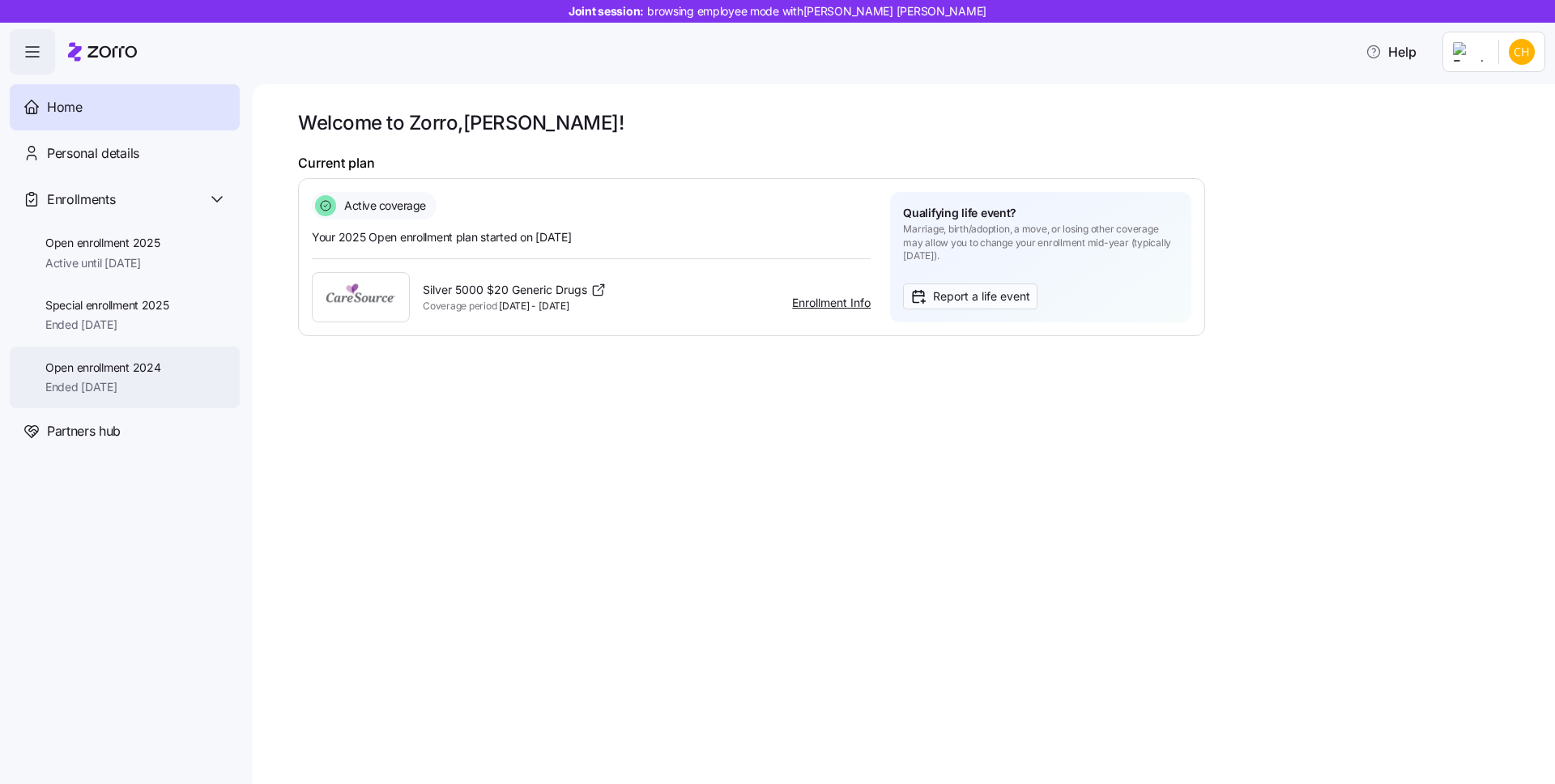
click at [120, 370] on span "Open enrollment 2024" at bounding box center [103, 367] width 115 height 16
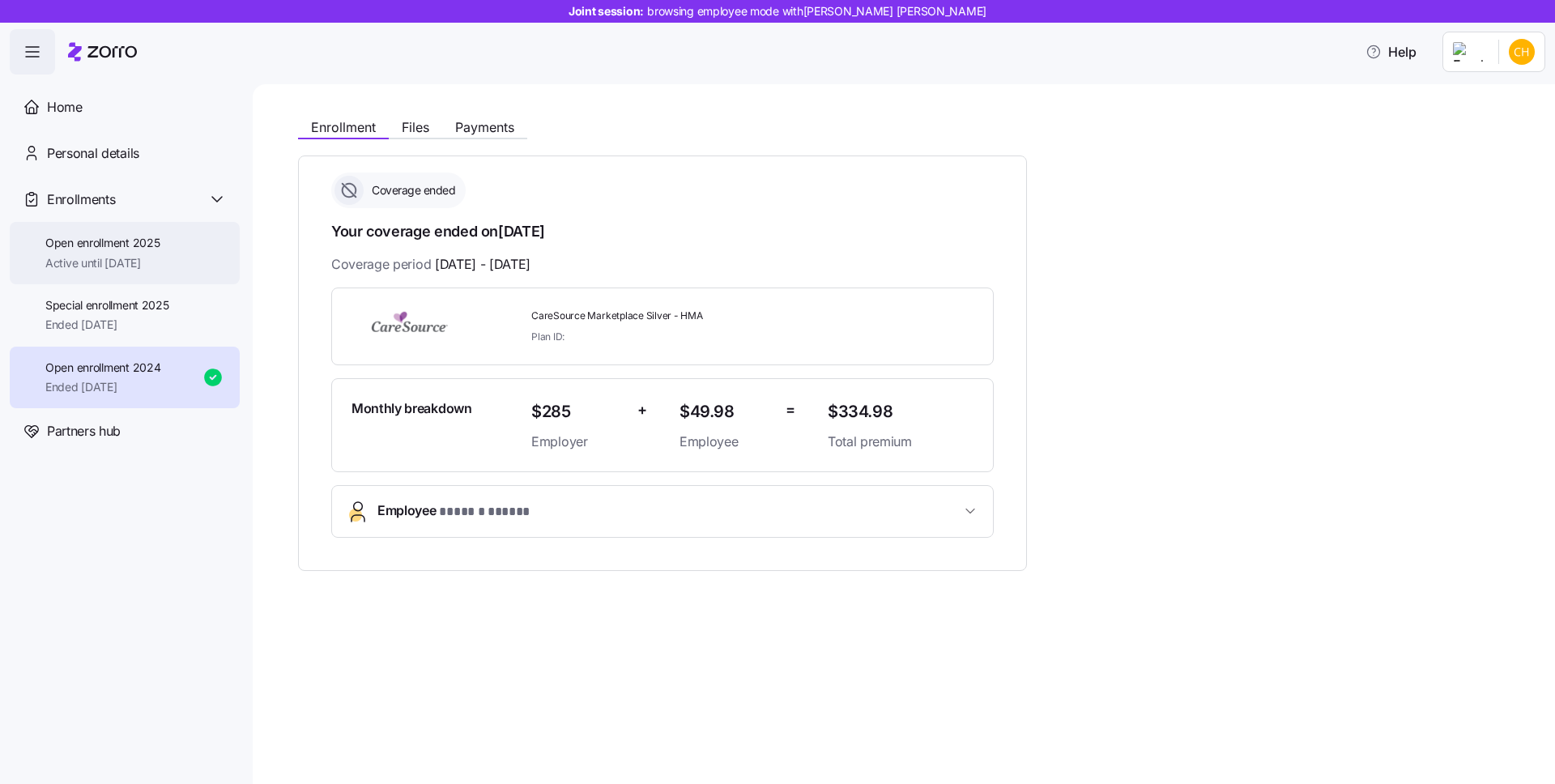
click at [141, 247] on span "Open enrollment 2025" at bounding box center [103, 243] width 114 height 16
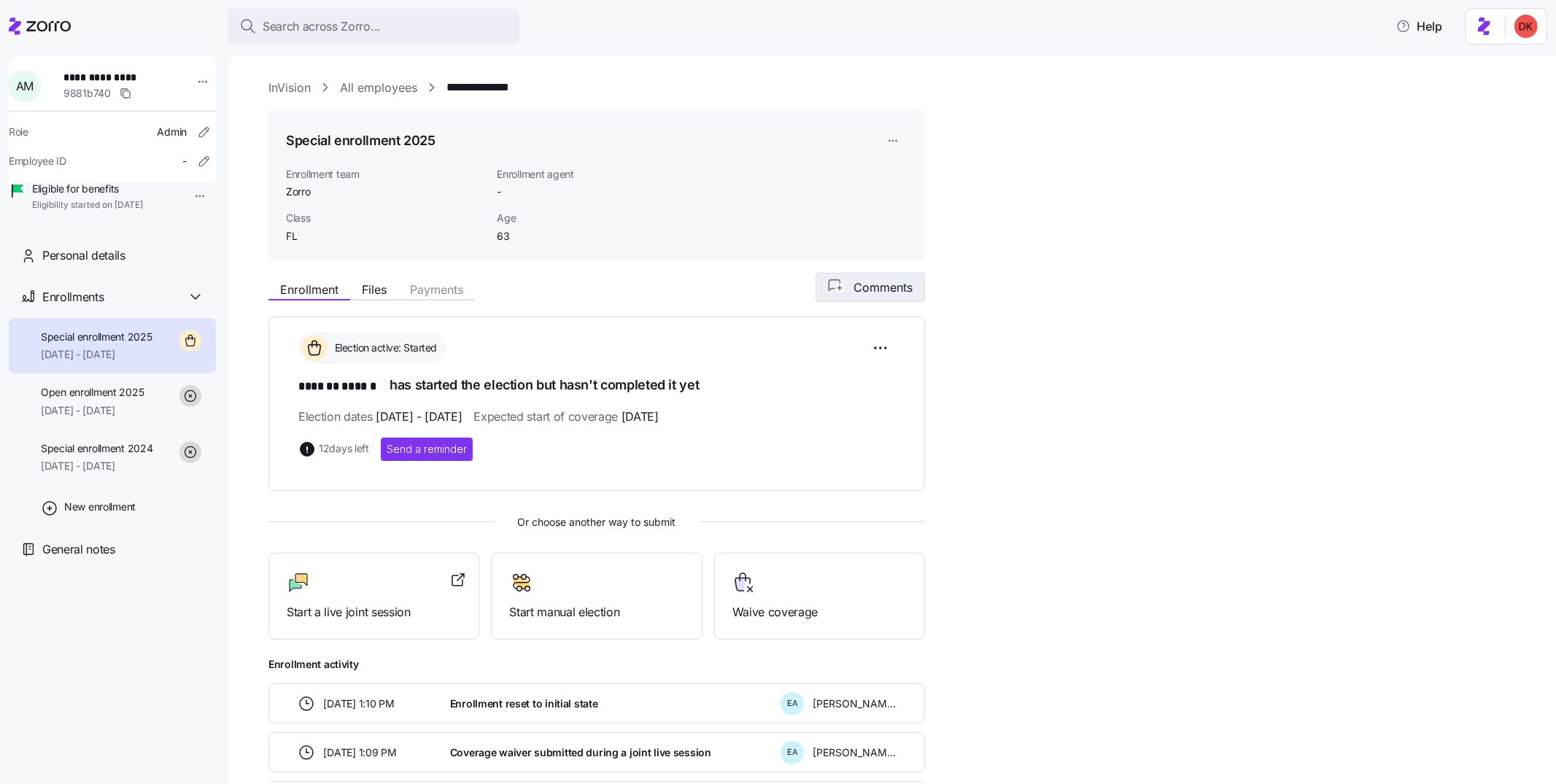
click at [842, 292] on icon "button" at bounding box center [837, 287] width 20 height 16
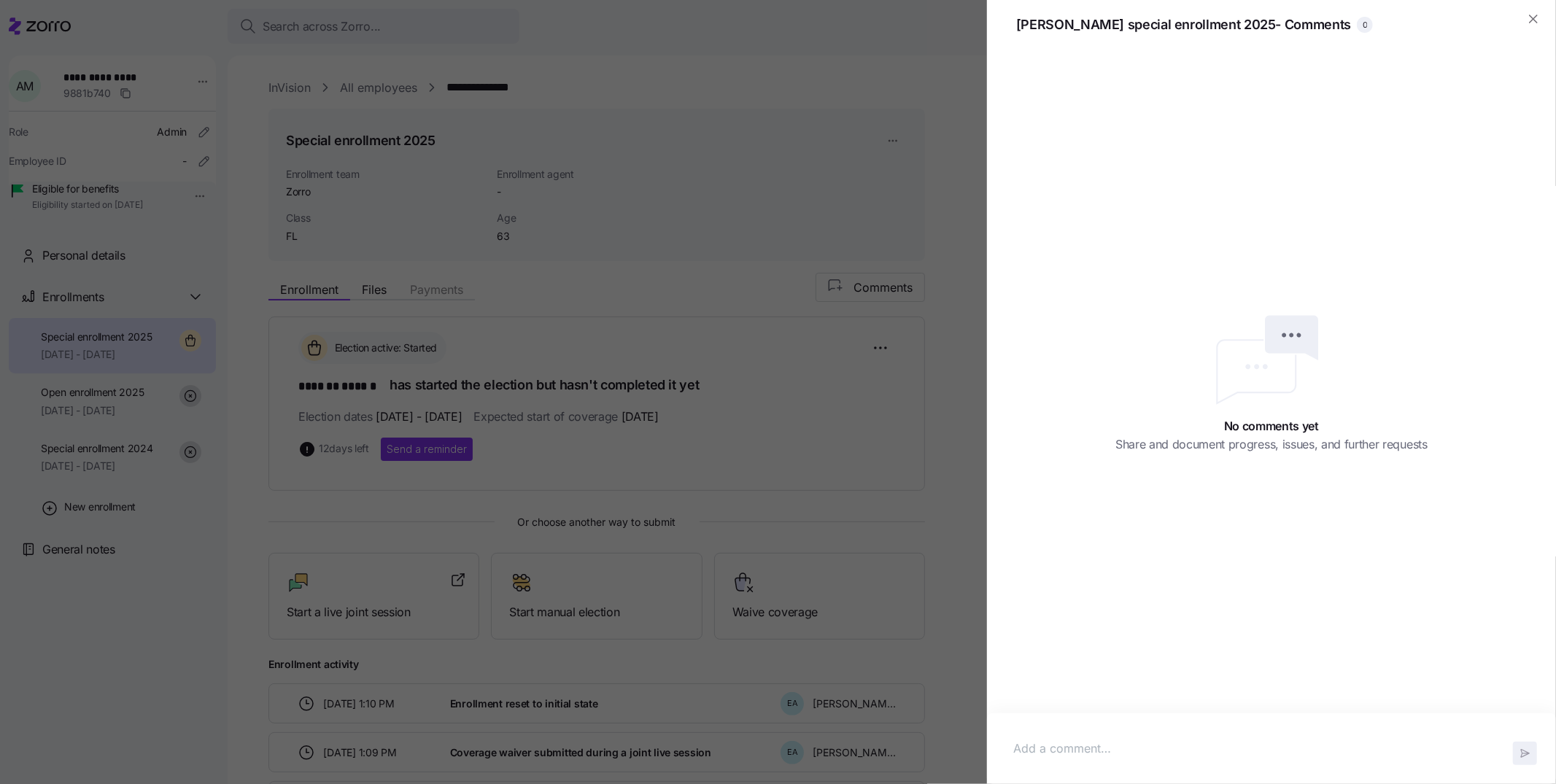
click at [1059, 742] on p at bounding box center [1272, 748] width 516 height 18
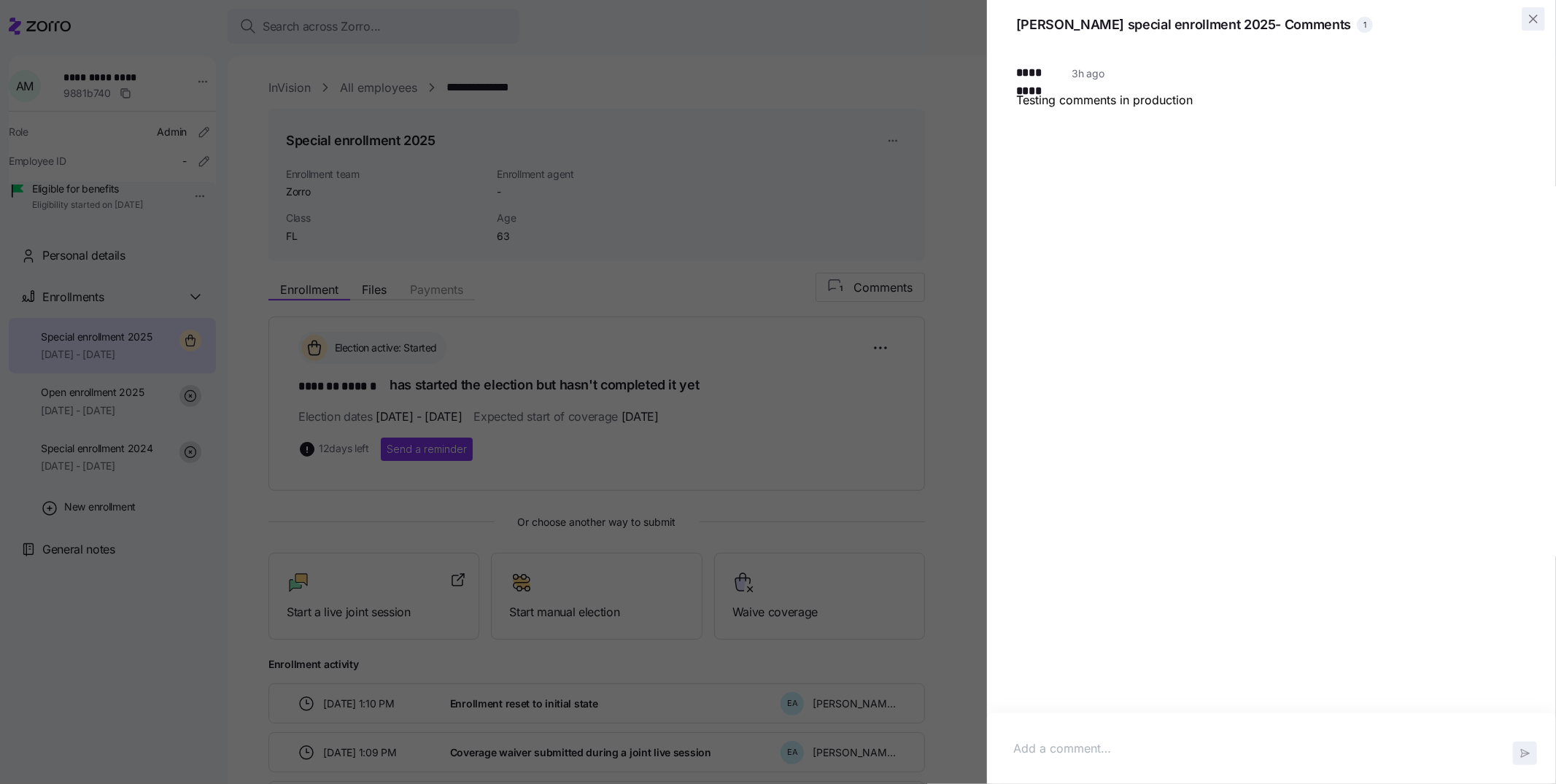
click at [1536, 20] on icon "button" at bounding box center [1533, 18] width 15 height 15
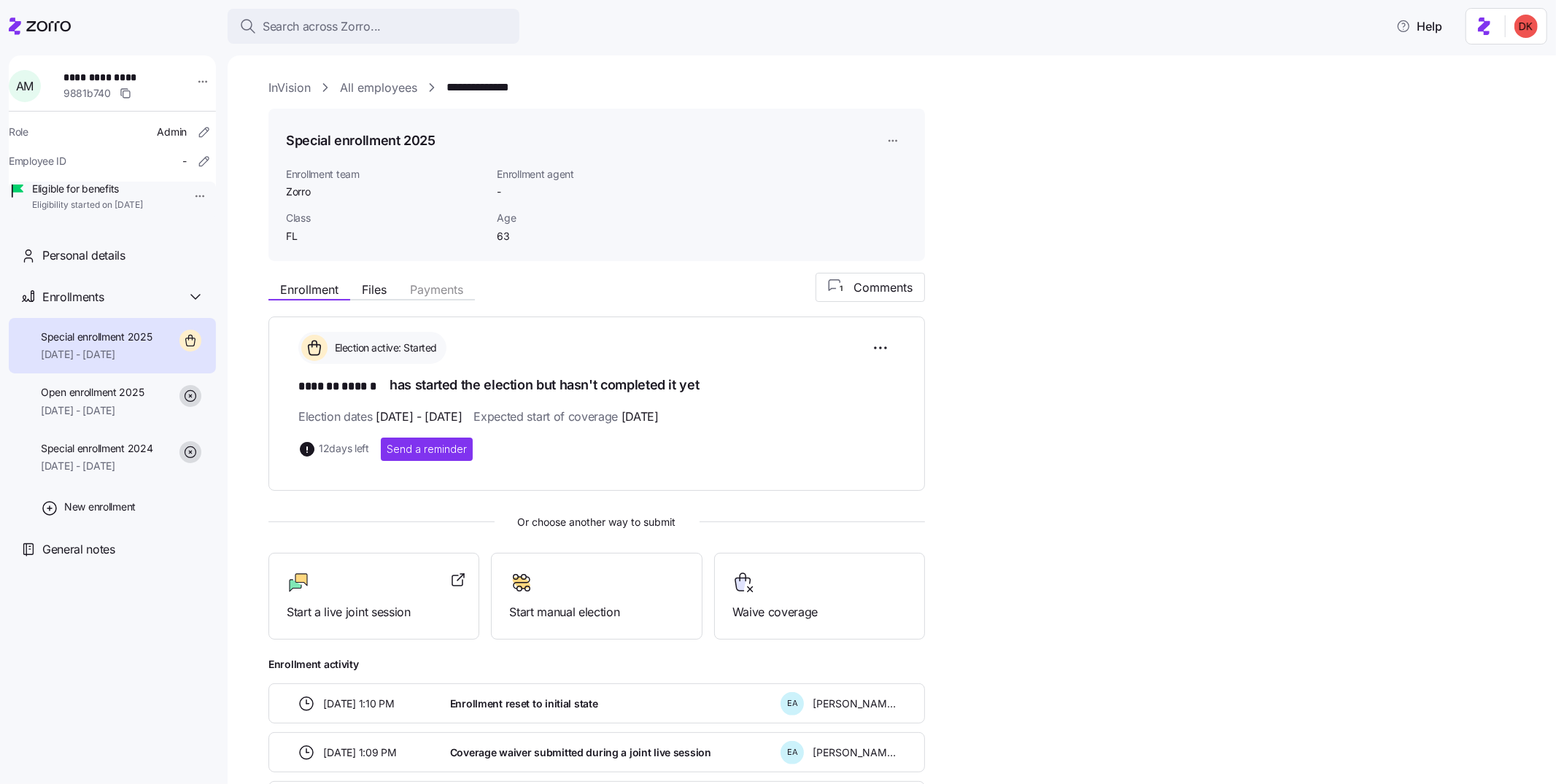
click at [1048, 149] on div "**********" at bounding box center [902, 485] width 1267 height 813
